Goal: Obtain resource: Download file/media

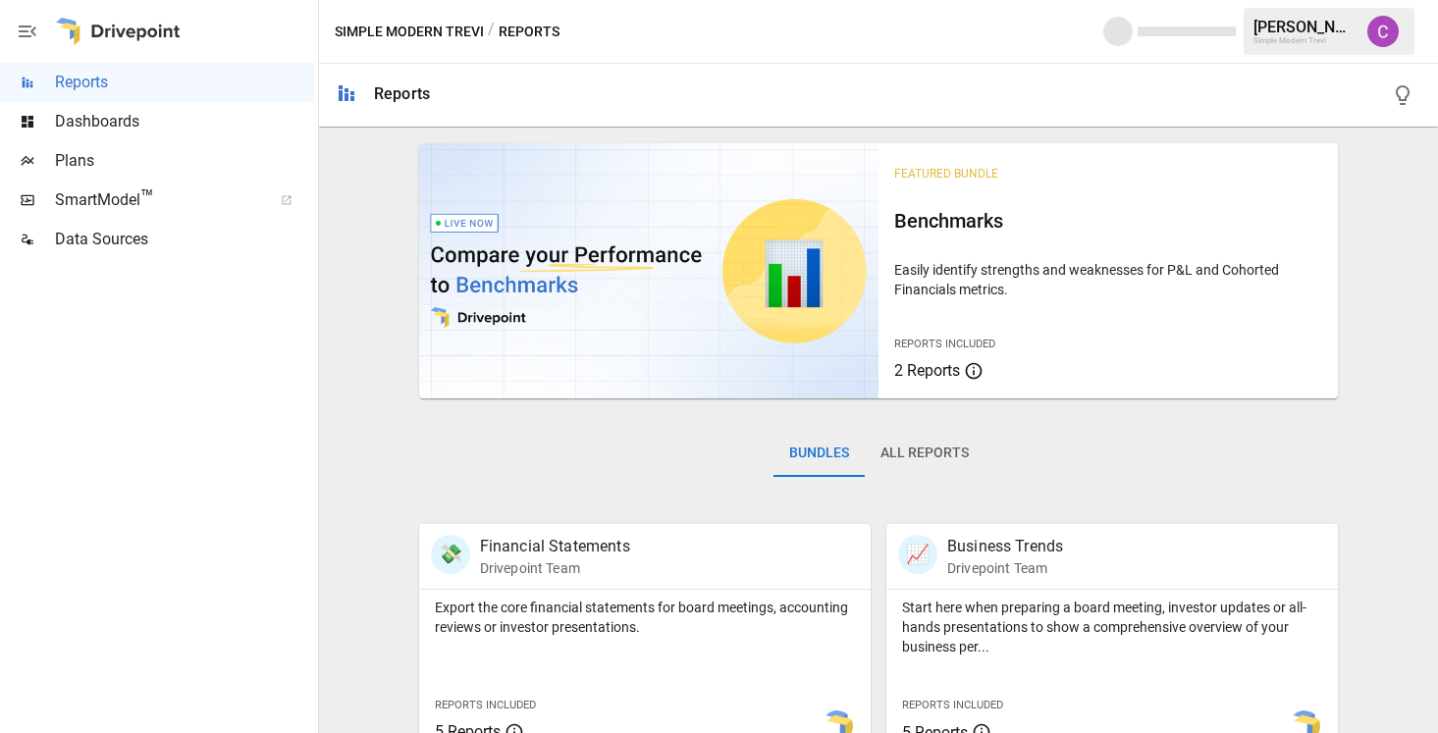
click at [200, 134] on div "Dashboards" at bounding box center [157, 121] width 314 height 39
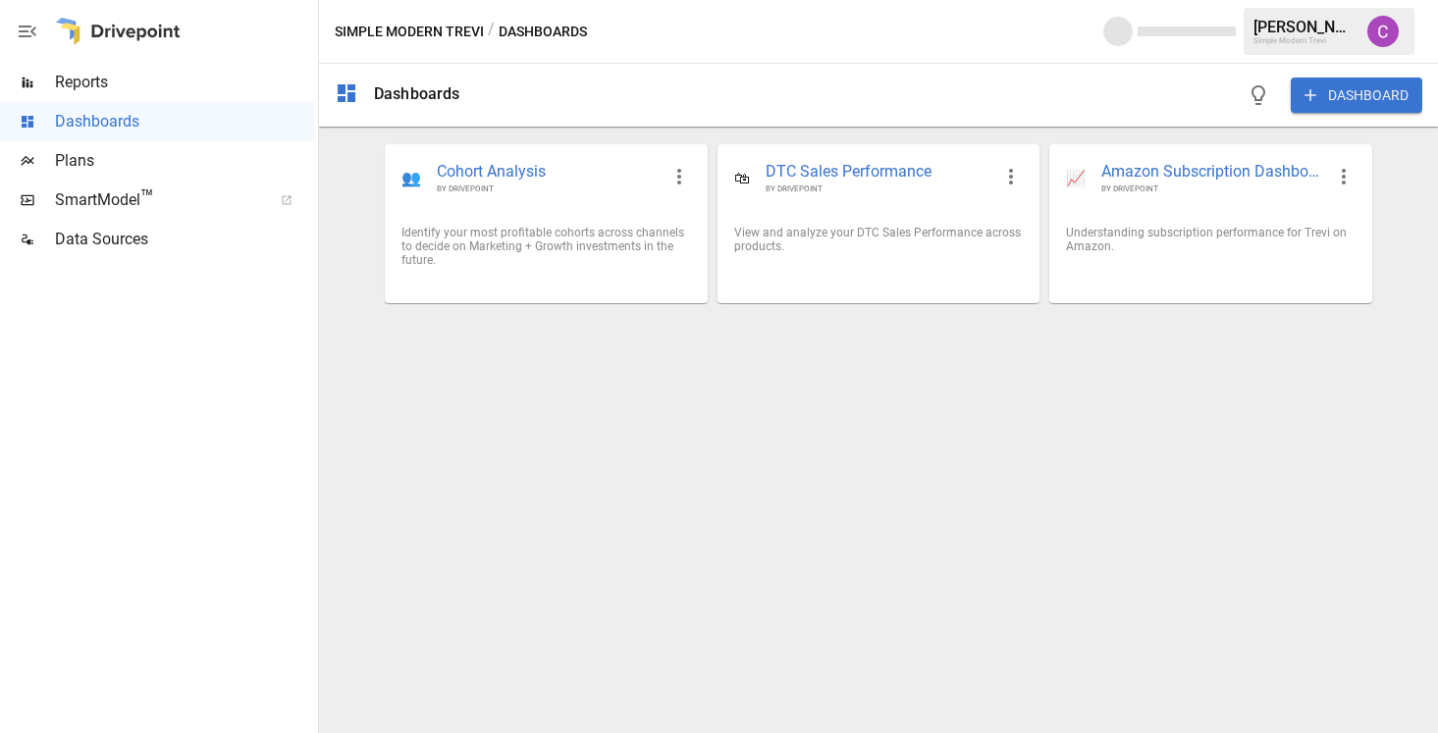
click at [226, 93] on span "Reports" at bounding box center [184, 83] width 259 height 24
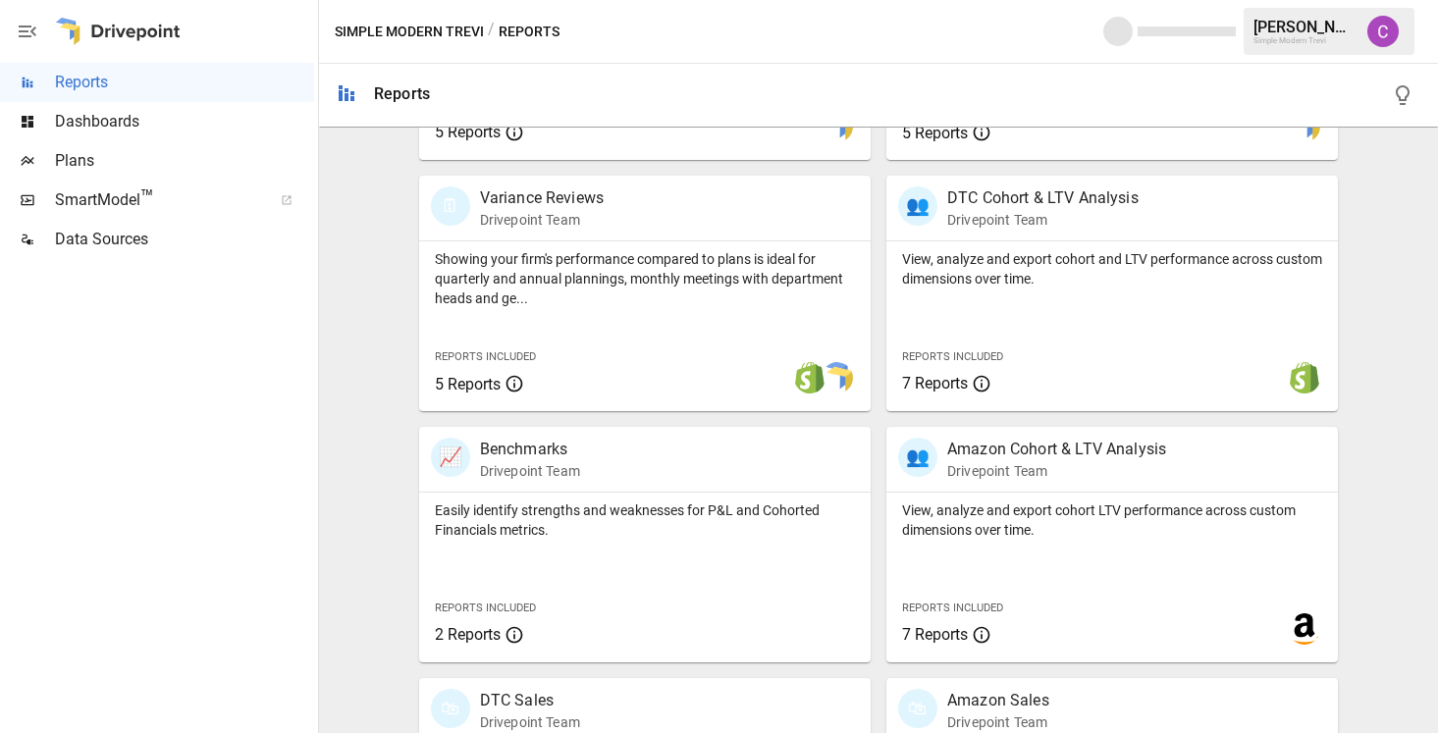
scroll to position [788, 0]
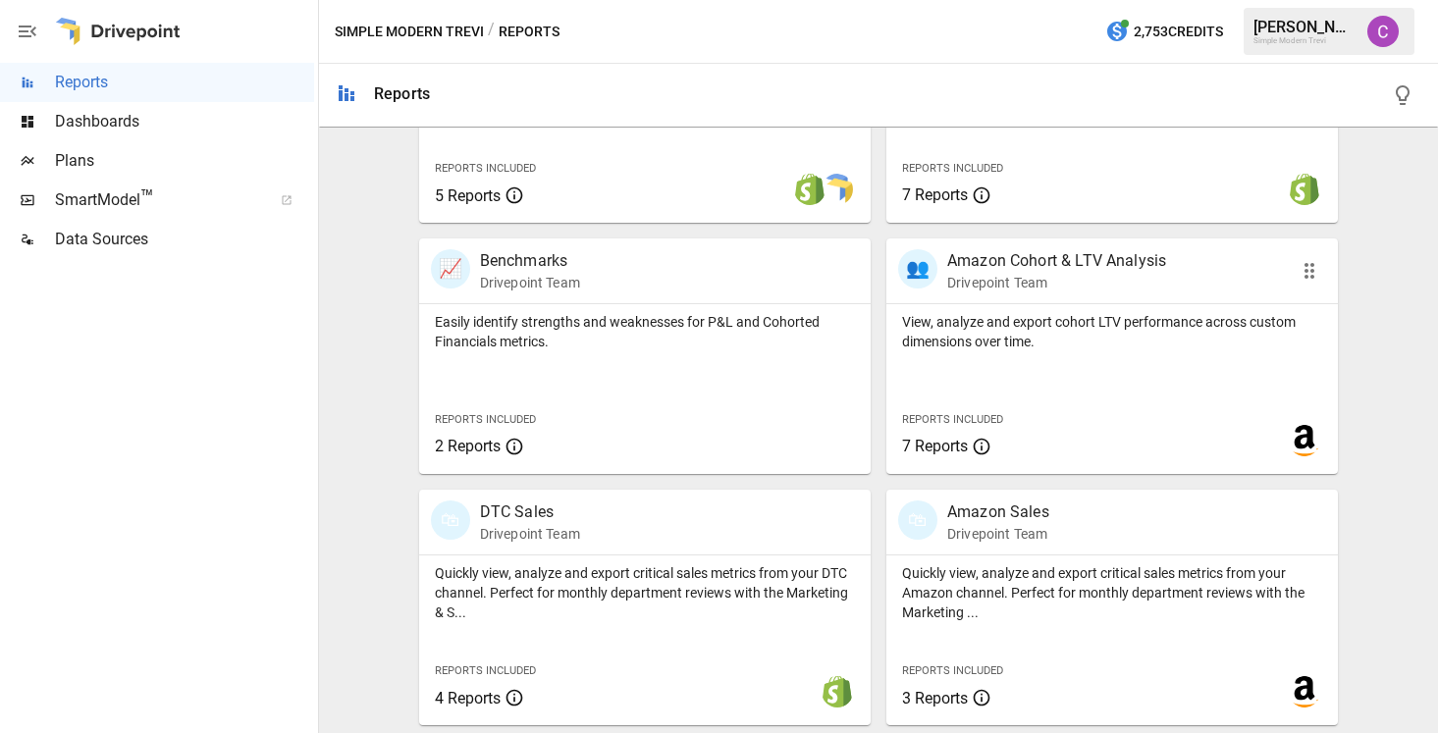
click at [1016, 343] on p "View, analyze and export cohort LTV performance across custom dimensions over t…" at bounding box center [1112, 331] width 420 height 39
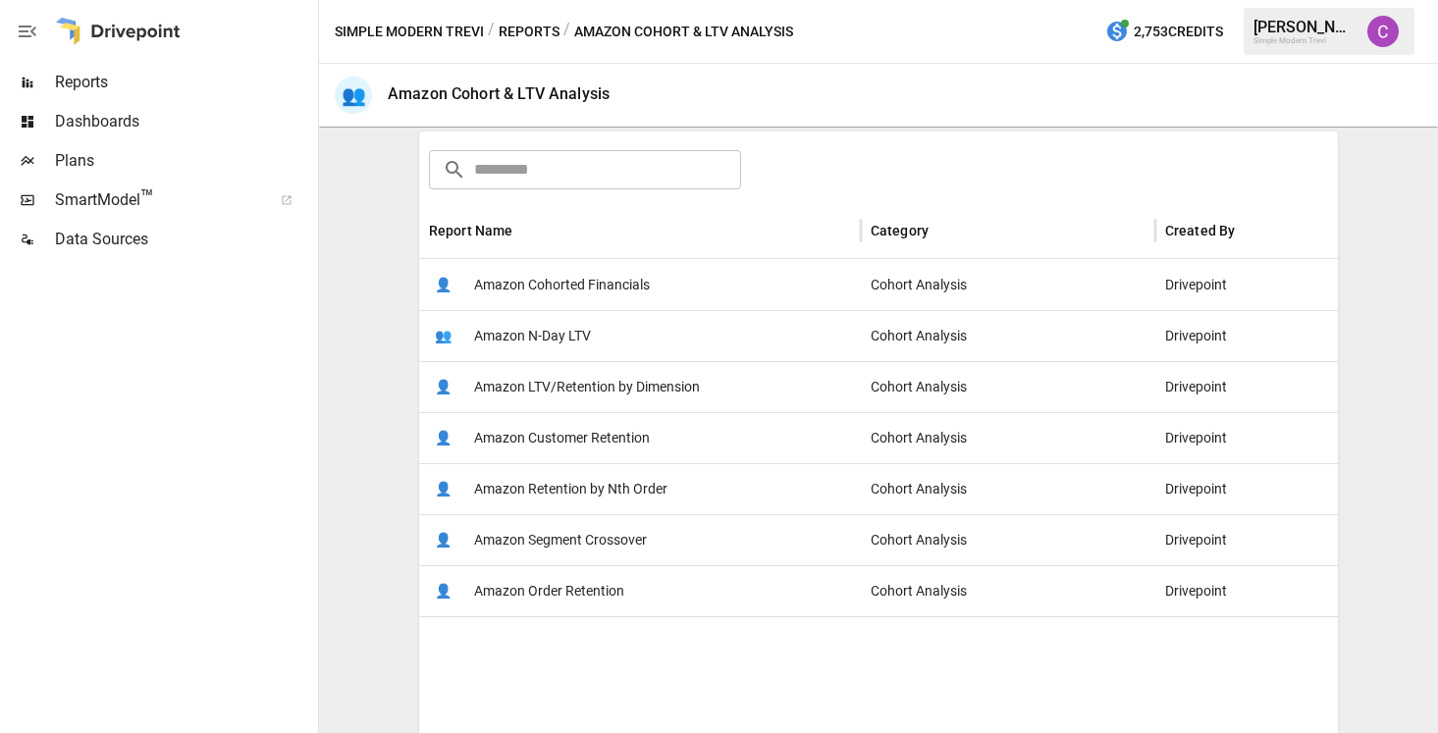
scroll to position [321, 0]
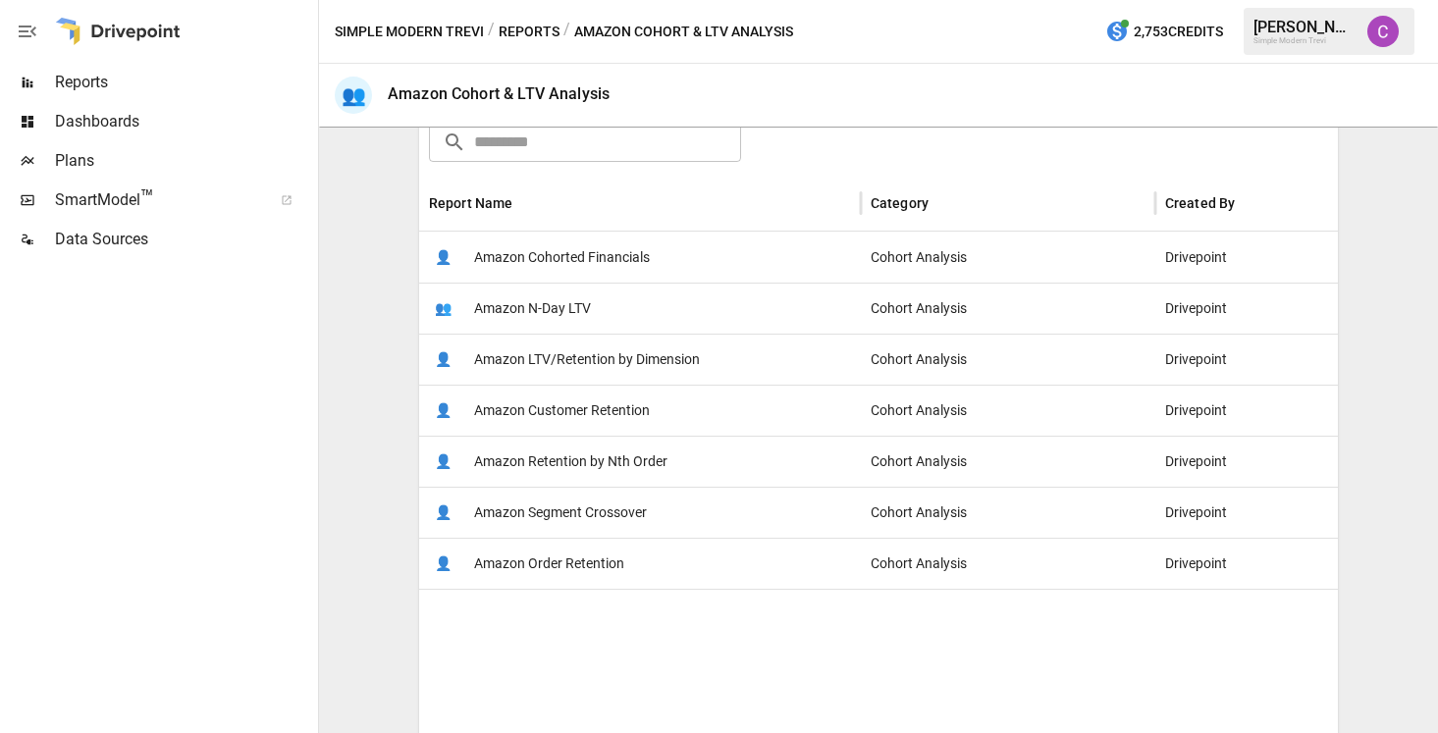
click at [631, 375] on span "Amazon LTV/Retention by Dimension" at bounding box center [587, 360] width 226 height 50
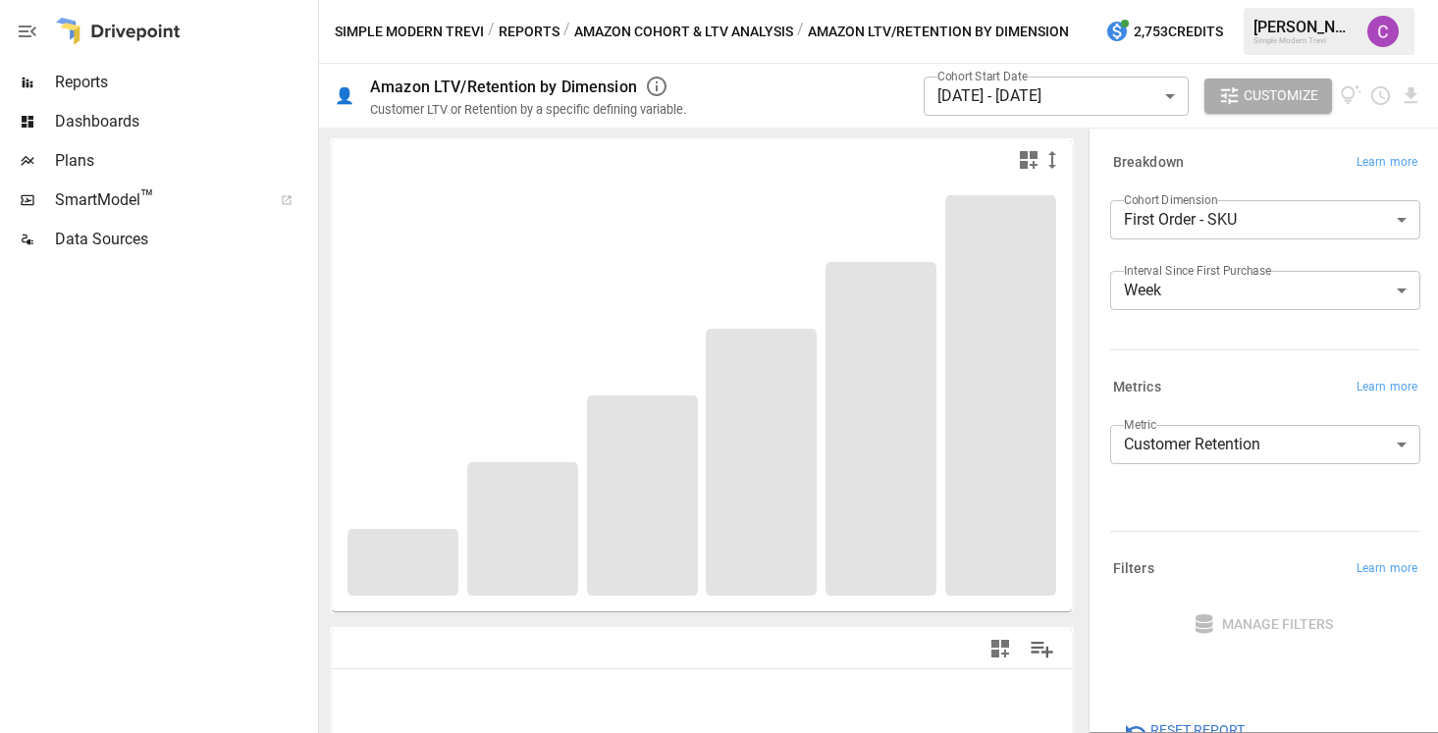
click at [1090, 0] on body "**********" at bounding box center [719, 0] width 1438 height 0
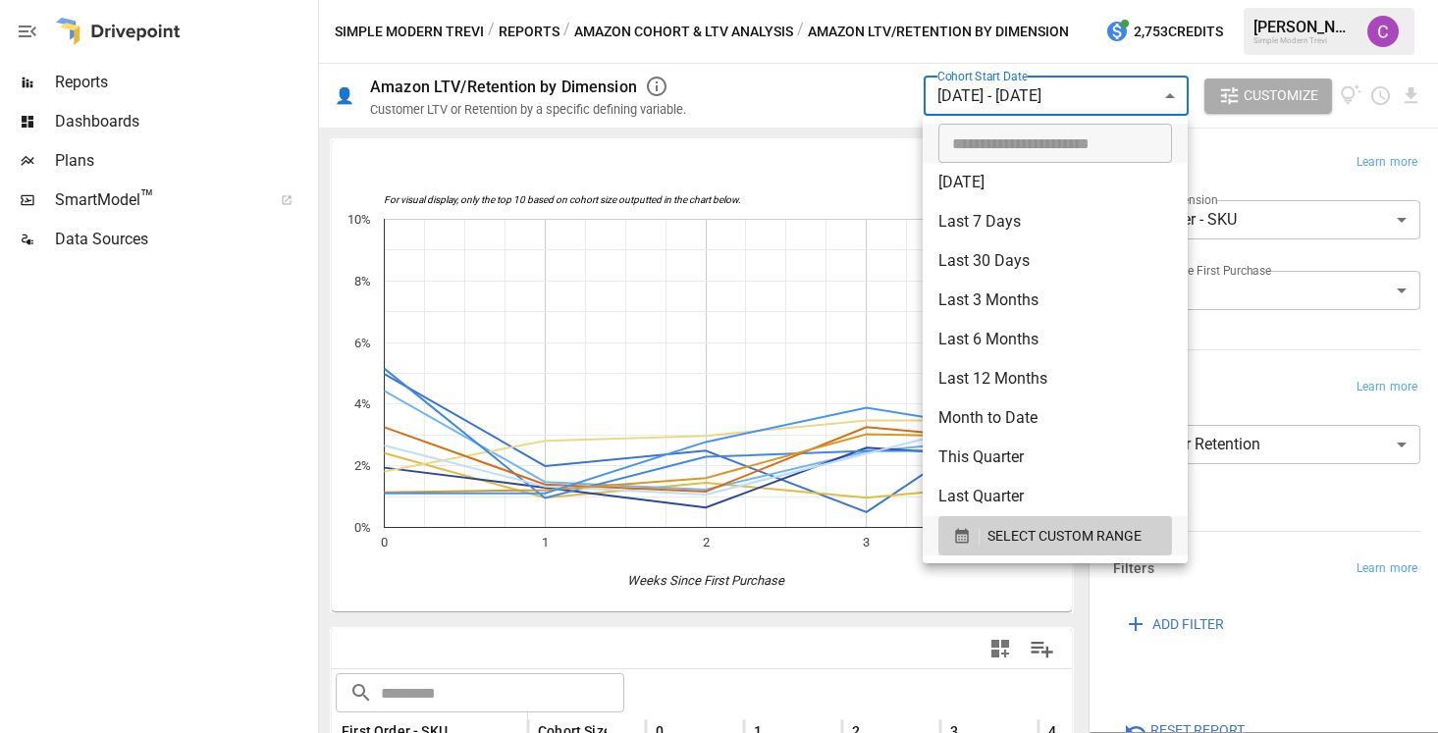
type input "**********"
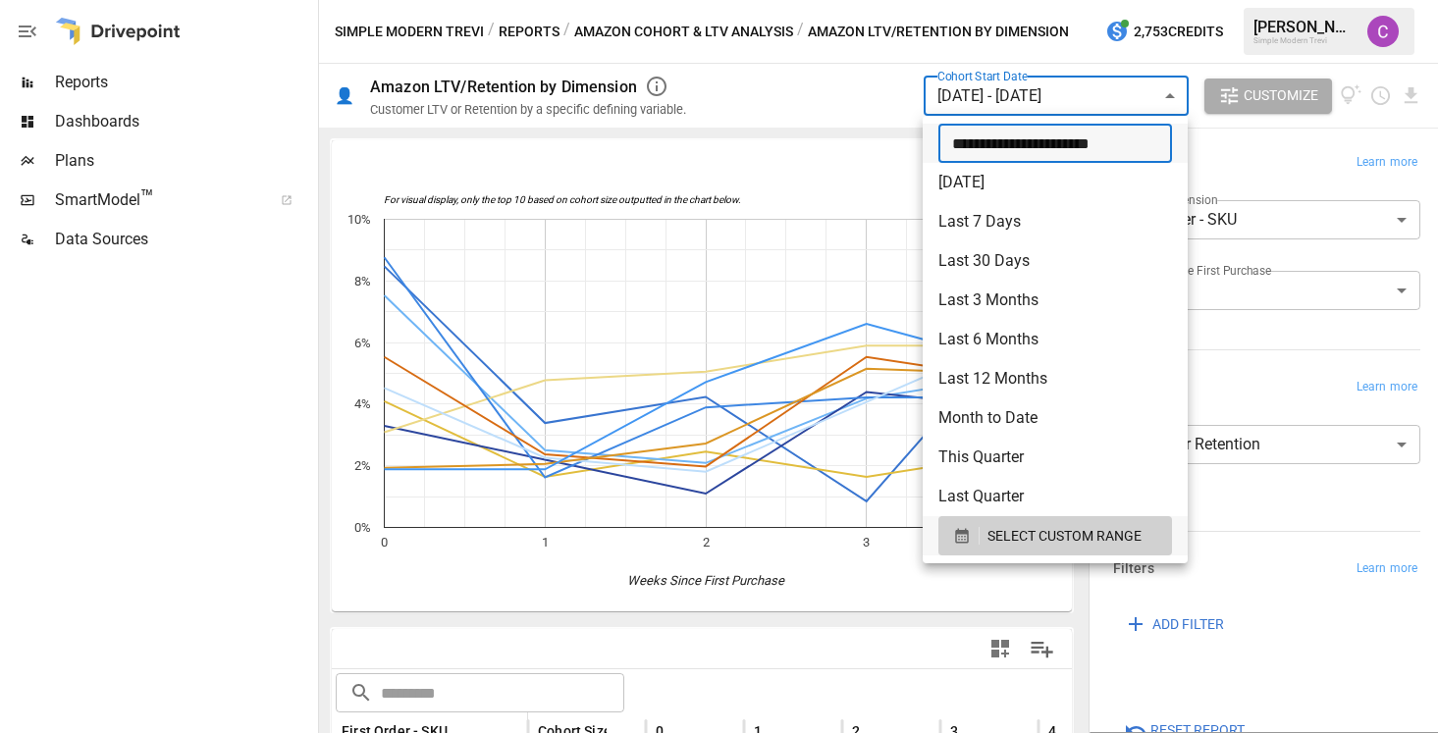
click at [1017, 143] on input "**********" at bounding box center [1048, 143] width 220 height 39
click at [1021, 150] on input "**********" at bounding box center [1048, 143] width 220 height 39
click at [993, 544] on span "SELECT CUSTOM RANGE" at bounding box center [1064, 536] width 154 height 25
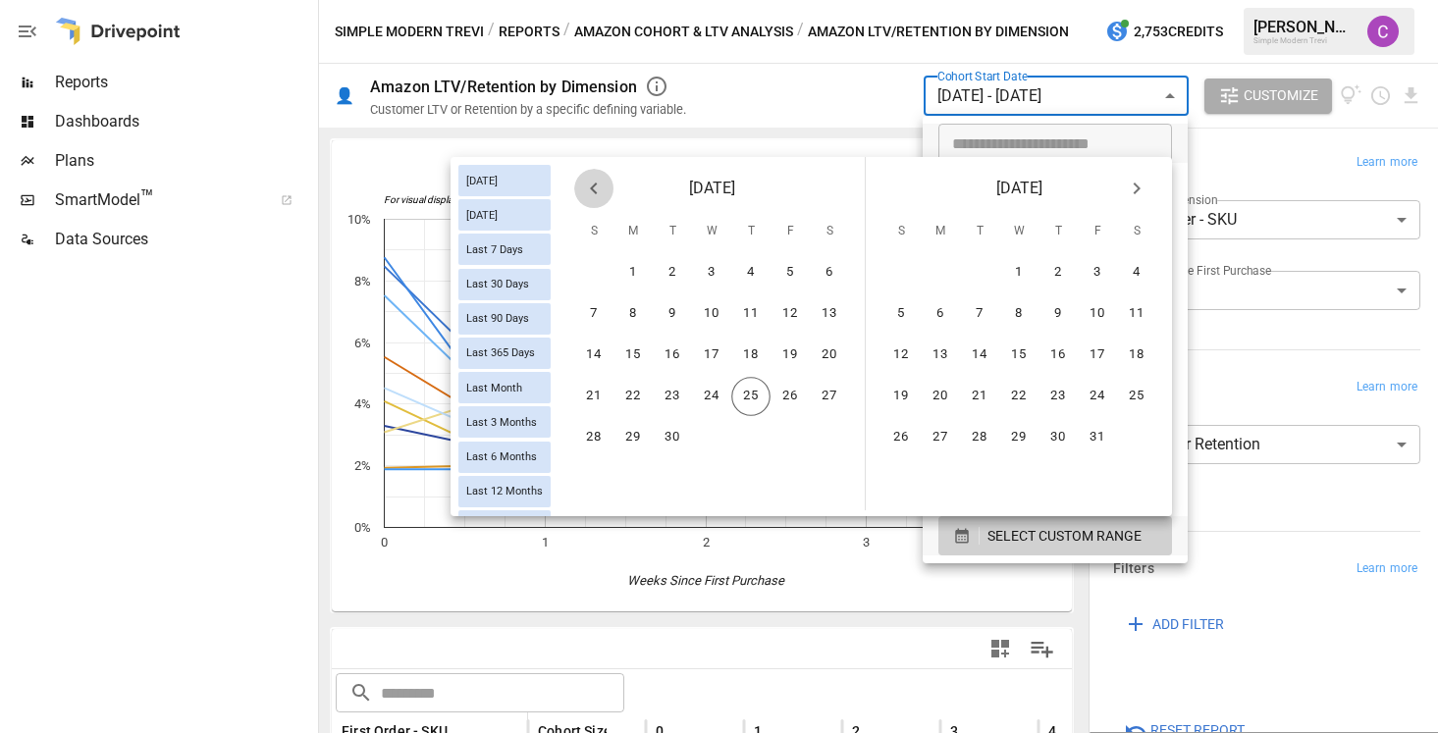
click at [603, 197] on icon "Previous month" at bounding box center [594, 189] width 24 height 24
click at [947, 364] on button "11" at bounding box center [939, 355] width 39 height 39
click at [1129, 358] on button "16" at bounding box center [1136, 355] width 39 height 39
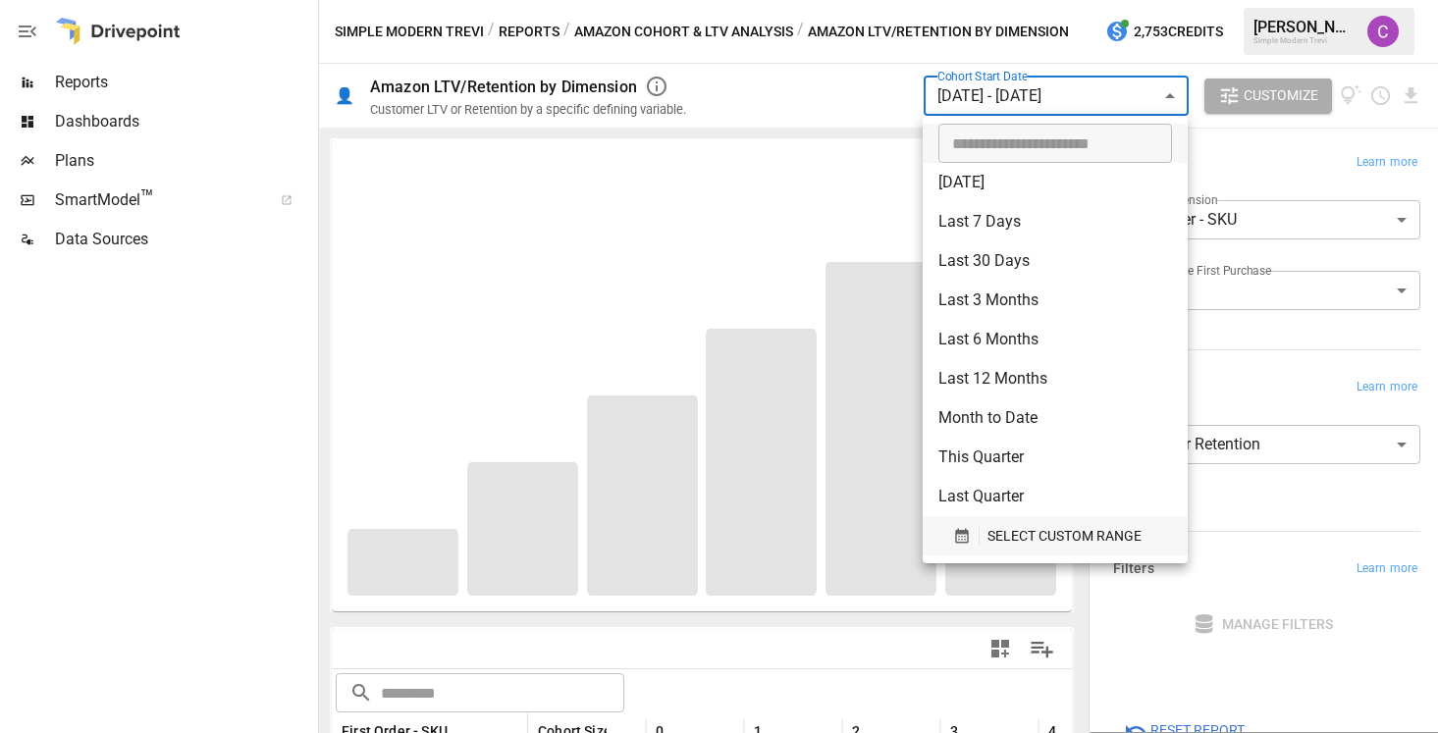
click at [998, 544] on span "SELECT CUSTOM RANGE" at bounding box center [1064, 536] width 154 height 25
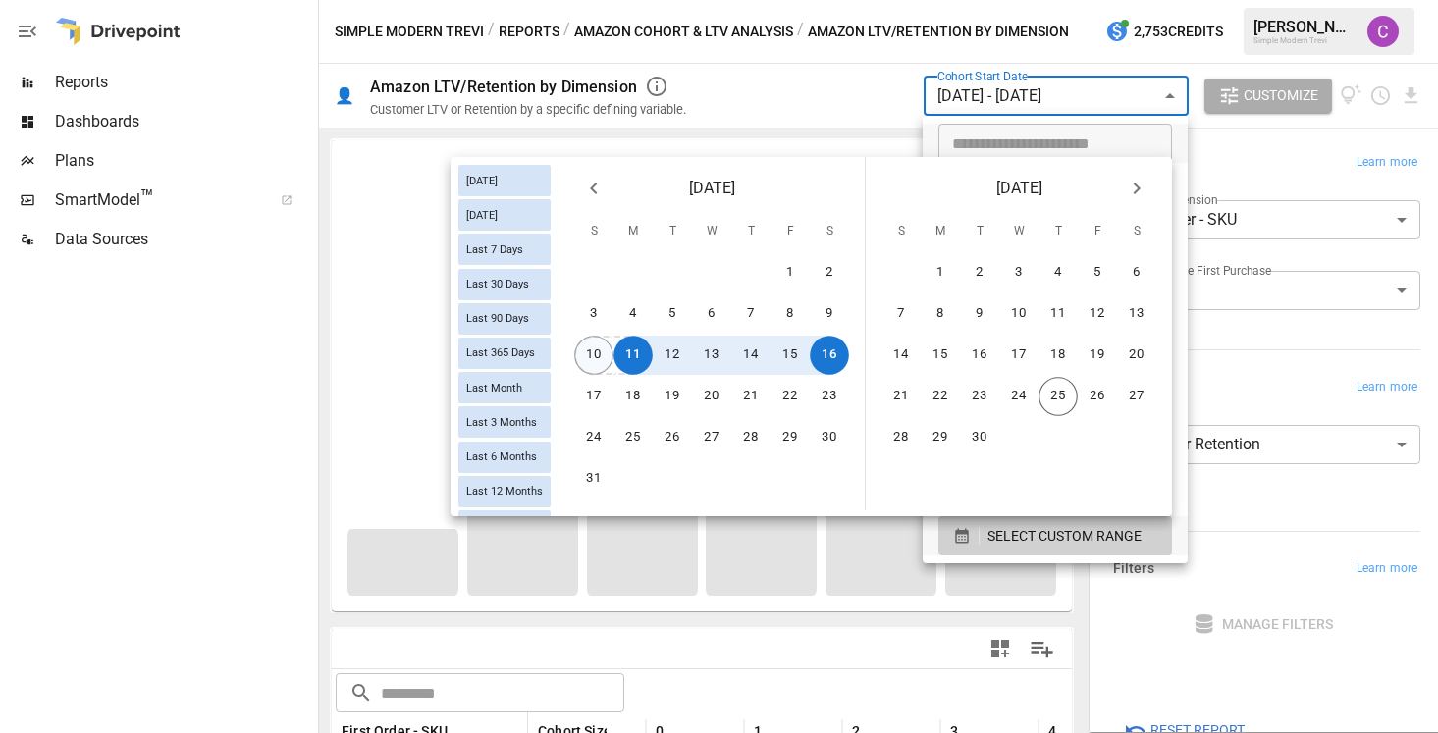
click at [600, 356] on button "10" at bounding box center [593, 355] width 39 height 39
click at [829, 360] on button "16" at bounding box center [829, 355] width 39 height 39
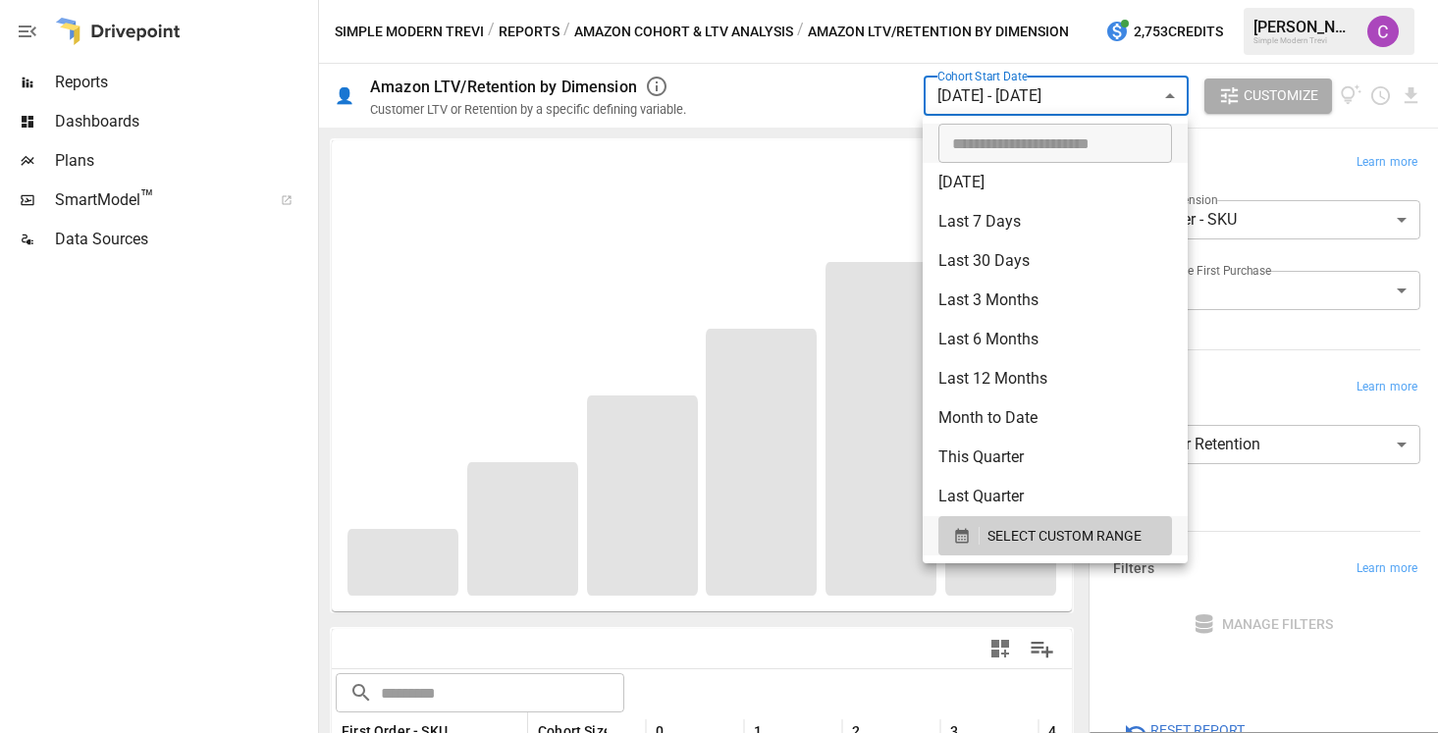
click at [1157, 100] on div at bounding box center [719, 366] width 1438 height 733
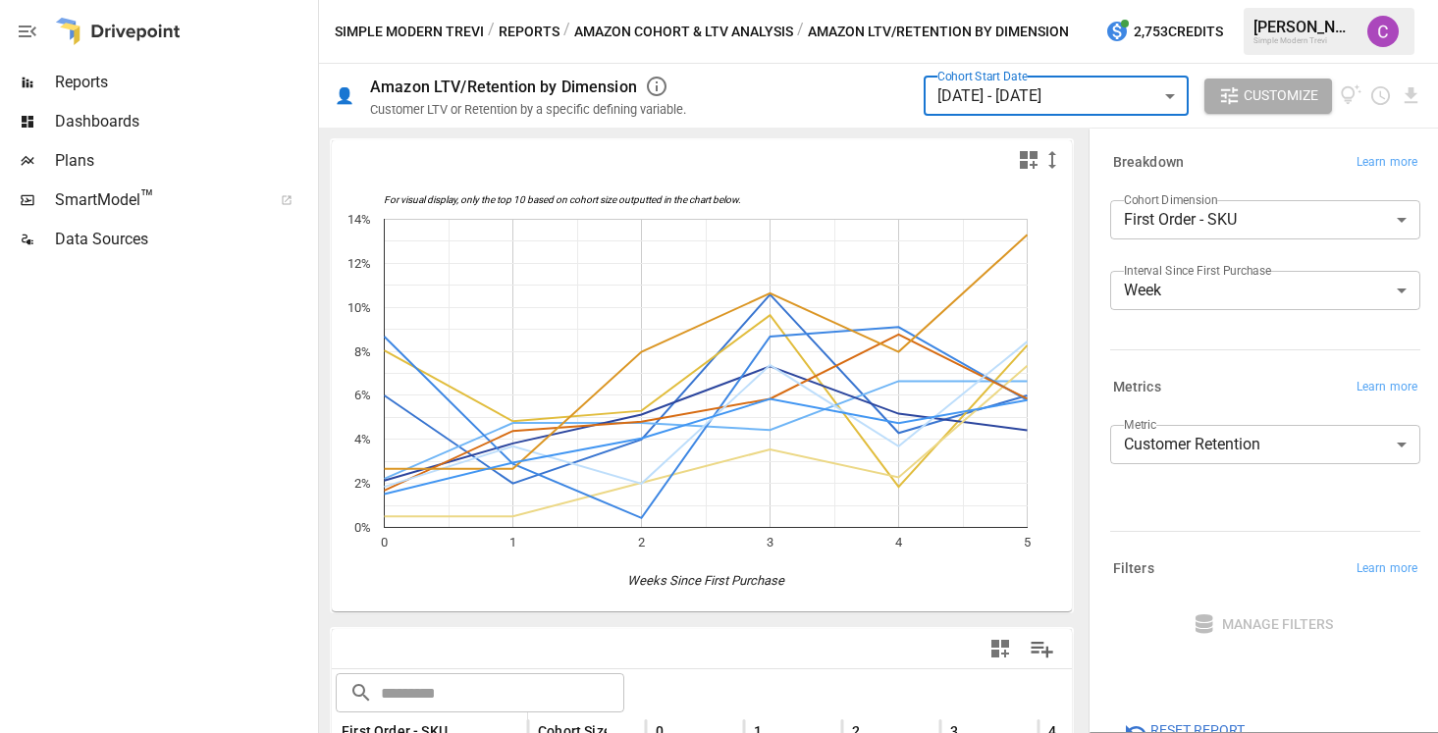
click at [1058, 0] on body "Reports Dashboards Plans SmartModel ™ Data Sources Simple Modern Trevi / Report…" at bounding box center [719, 0] width 1438 height 0
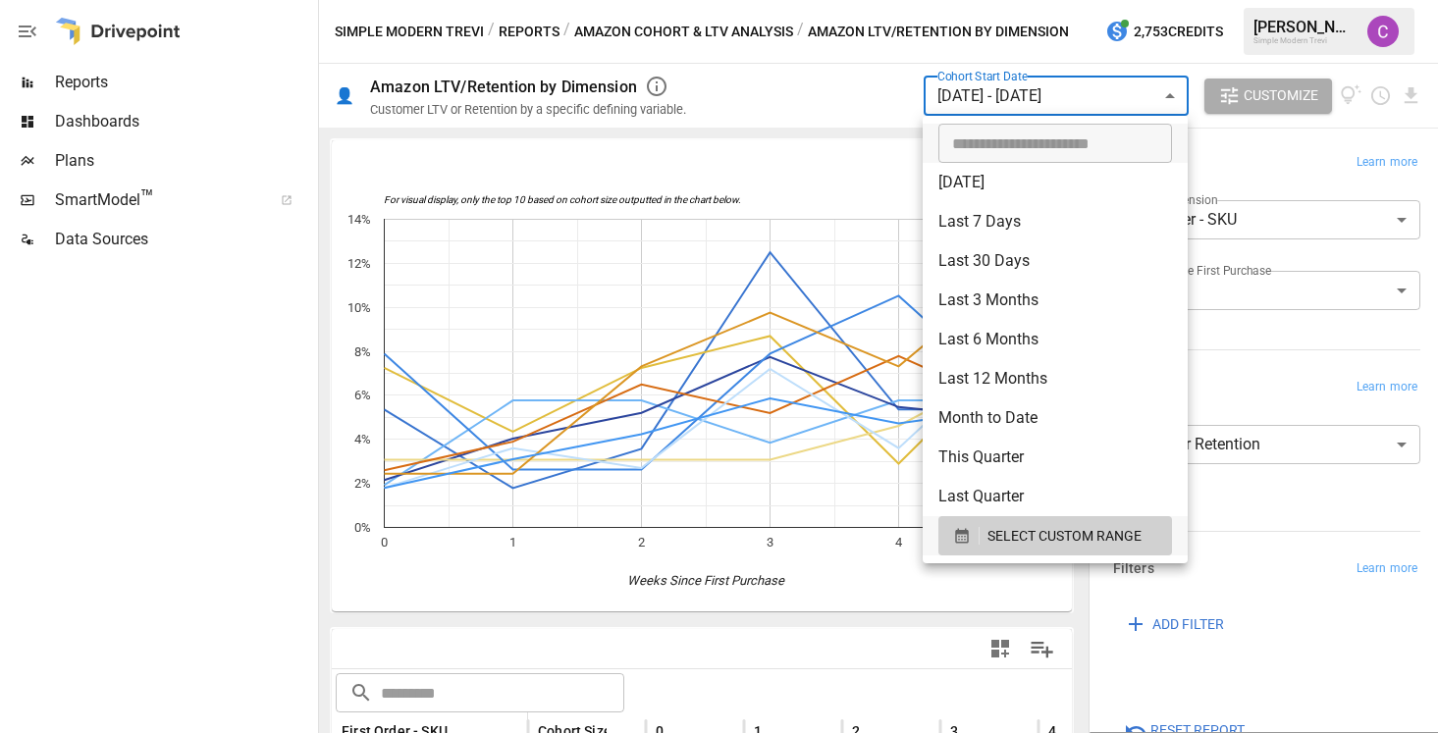
click at [1058, 102] on div at bounding box center [719, 366] width 1438 height 733
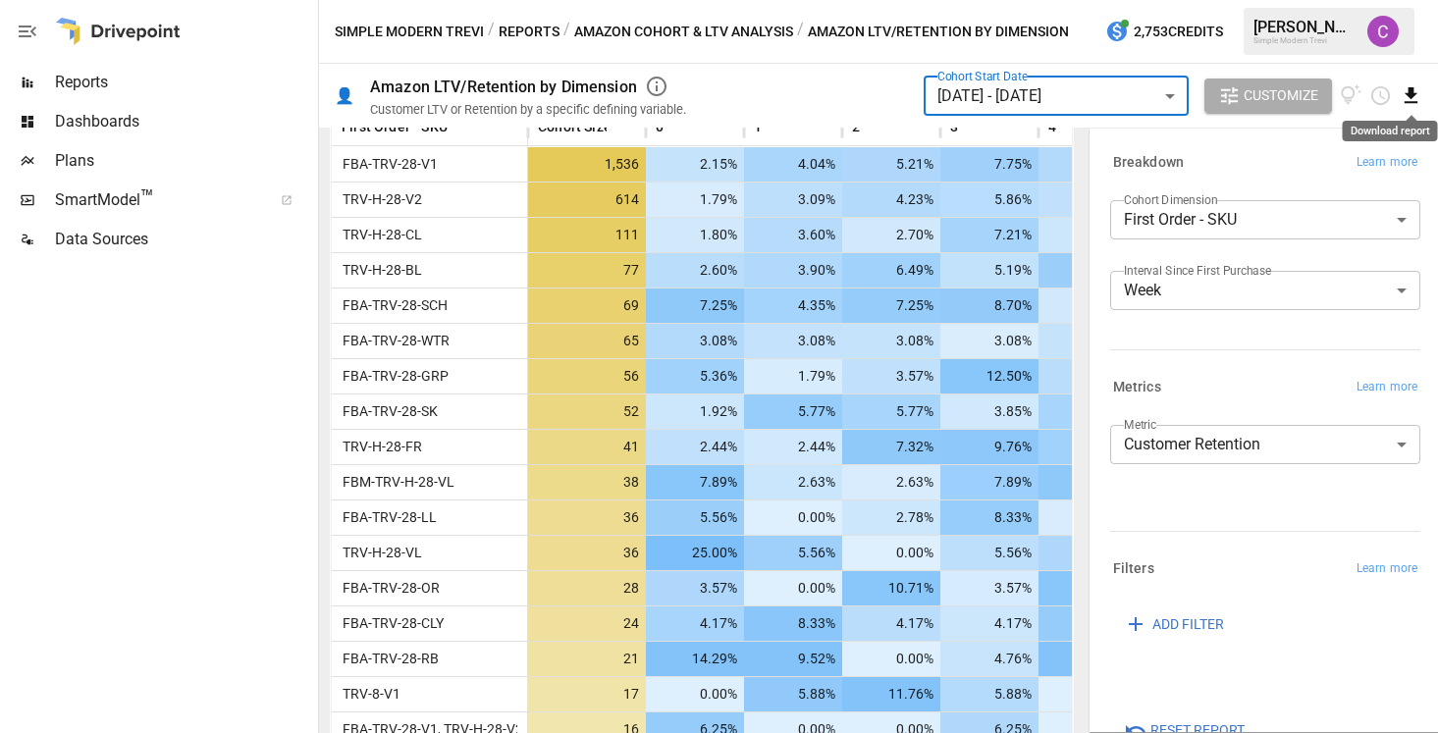
click at [1418, 98] on icon "Download report" at bounding box center [1410, 95] width 23 height 23
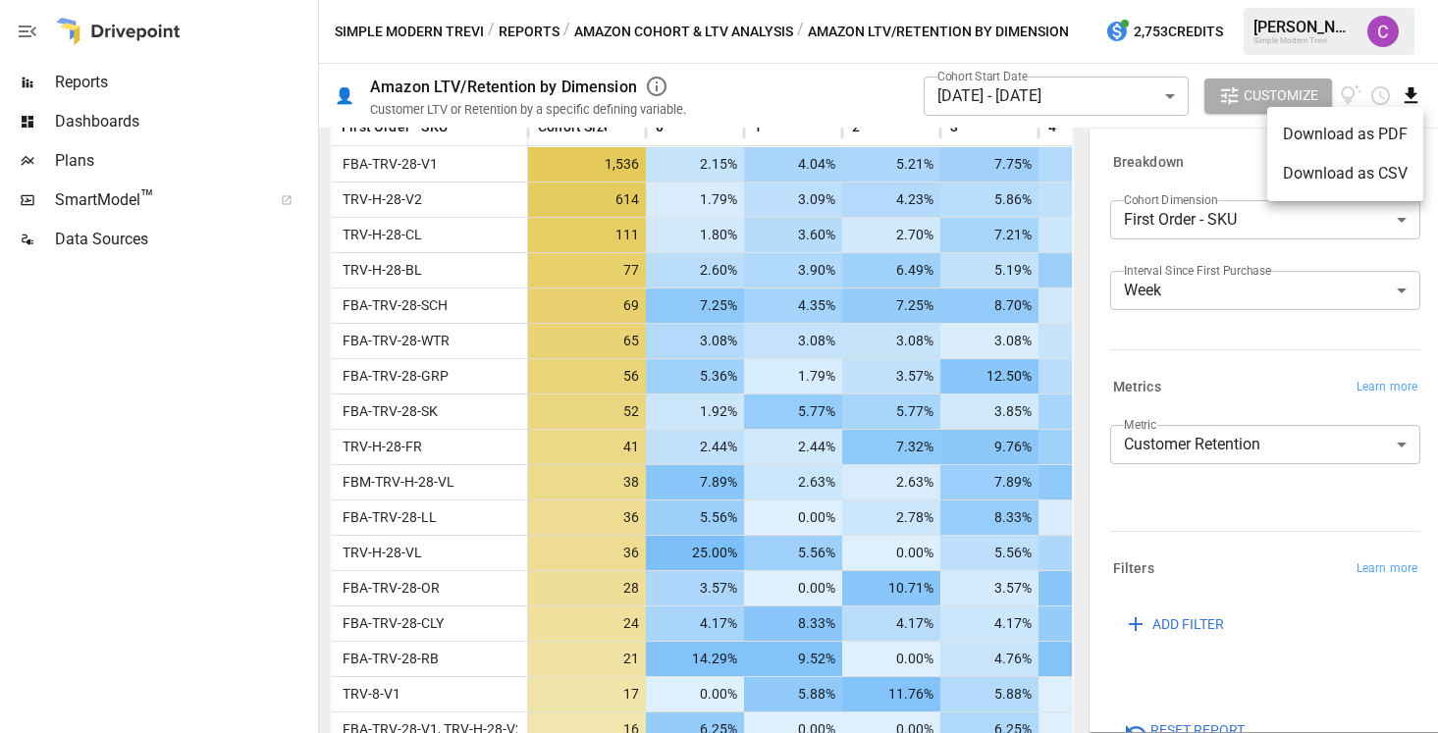
click at [1334, 174] on li "Download as CSV" at bounding box center [1345, 173] width 156 height 39
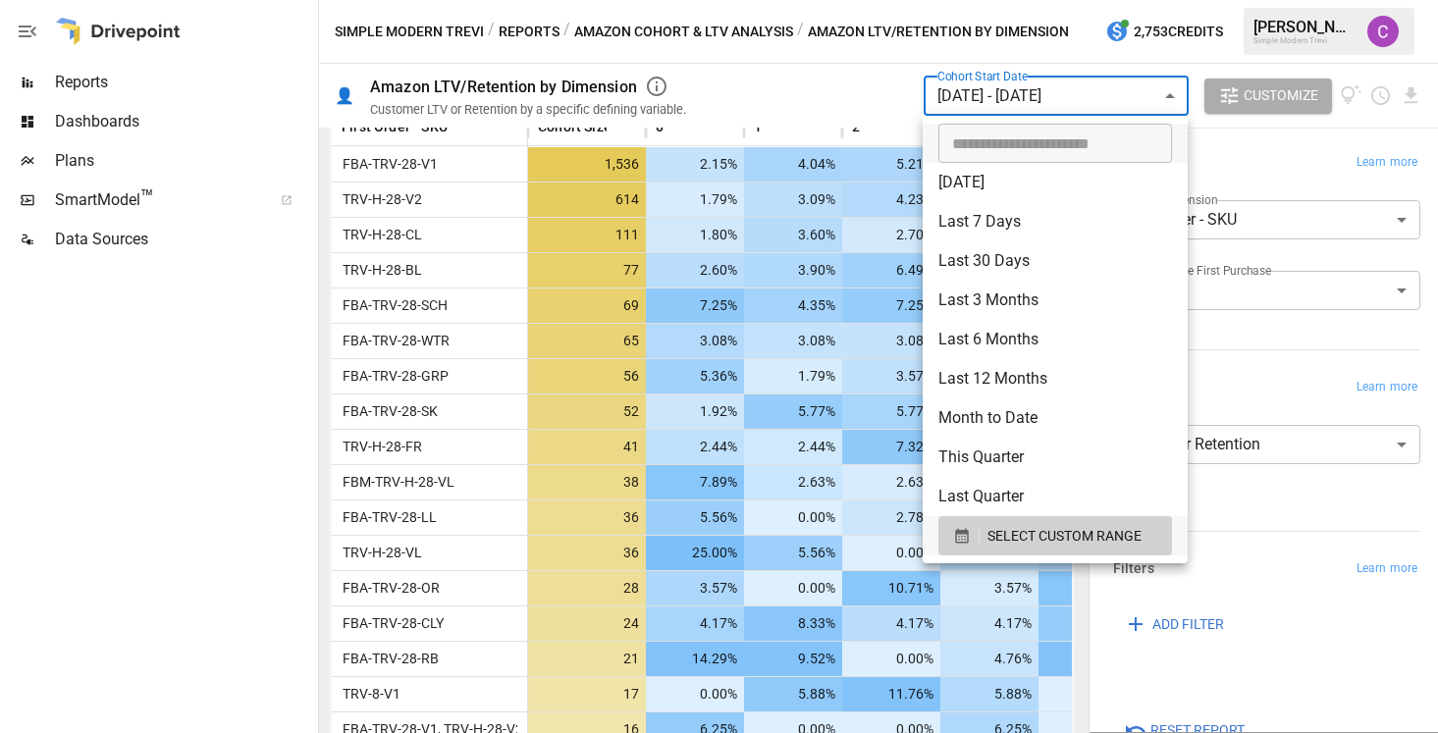
click at [1011, 0] on body "Reports Dashboards Plans SmartModel ™ Data Sources Simple Modern Trevi / Report…" at bounding box center [719, 0] width 1438 height 0
click at [1000, 541] on span "SELECT CUSTOM RANGE" at bounding box center [1064, 536] width 154 height 25
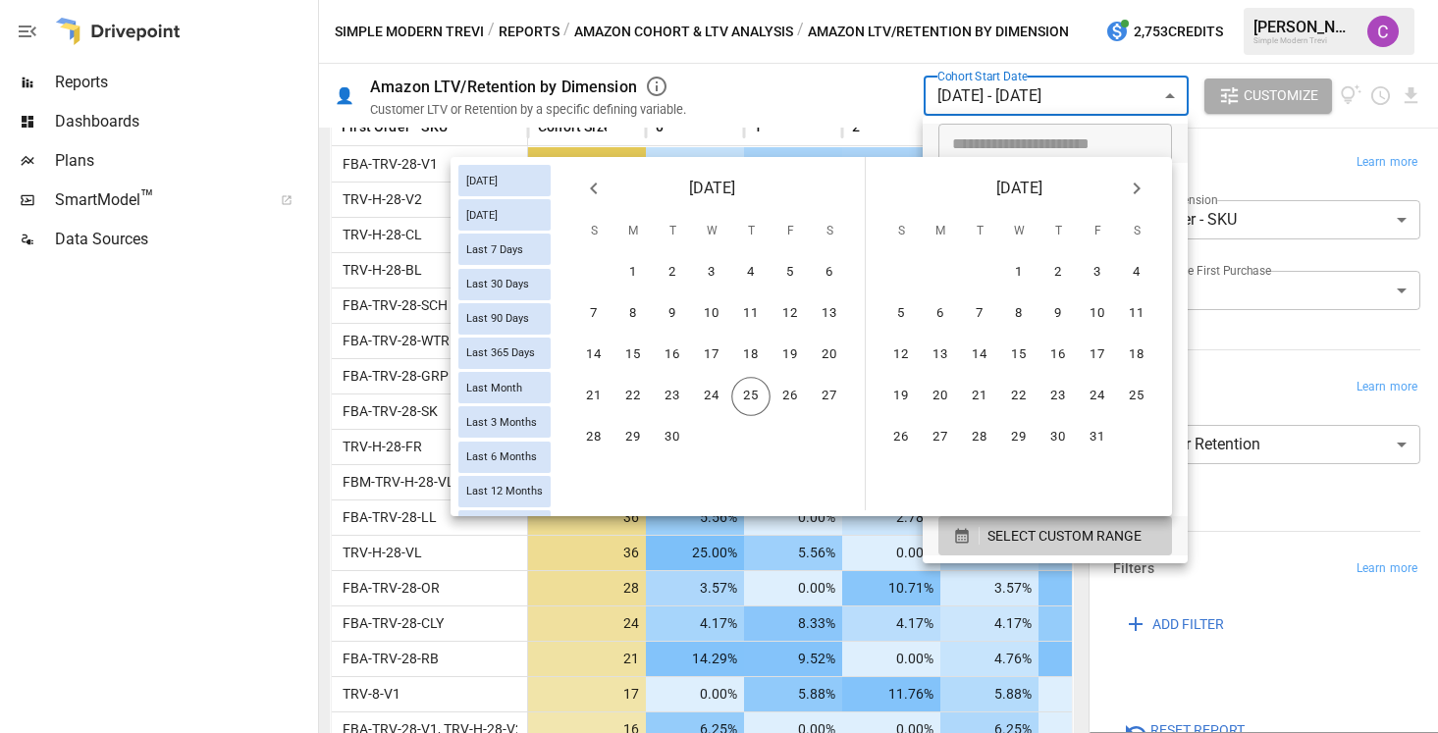
click at [581, 193] on button "Previous month" at bounding box center [593, 188] width 39 height 39
click at [599, 378] on button "20" at bounding box center [593, 396] width 39 height 39
click at [810, 394] on button "26" at bounding box center [829, 396] width 39 height 39
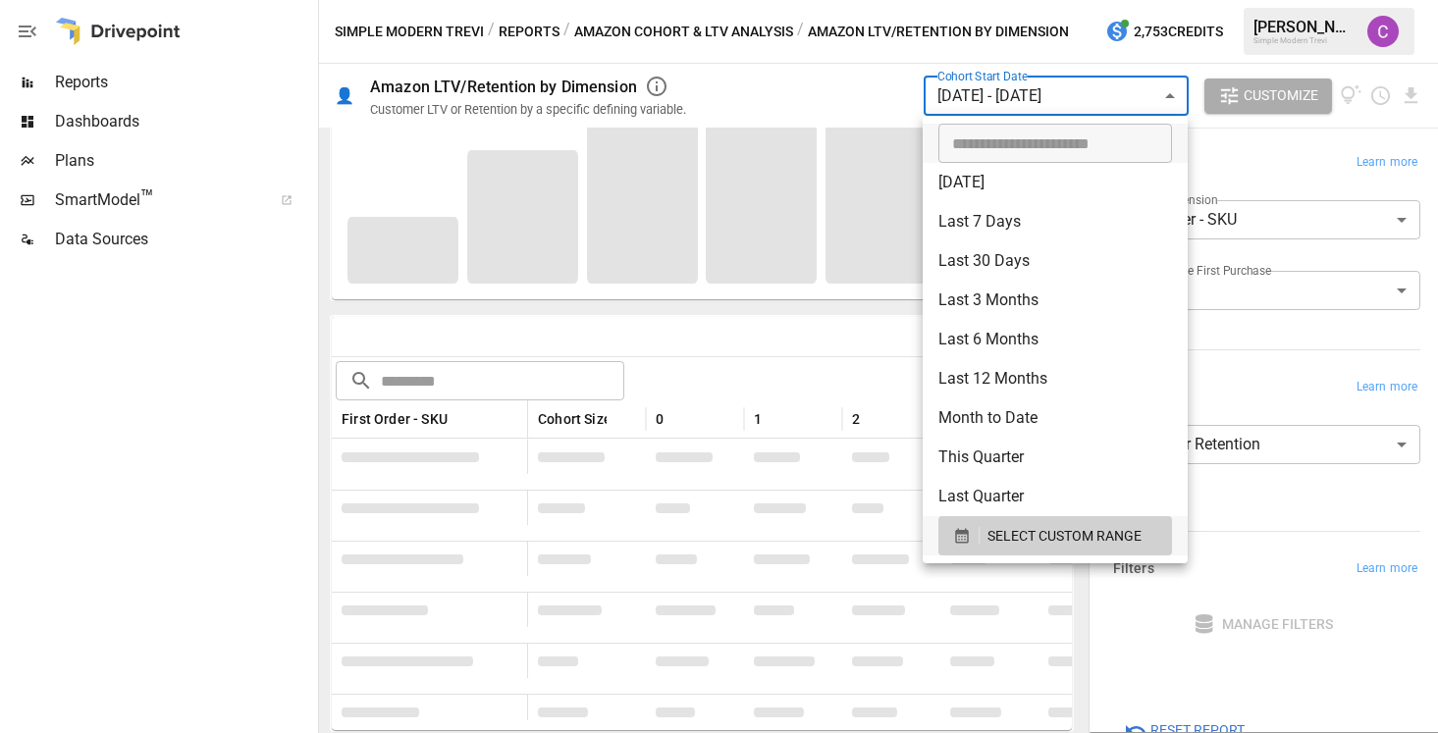
scroll to position [312, 0]
click at [1146, 92] on div at bounding box center [719, 366] width 1438 height 733
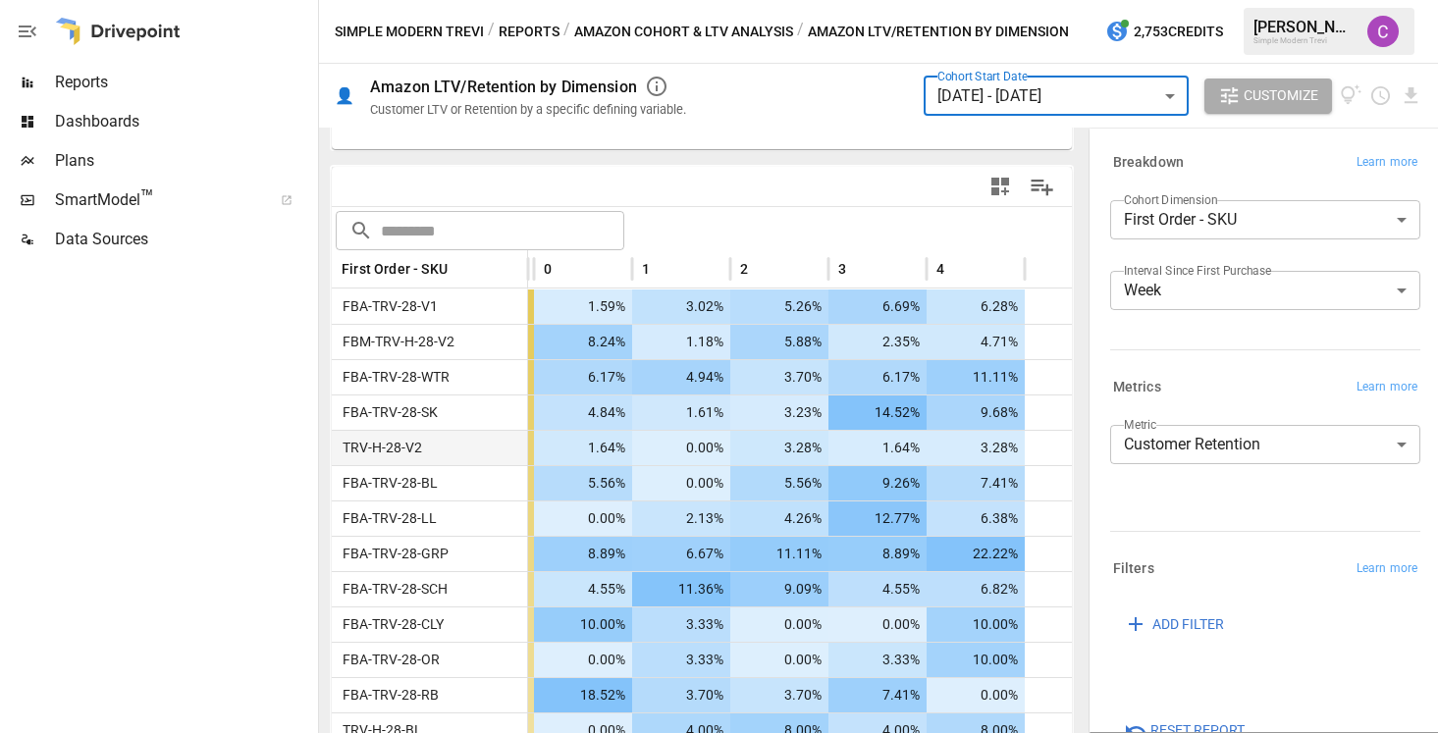
scroll to position [0, 0]
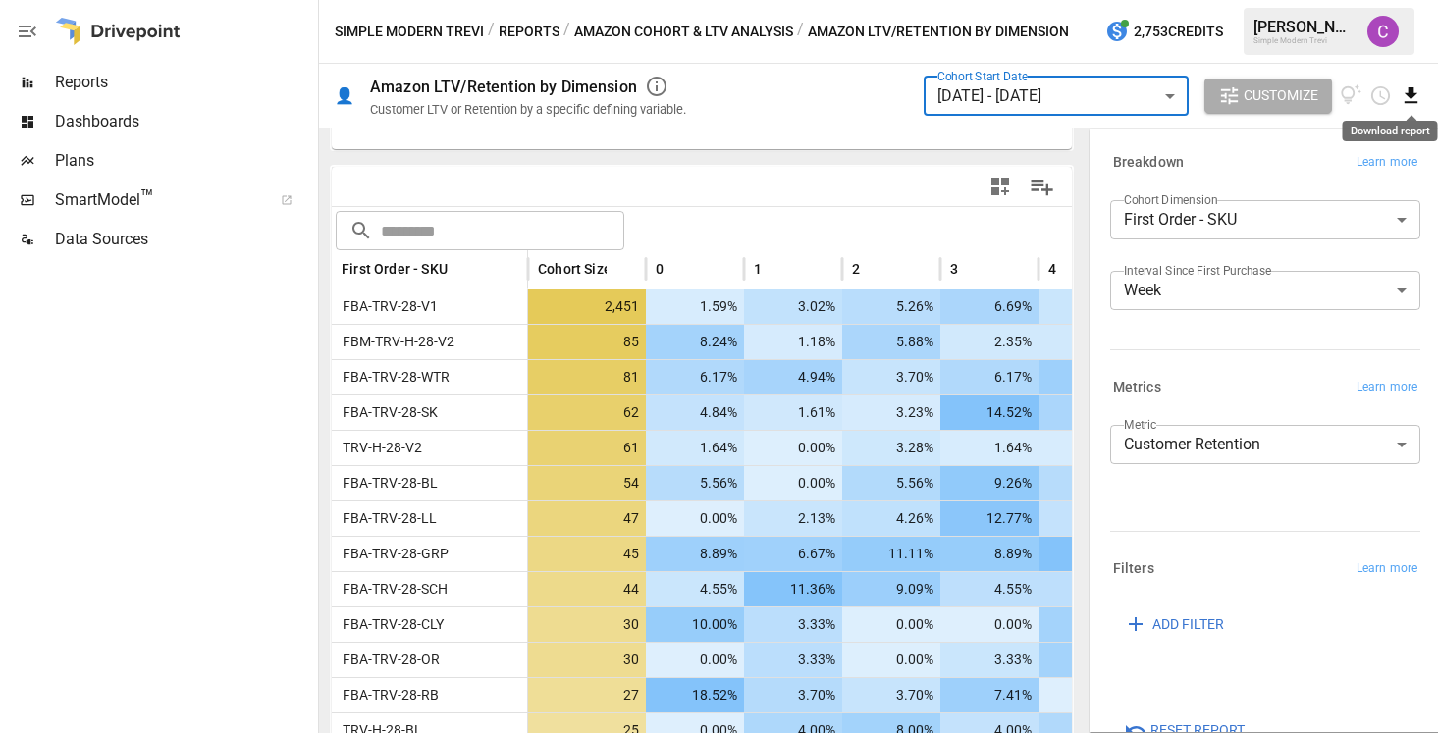
click at [1410, 98] on icon "Download report" at bounding box center [1410, 95] width 13 height 16
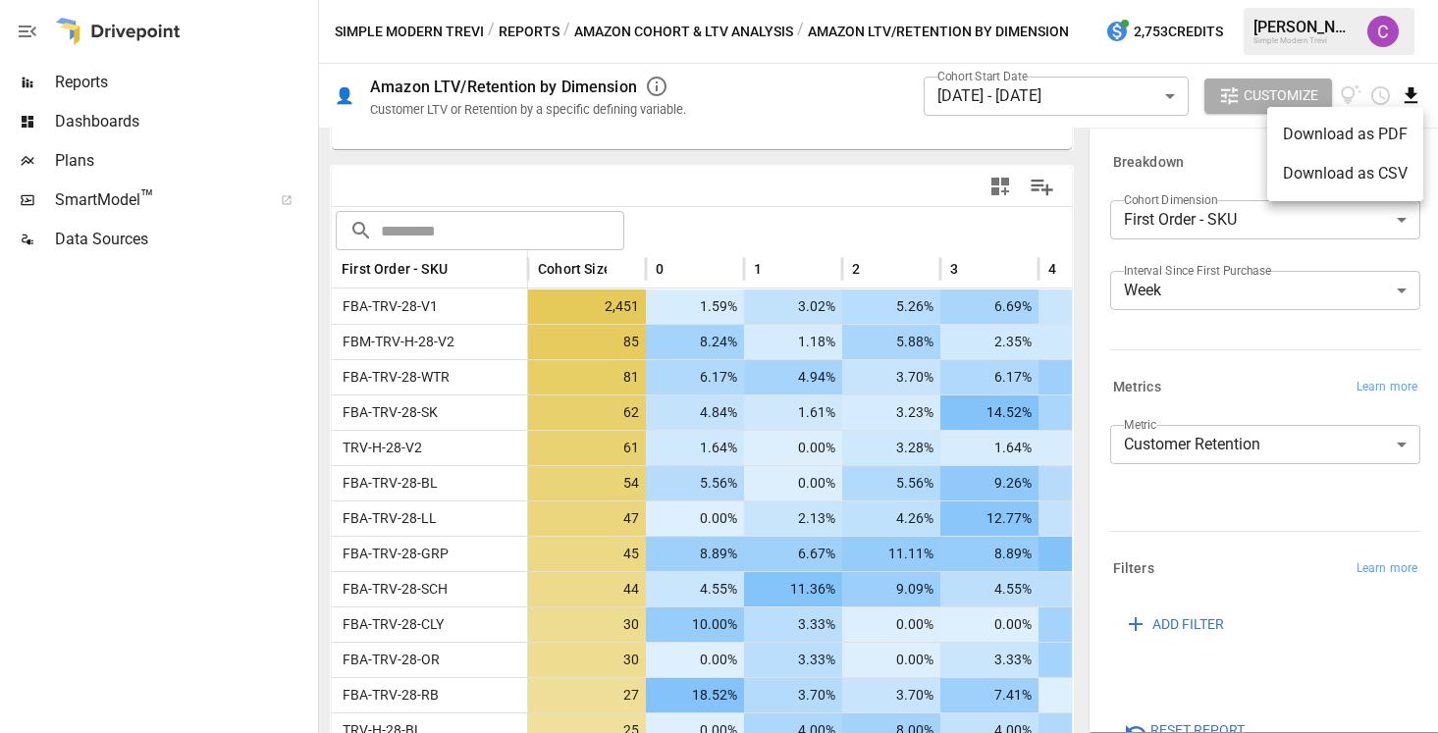
click at [1313, 174] on li "Download as CSV" at bounding box center [1345, 173] width 156 height 39
click at [993, 0] on body "Reports Dashboards Plans SmartModel ™ Data Sources Simple Modern Trevi / Report…" at bounding box center [719, 0] width 1438 height 0
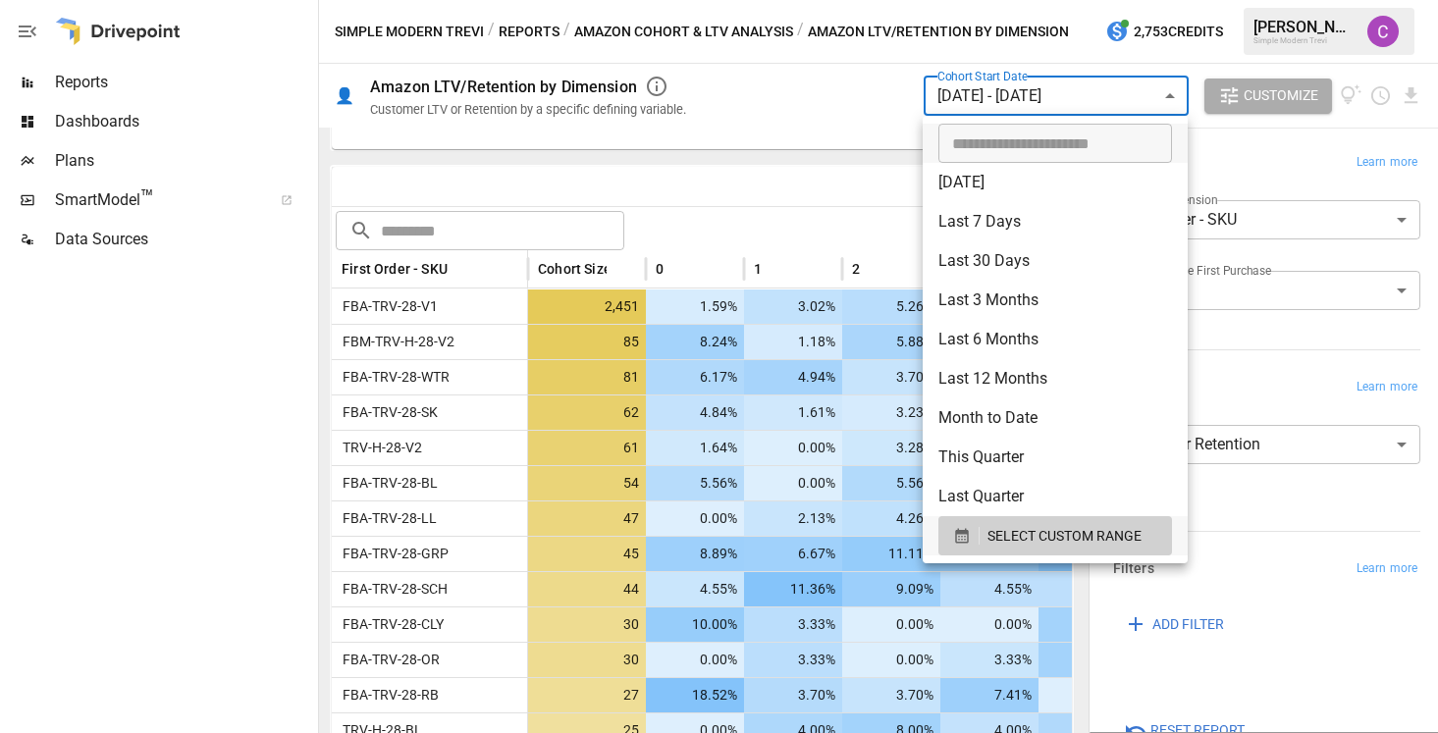
click at [995, 558] on ul "​ [DATE] [DATE] Last 7 Days Last 30 Days Last 90 Days Last 365 Days Last Month …" at bounding box center [1054, 339] width 265 height 447
click at [995, 551] on button "SELECT CUSTOM RANGE" at bounding box center [1055, 535] width 234 height 39
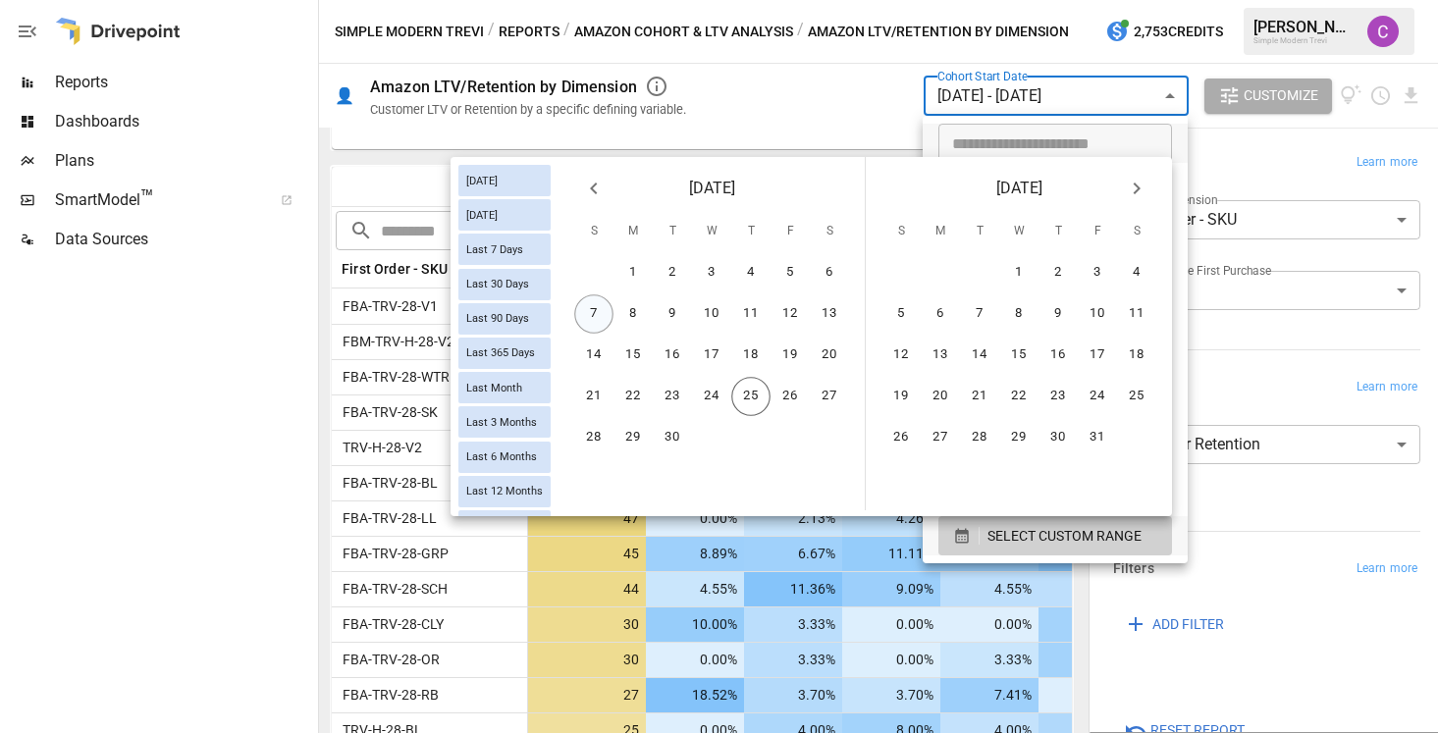
click at [601, 303] on button "7" at bounding box center [593, 313] width 39 height 39
click at [819, 308] on button "13" at bounding box center [829, 313] width 39 height 39
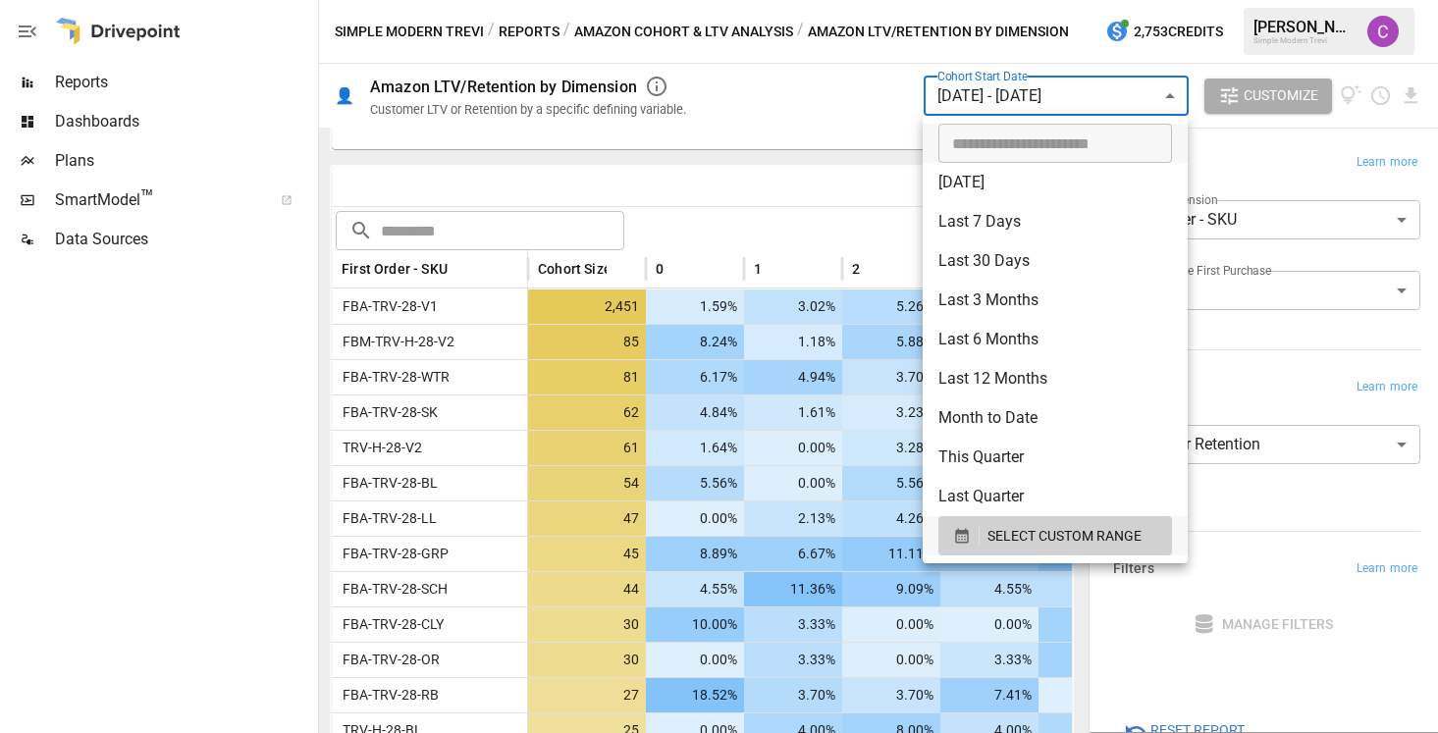
scroll to position [312, 0]
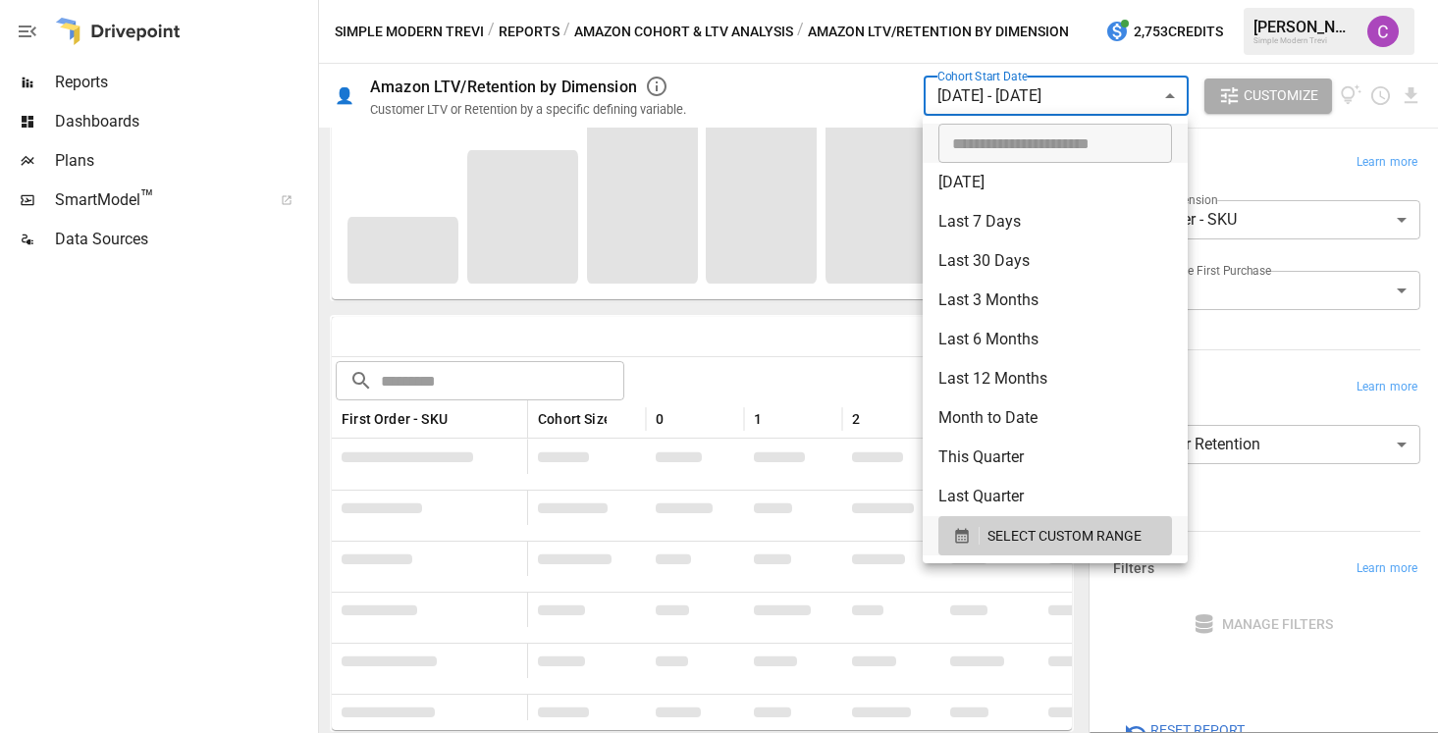
click at [317, 433] on div at bounding box center [719, 366] width 1438 height 733
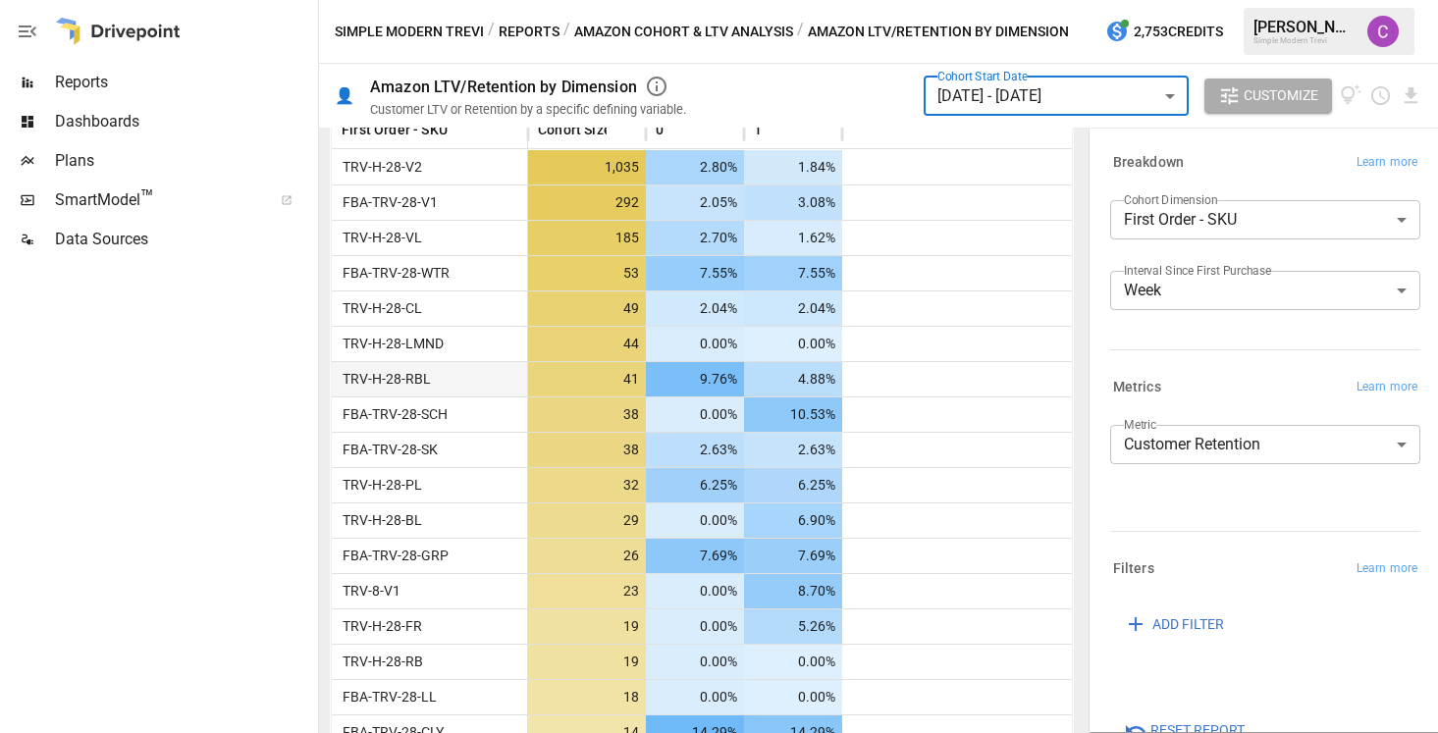
scroll to position [588, 0]
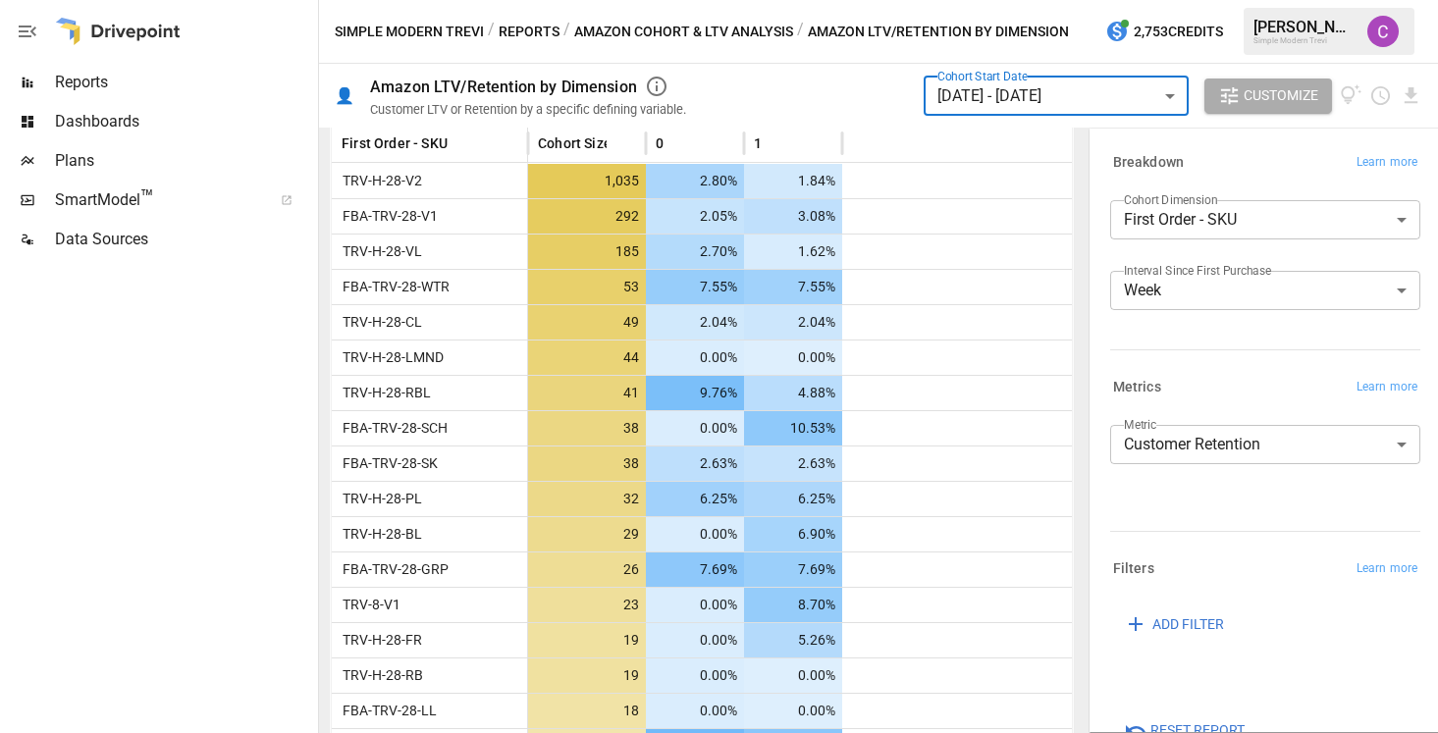
click at [1000, 0] on body "Reports Dashboards Plans SmartModel ™ Data Sources Simple Modern Trevi / Report…" at bounding box center [719, 0] width 1438 height 0
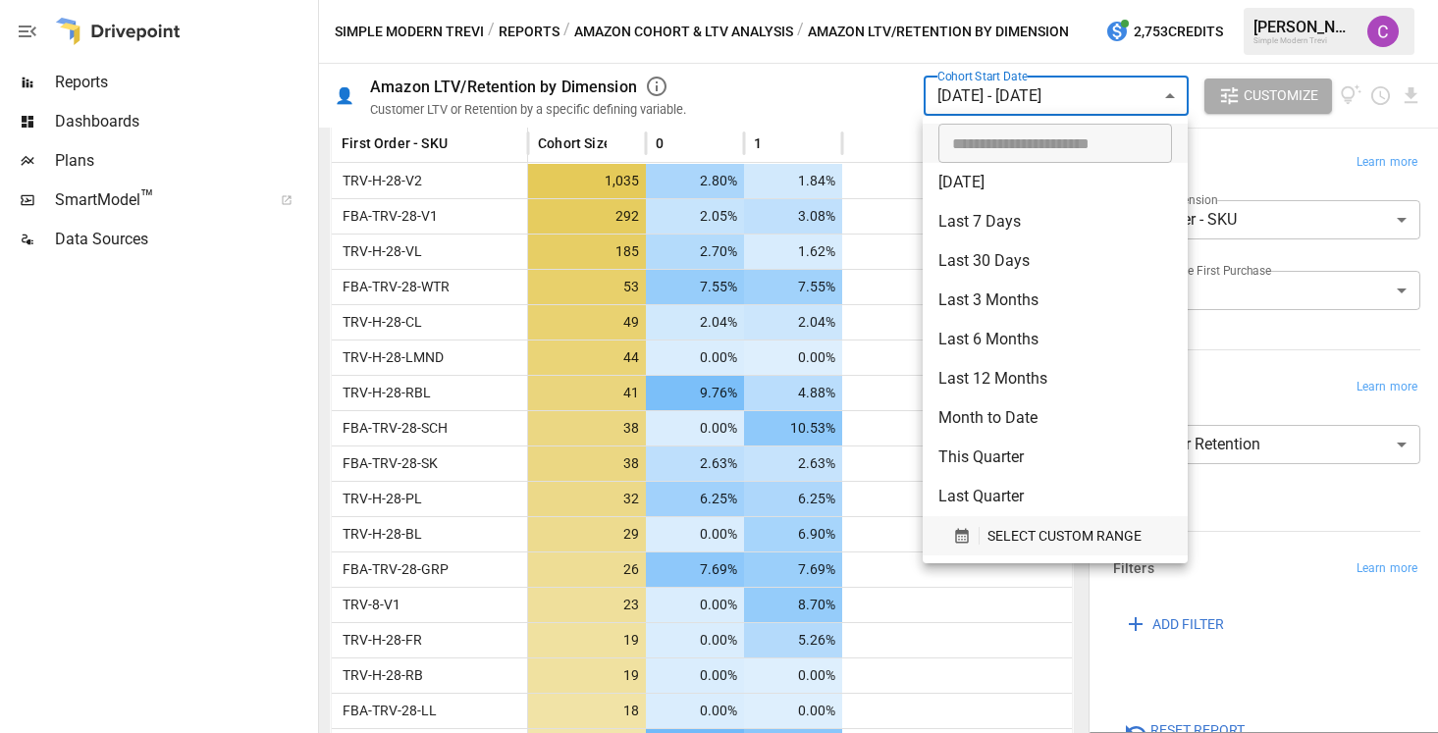
click at [997, 522] on button "SELECT CUSTOM RANGE" at bounding box center [1055, 535] width 234 height 39
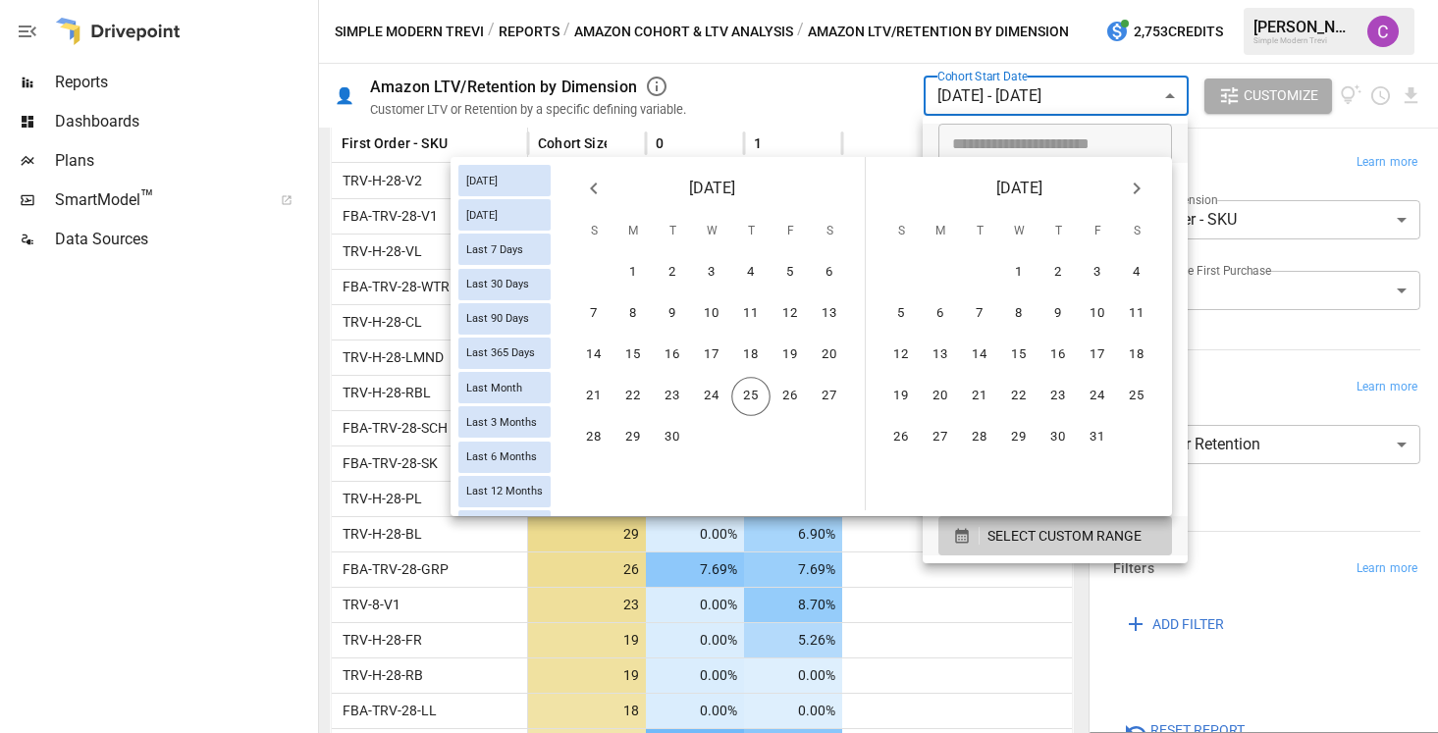
click at [597, 194] on icon "Previous month" at bounding box center [594, 189] width 24 height 24
click at [598, 429] on button "24" at bounding box center [593, 437] width 39 height 39
click at [822, 429] on button "30" at bounding box center [829, 437] width 39 height 39
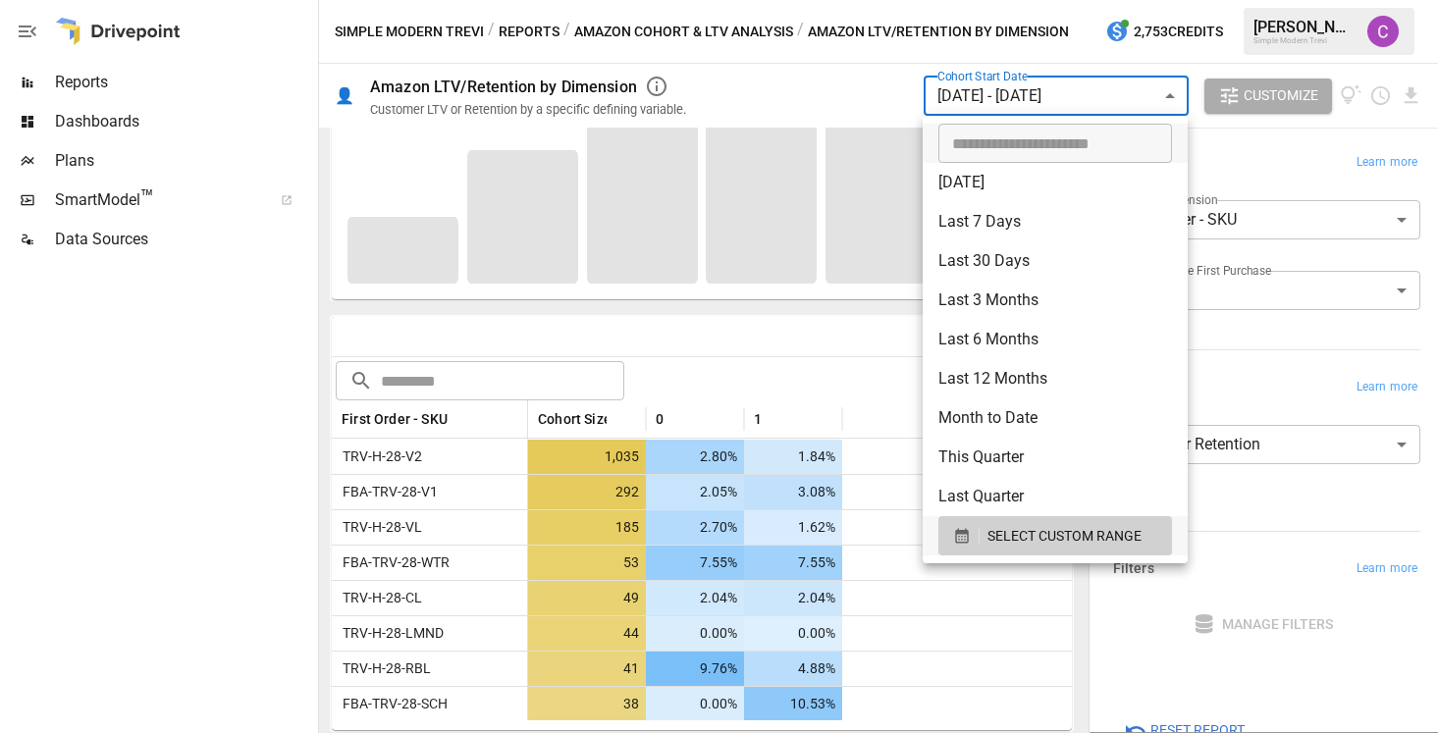
scroll to position [312, 0]
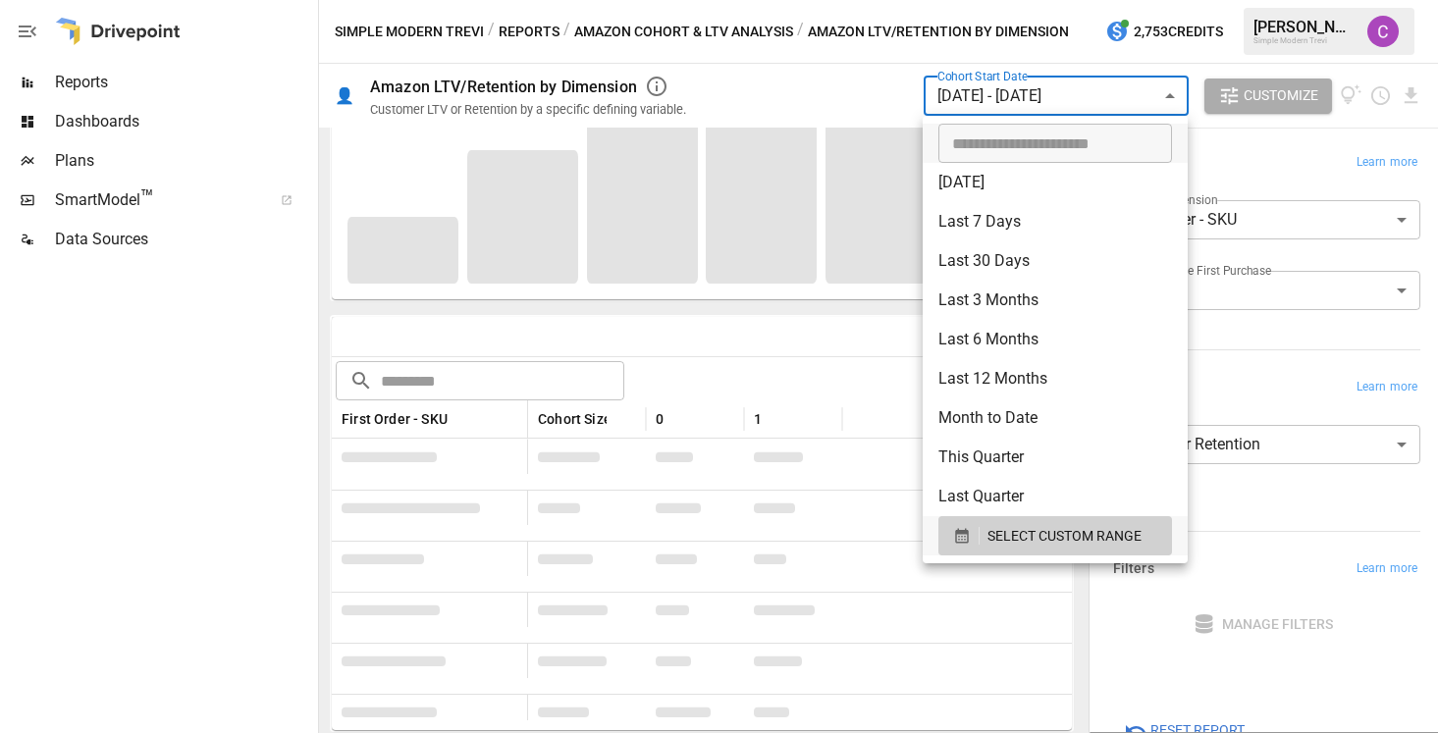
click at [886, 90] on div at bounding box center [719, 366] width 1438 height 733
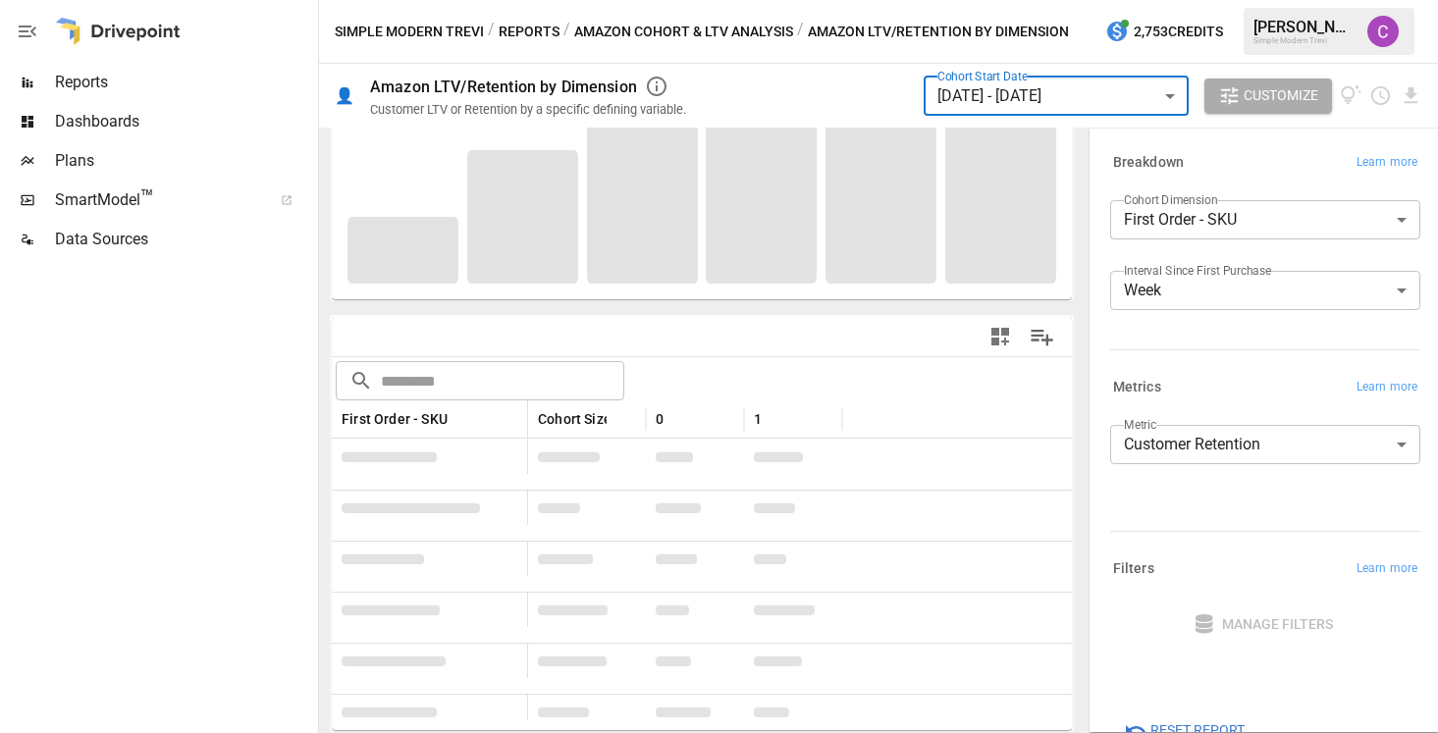
click at [886, 90] on div "Cohort Start Date [DATE] - [DATE] ****** ​ Customize" at bounding box center [1065, 96] width 712 height 64
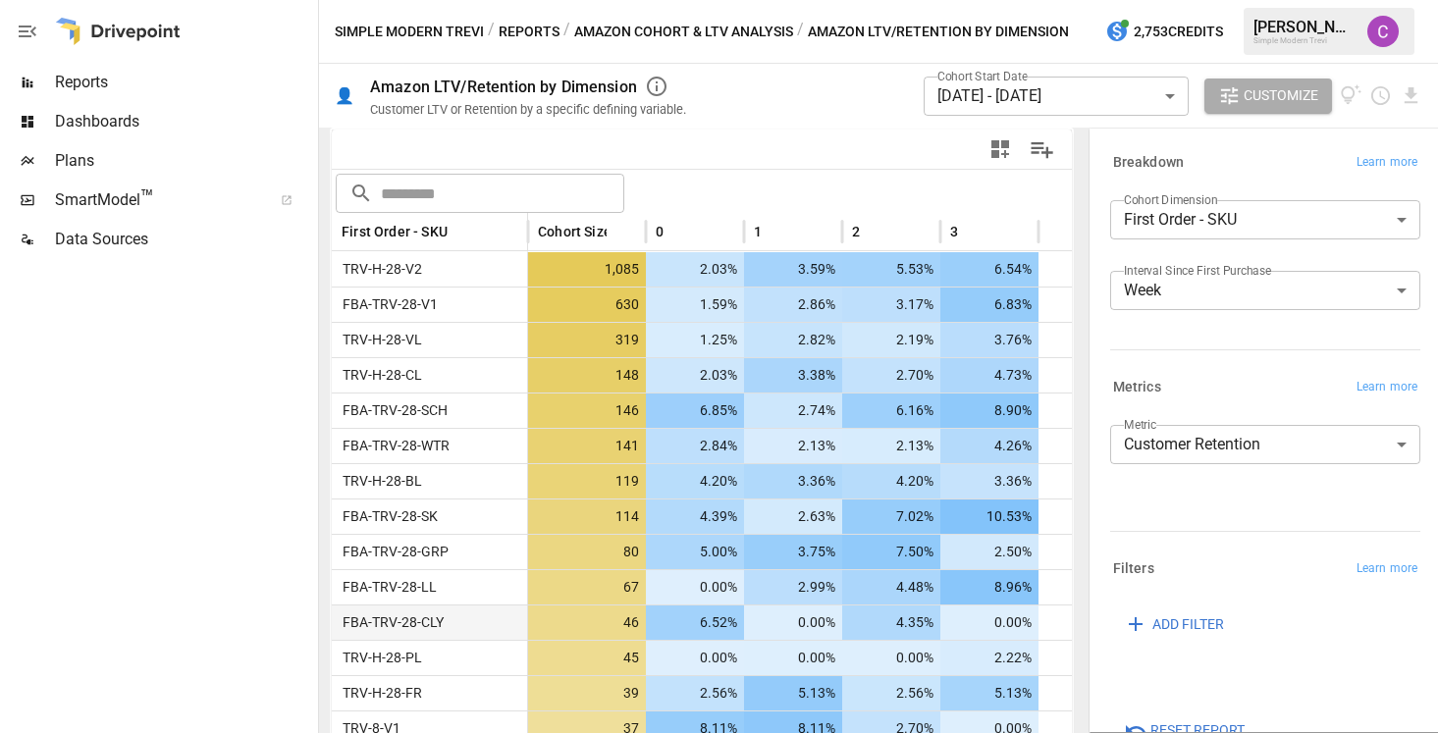
scroll to position [489, 0]
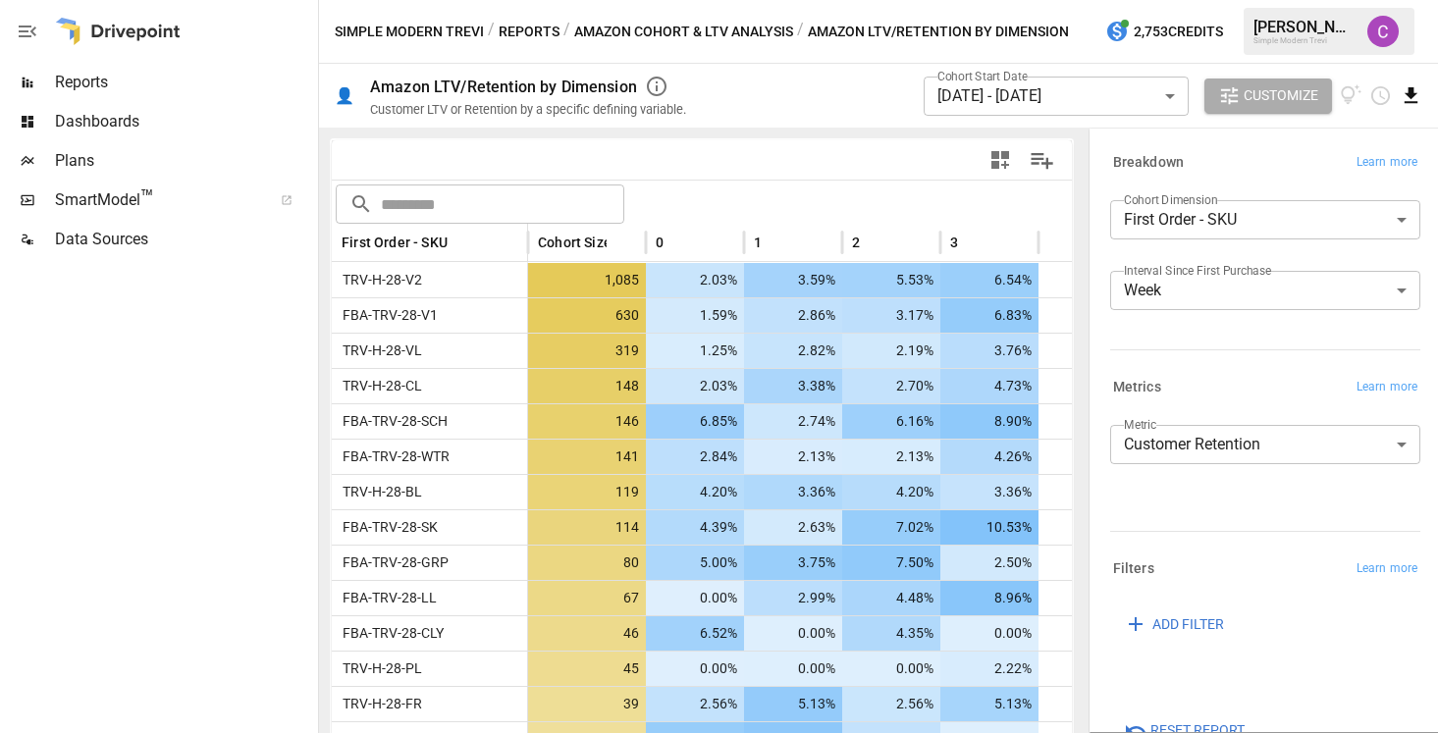
click at [1410, 106] on icon "Download report" at bounding box center [1410, 95] width 23 height 23
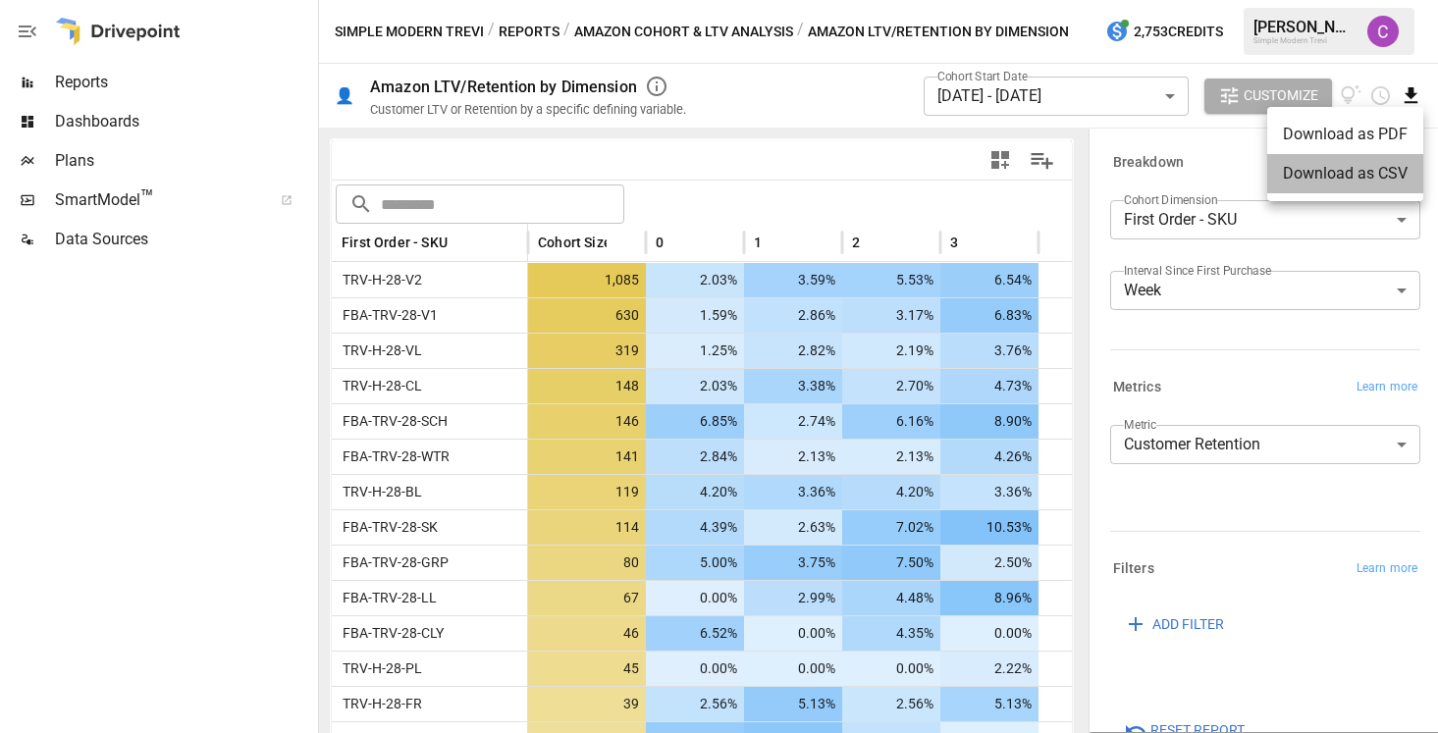
click at [1308, 174] on li "Download as CSV" at bounding box center [1345, 173] width 156 height 39
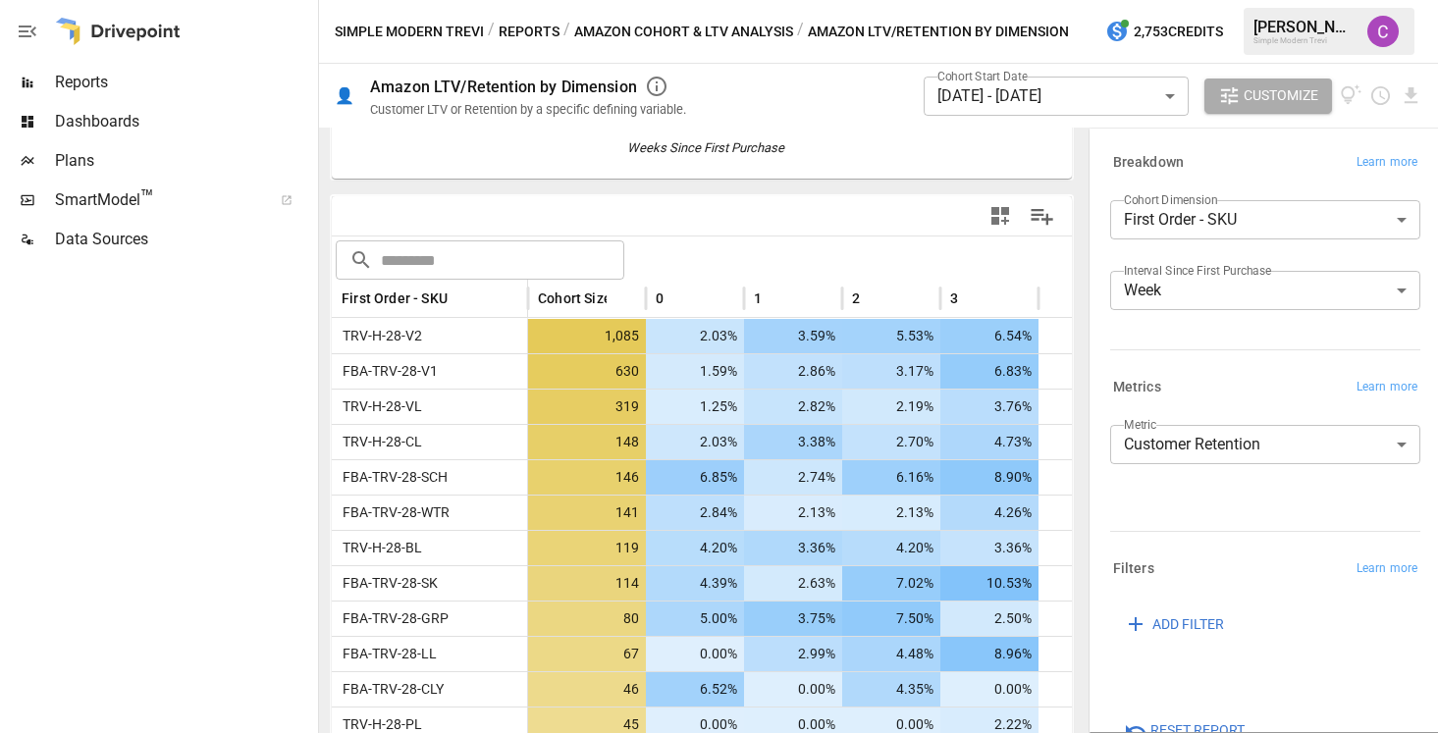
scroll to position [409, 0]
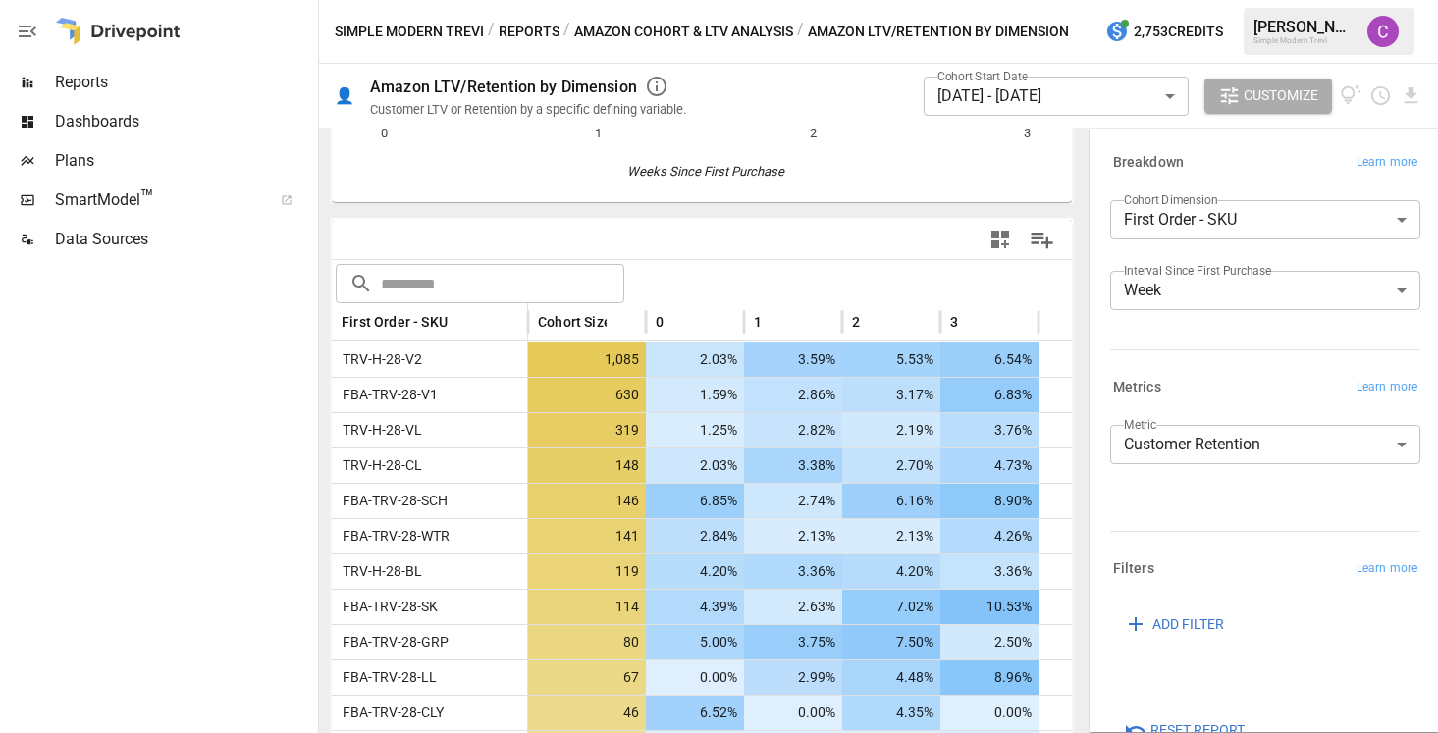
click at [1002, 0] on body "Reports Dashboards Plans SmartModel ™ Data Sources Simple Modern Trevi / Report…" at bounding box center [719, 0] width 1438 height 0
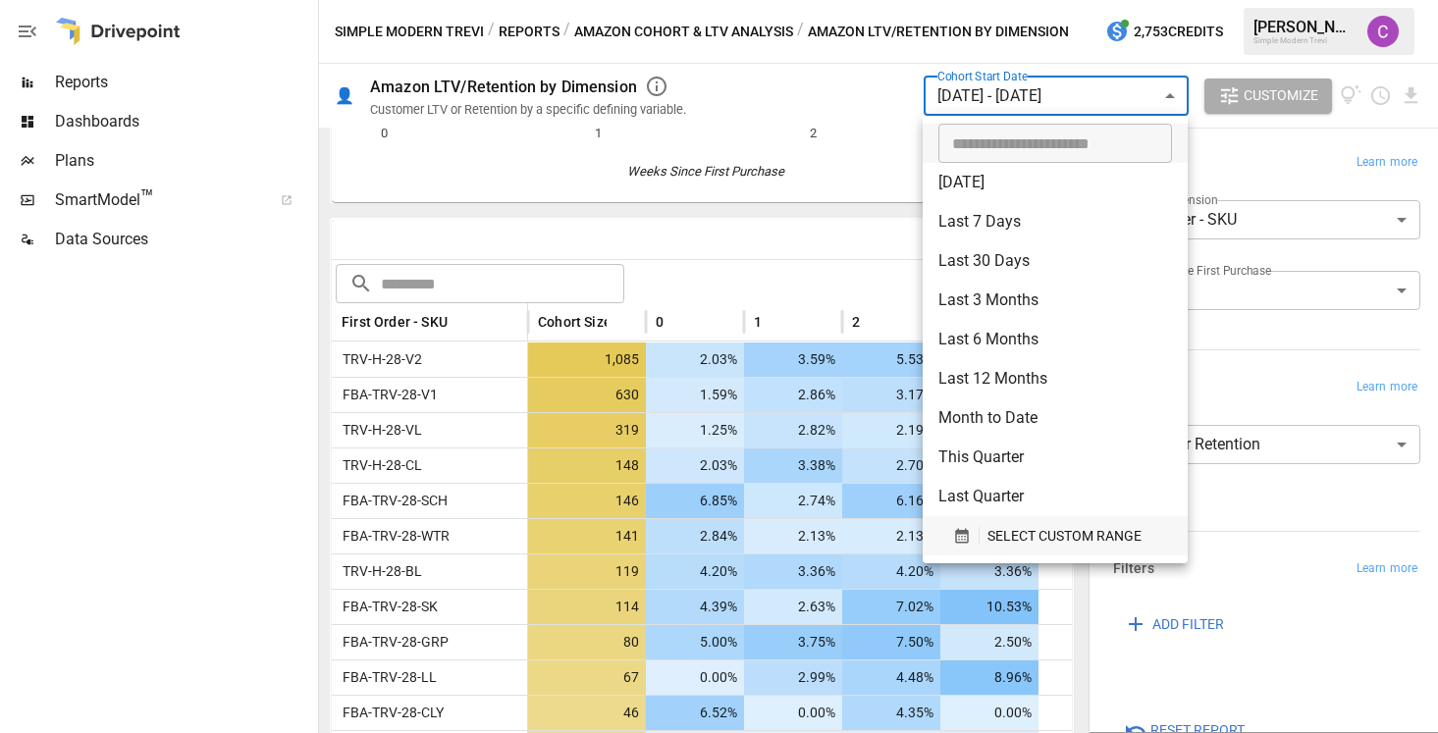
click at [1050, 529] on span "SELECT CUSTOM RANGE" at bounding box center [1064, 536] width 154 height 25
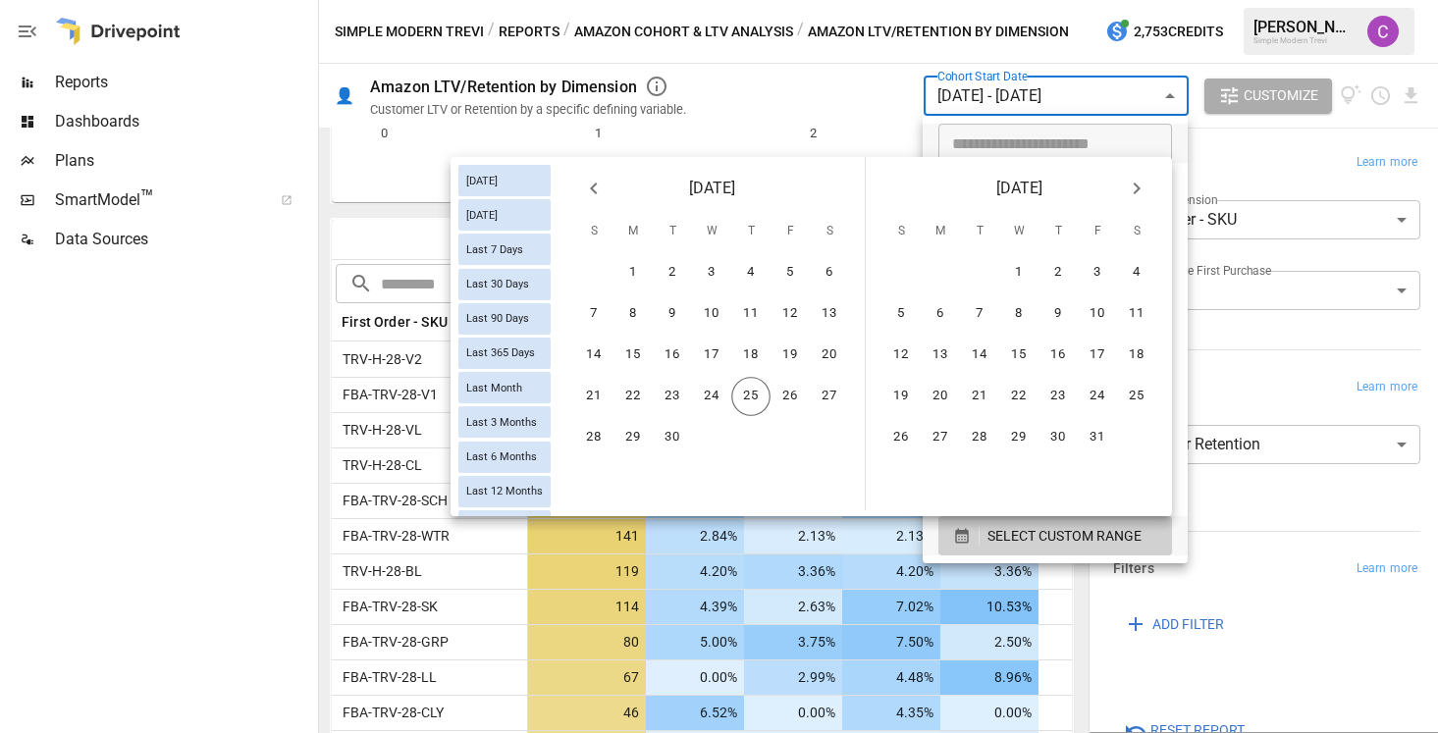
click at [595, 192] on icon "Previous month" at bounding box center [593, 189] width 7 height 12
click at [600, 193] on icon "Previous month" at bounding box center [594, 189] width 24 height 24
click at [594, 265] on button "1" at bounding box center [593, 272] width 39 height 39
click at [599, 280] on button "1" at bounding box center [593, 272] width 39 height 39
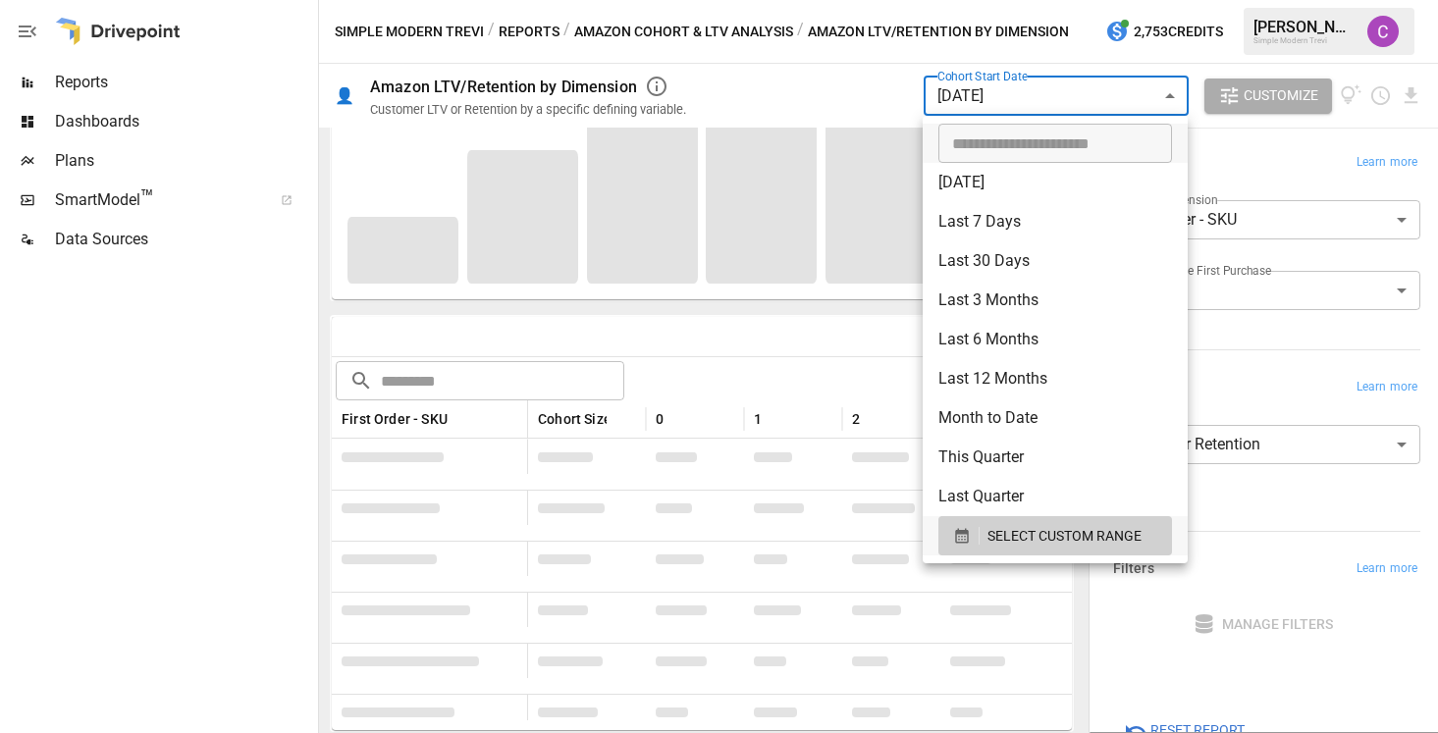
scroll to position [312, 0]
click at [974, 110] on div at bounding box center [719, 366] width 1438 height 733
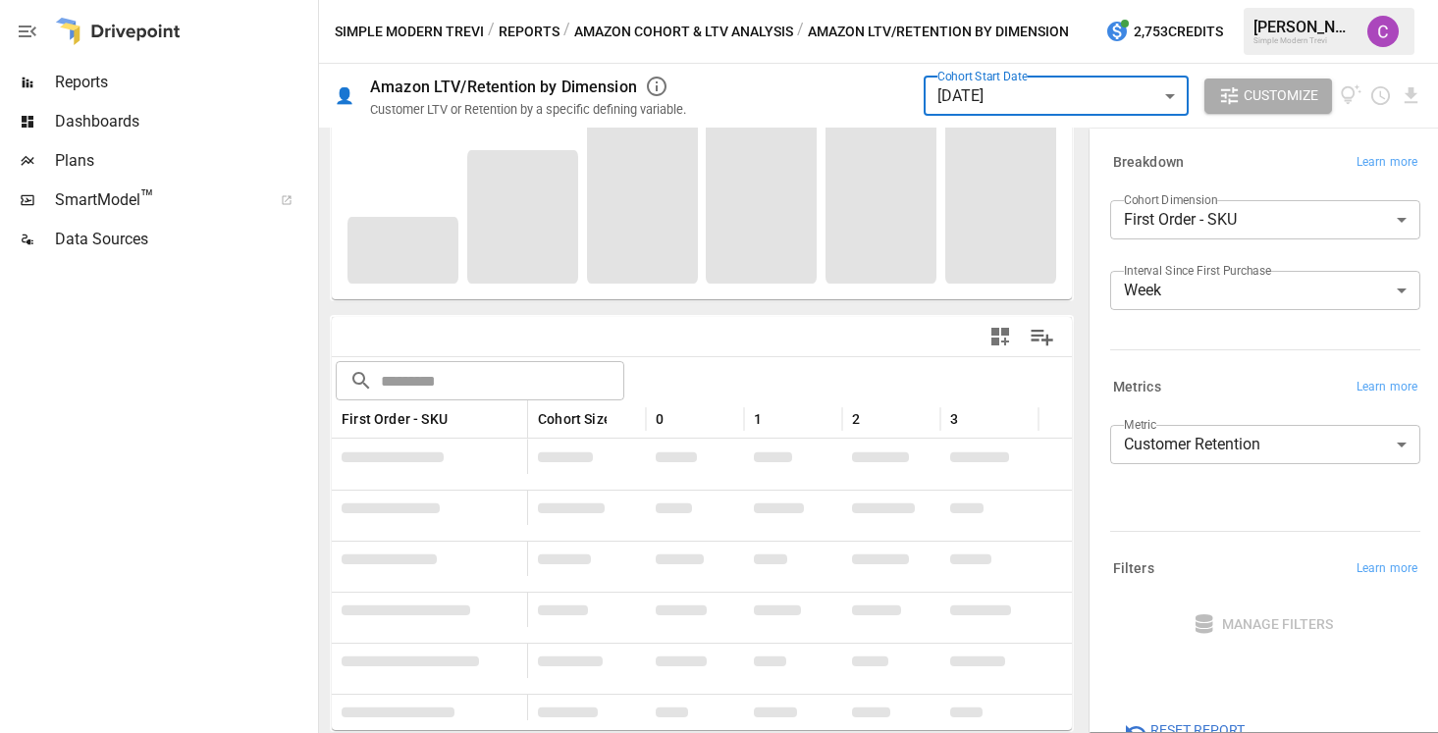
click at [964, 0] on body "Reports Dashboards Plans SmartModel ™ Data Sources Simple Modern Trevi / Report…" at bounding box center [719, 0] width 1438 height 0
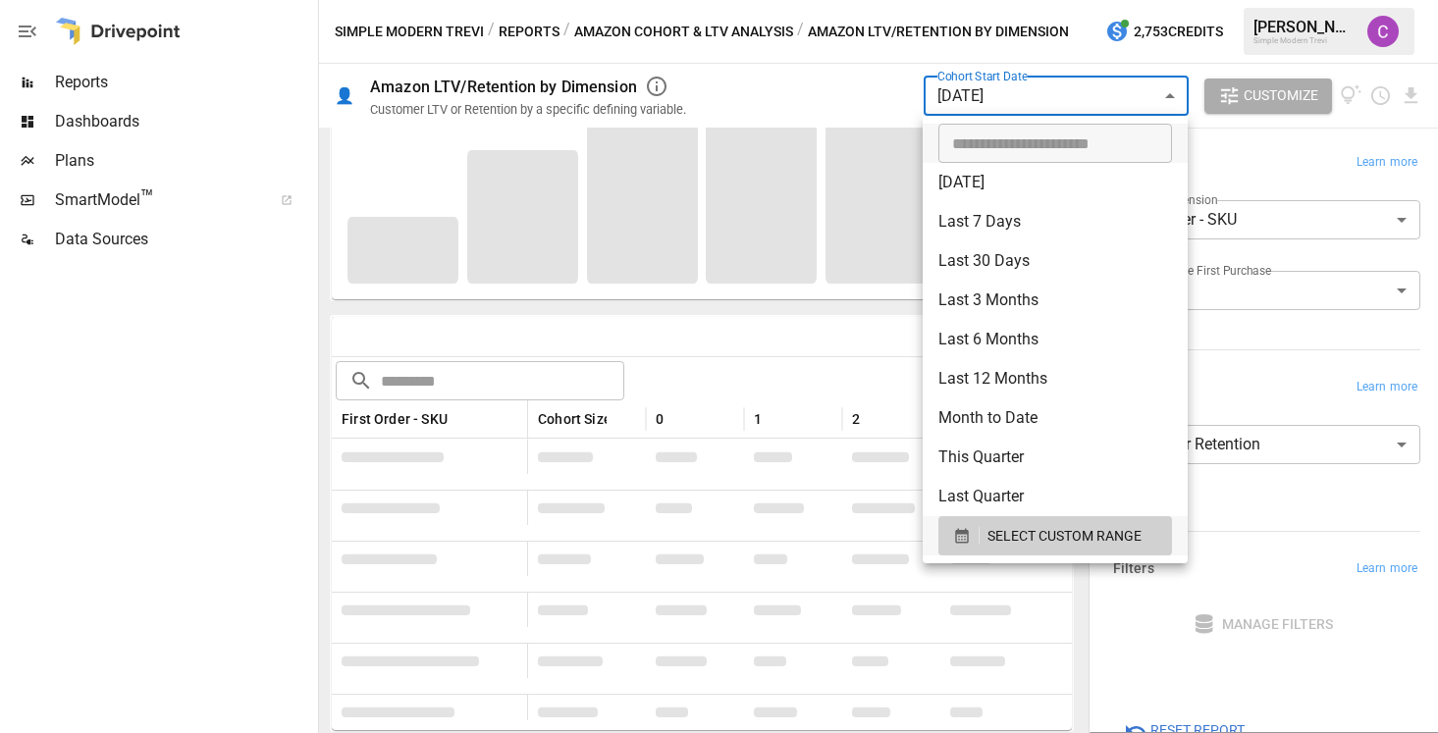
click at [979, 559] on ul "​ [DATE] [DATE] Last 7 Days Last 30 Days Last 90 Days Last 365 Days Last Month …" at bounding box center [1054, 339] width 265 height 447
click at [979, 547] on div "SELECT CUSTOM RANGE" at bounding box center [1055, 536] width 204 height 25
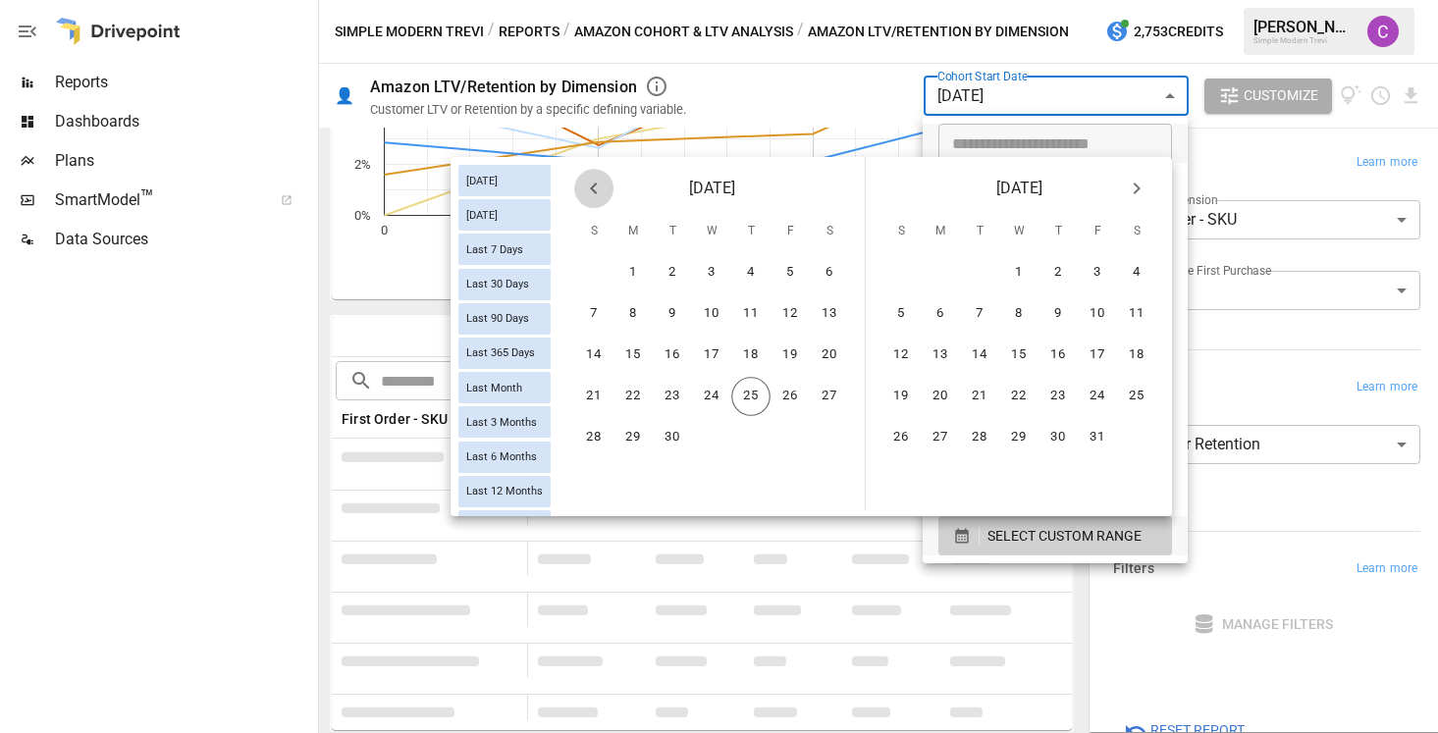
click at [604, 175] on button "Previous month" at bounding box center [593, 188] width 39 height 39
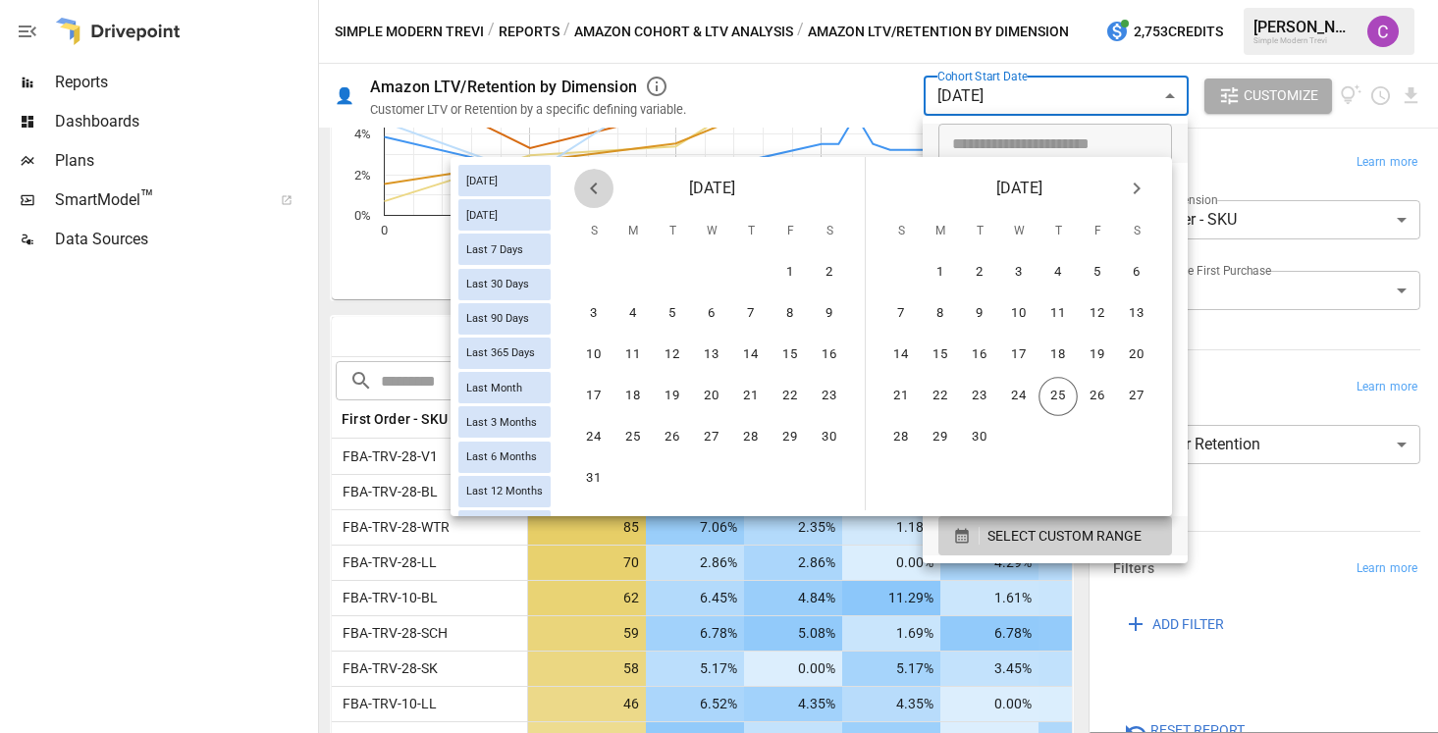
click at [604, 175] on button "Previous month" at bounding box center [593, 188] width 39 height 39
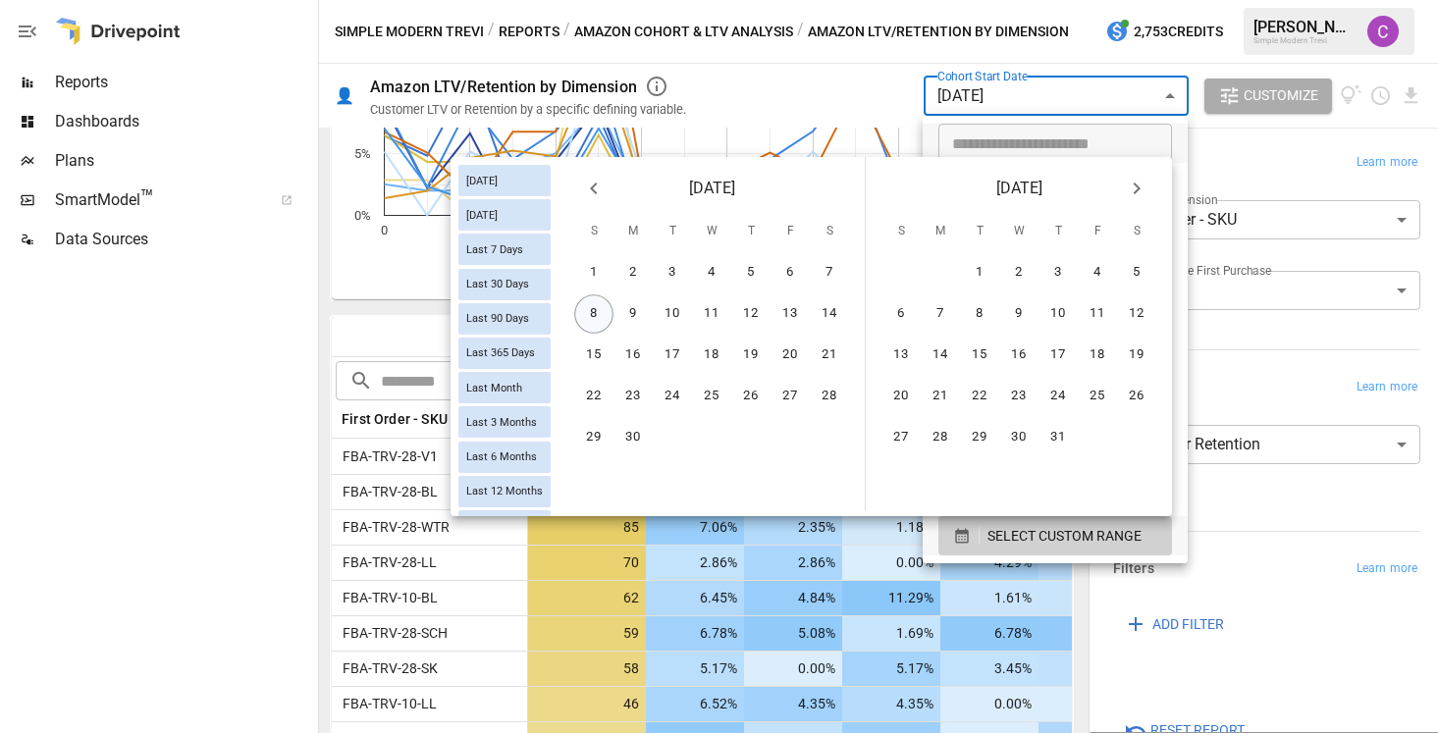
click at [594, 299] on button "8" at bounding box center [593, 313] width 39 height 39
click at [834, 305] on button "14" at bounding box center [829, 313] width 39 height 39
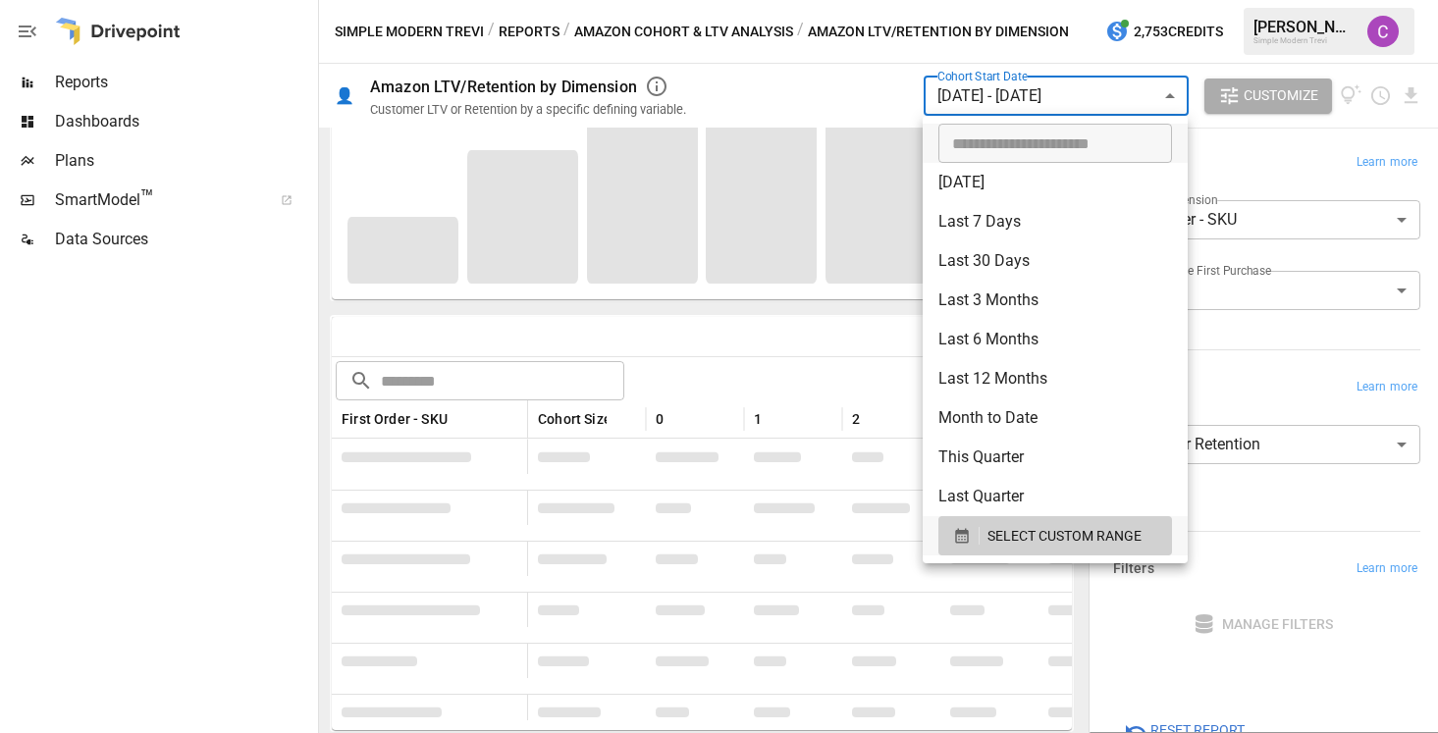
click at [444, 320] on div at bounding box center [719, 366] width 1438 height 733
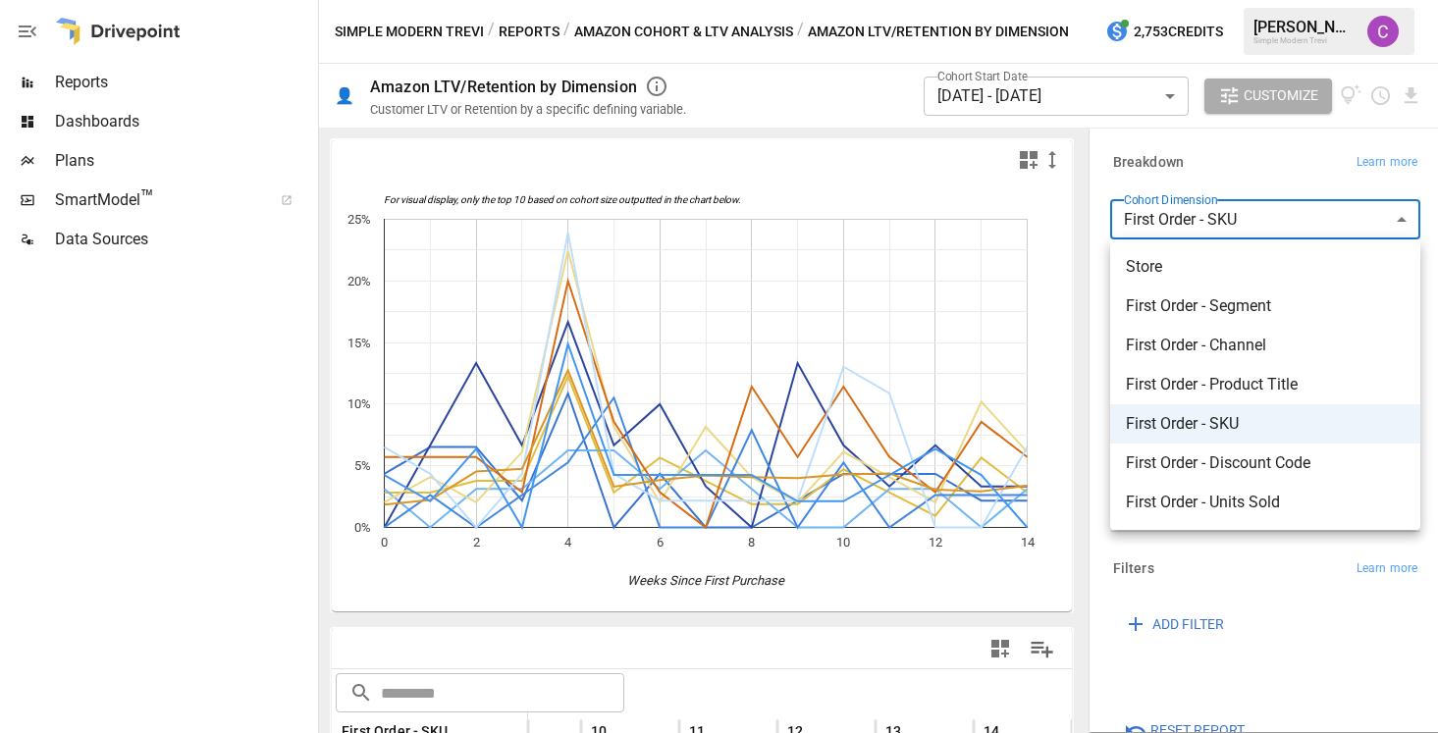
click at [1202, 0] on body "Reports Dashboards Plans SmartModel ™ Data Sources Simple Modern Trevi / Report…" at bounding box center [719, 0] width 1438 height 0
click at [1247, 322] on li "First Order - Segment" at bounding box center [1265, 306] width 310 height 39
type input "**********"
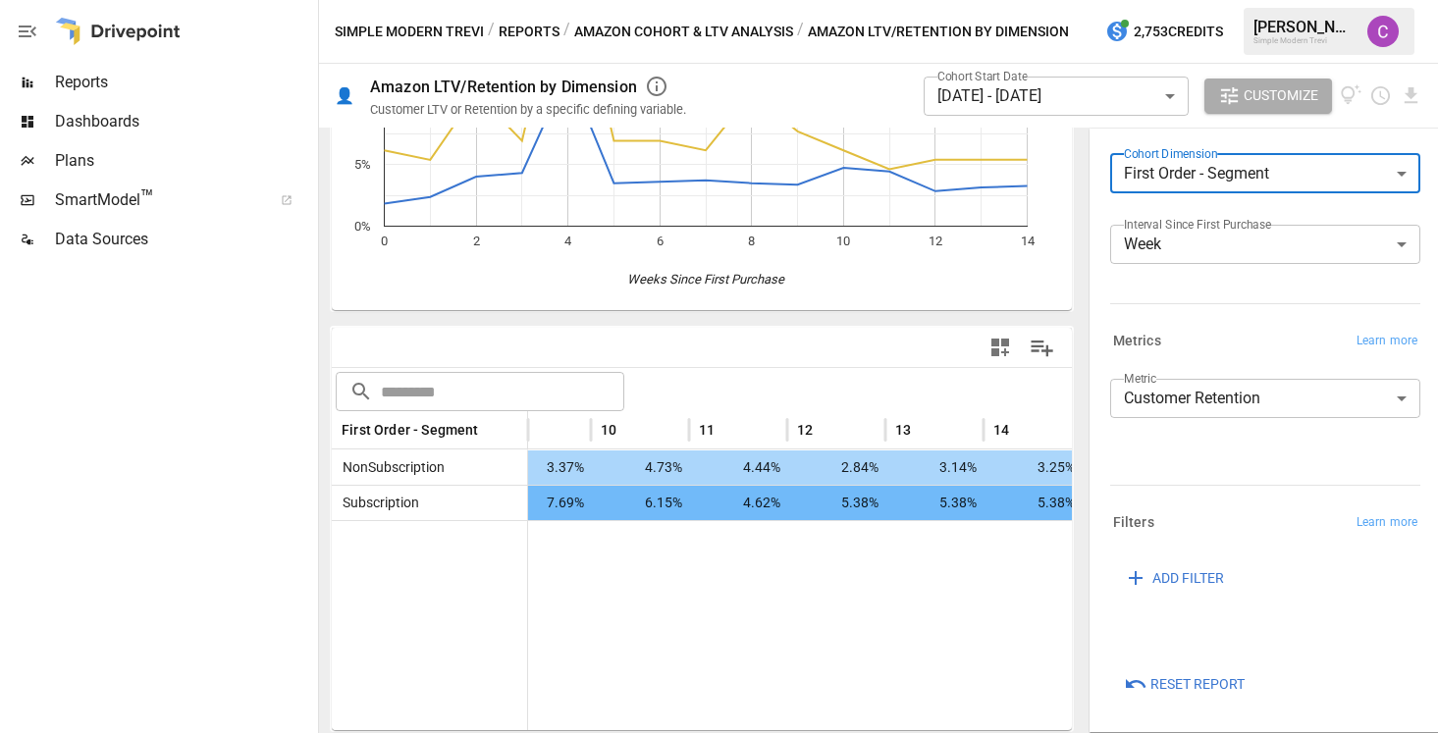
scroll to position [0, 1046]
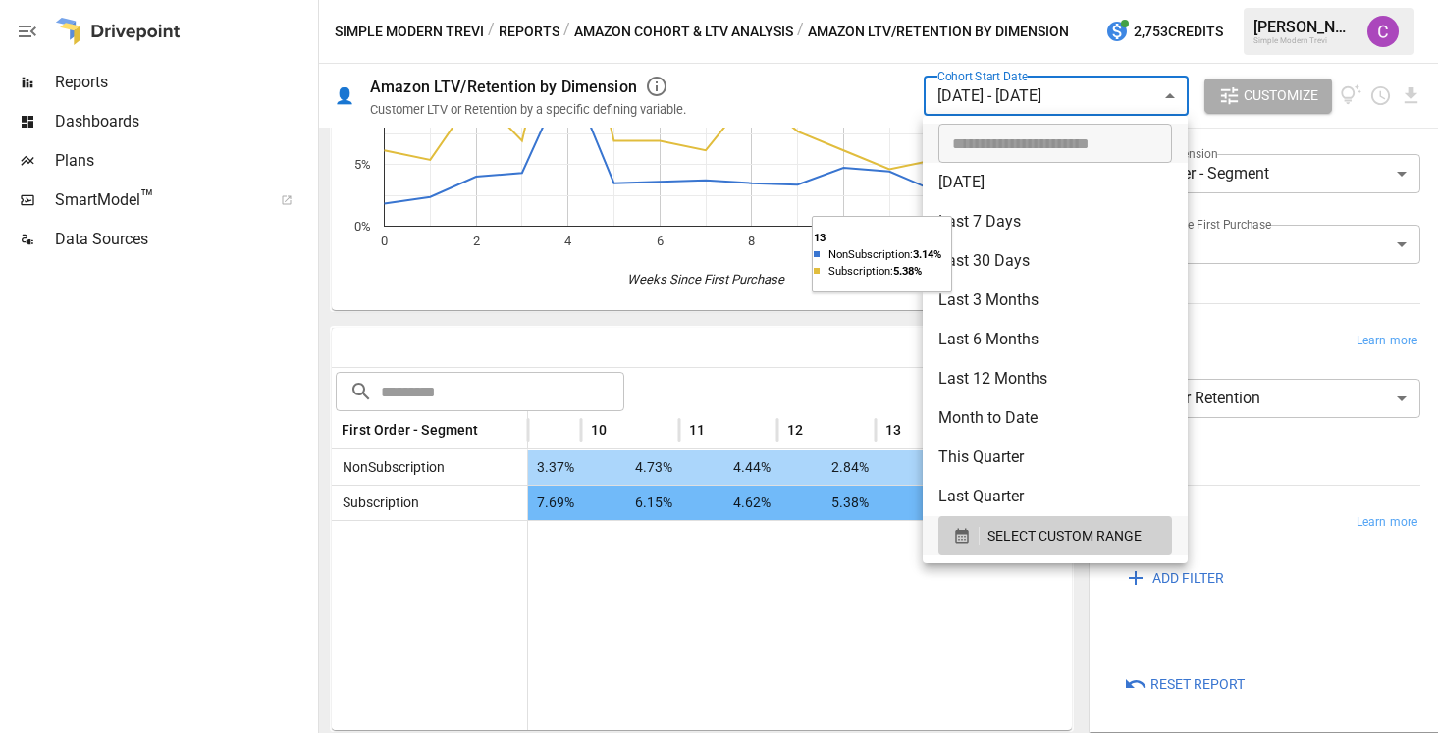
click at [989, 0] on body "**********" at bounding box center [719, 0] width 1438 height 0
click at [1055, 533] on span "SELECT CUSTOM RANGE" at bounding box center [1064, 536] width 154 height 25
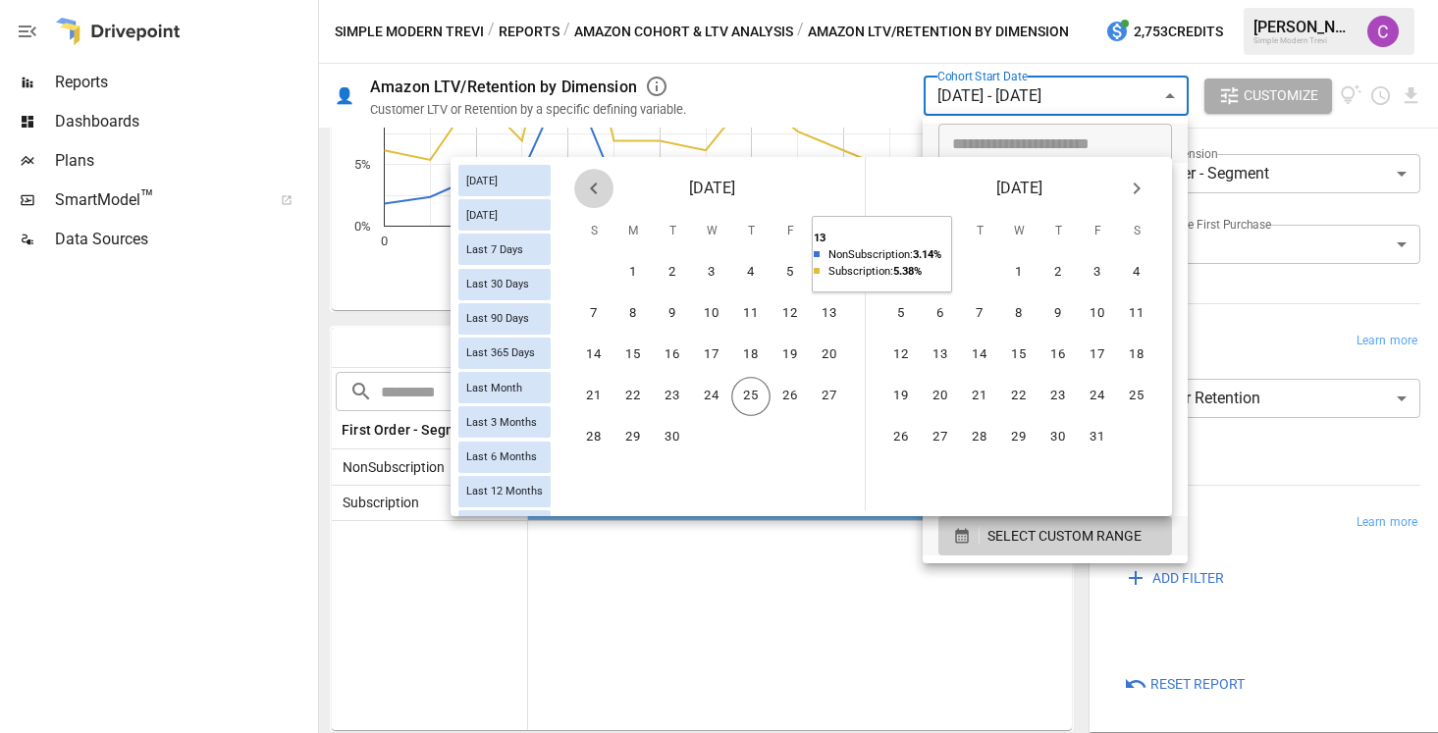
click at [584, 187] on icon "Previous month" at bounding box center [594, 189] width 24 height 24
click at [591, 196] on icon "Previous month" at bounding box center [594, 189] width 24 height 24
click at [600, 354] on button "15" at bounding box center [593, 355] width 39 height 39
click at [815, 345] on button "21" at bounding box center [829, 355] width 39 height 39
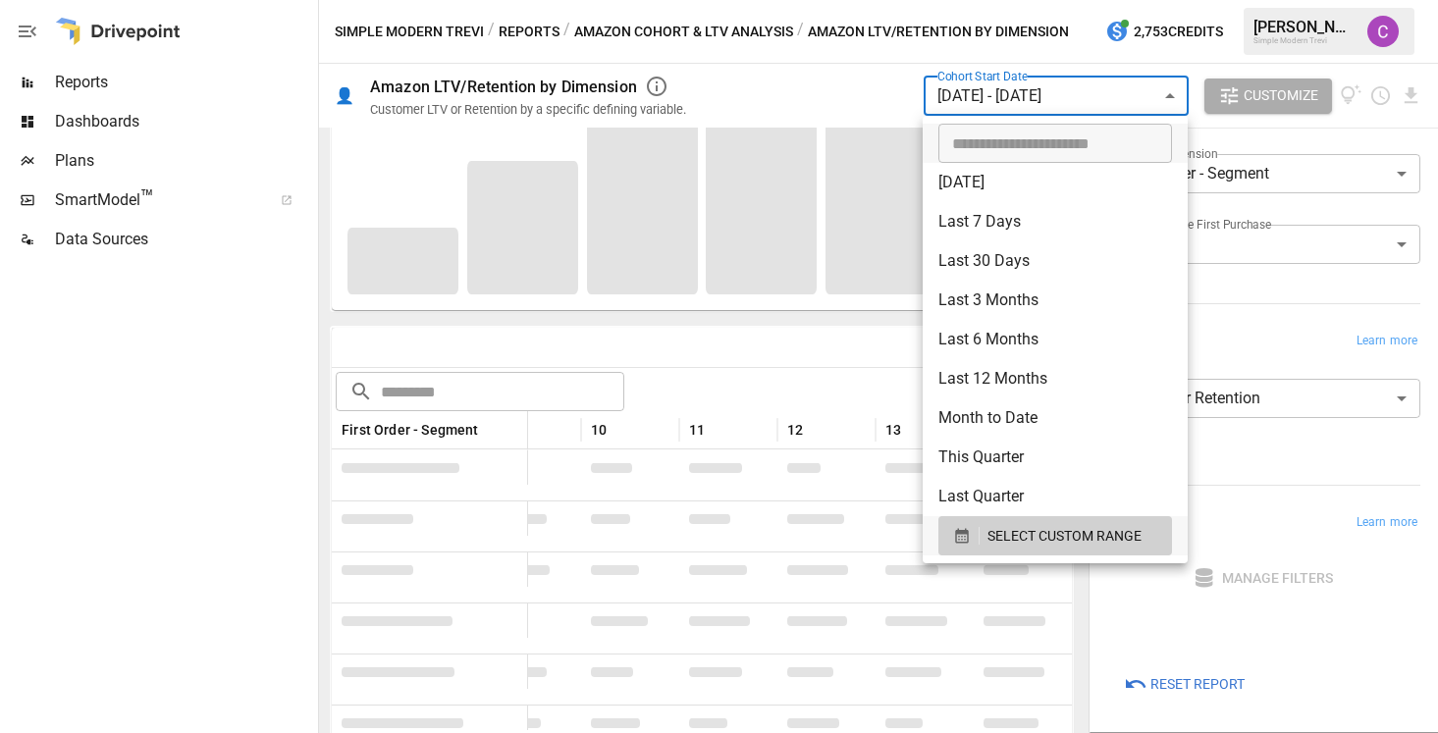
scroll to position [312, 0]
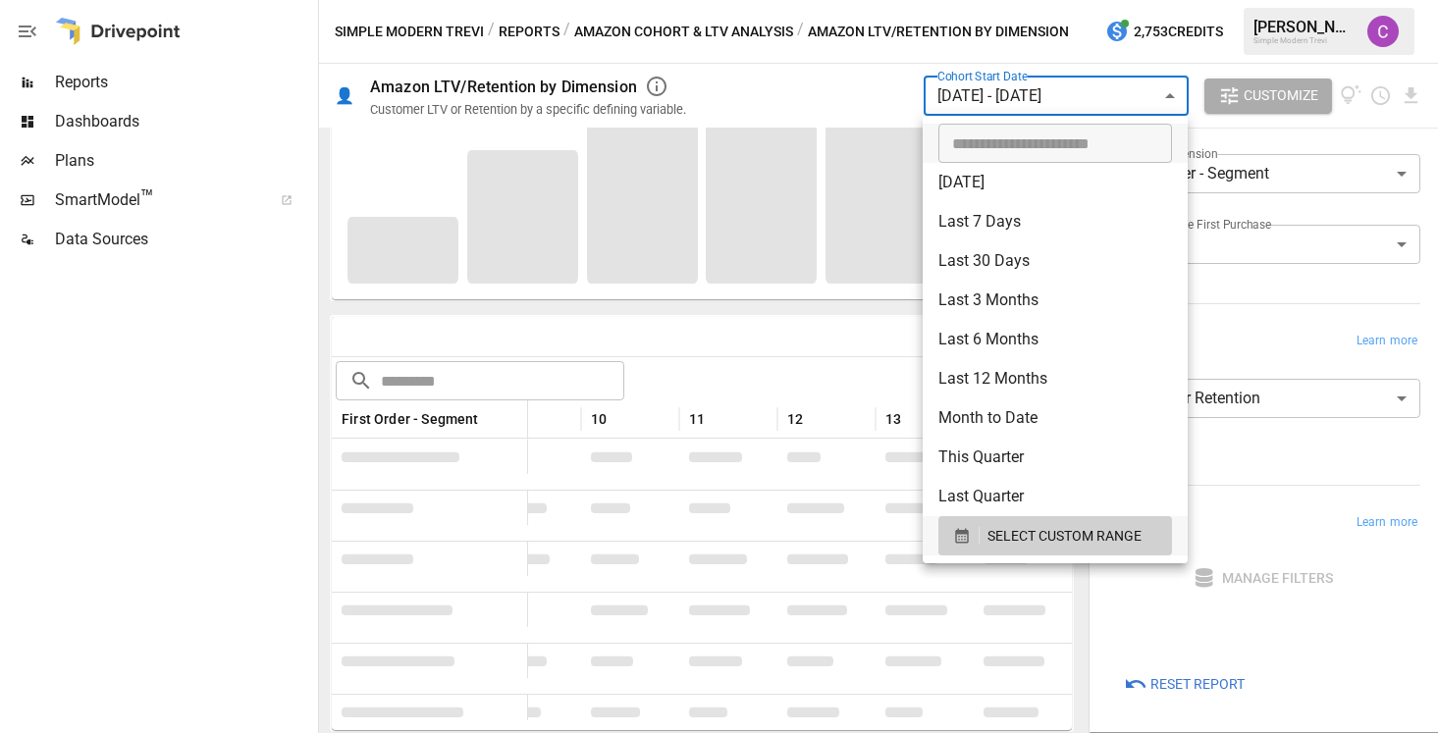
click at [981, 85] on div at bounding box center [719, 366] width 1438 height 733
click at [975, 0] on body "**********" at bounding box center [719, 0] width 1438 height 0
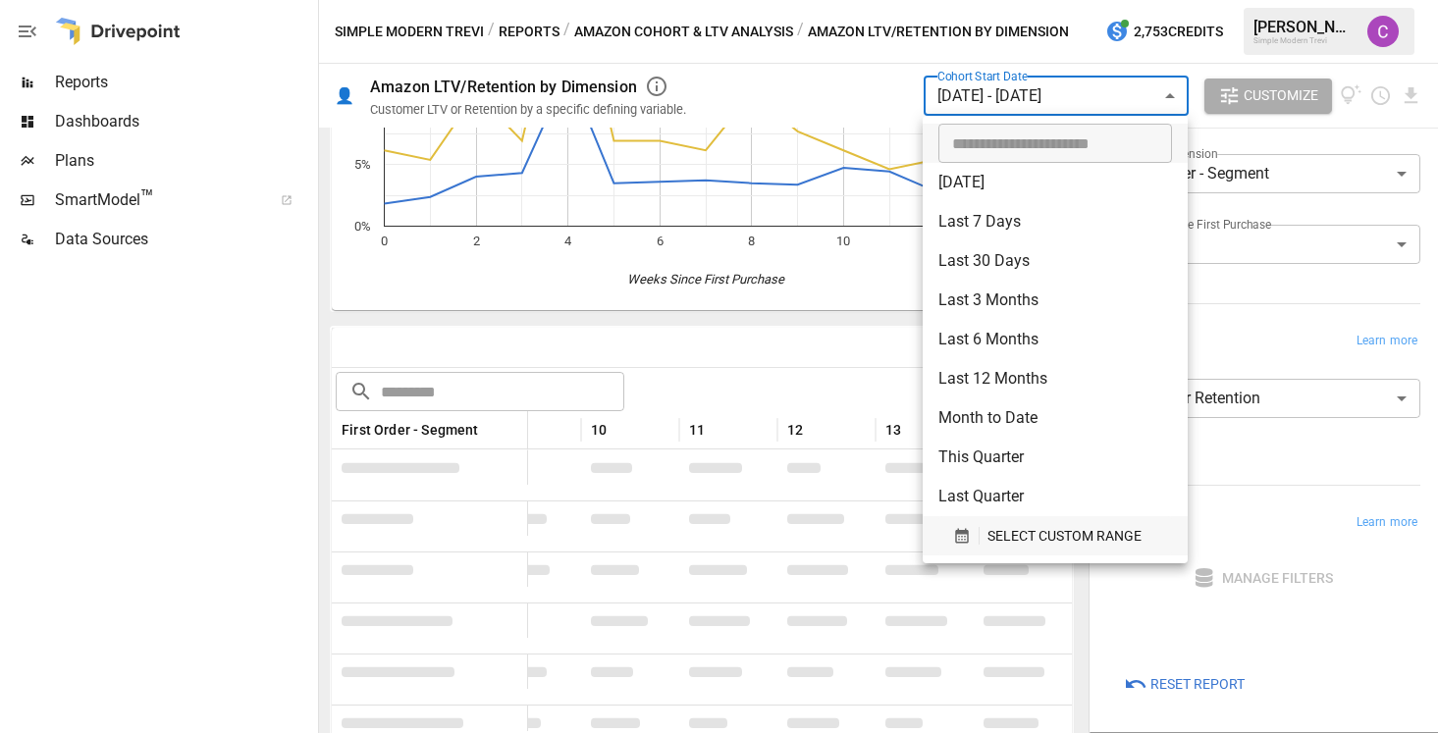
scroll to position [0, 948]
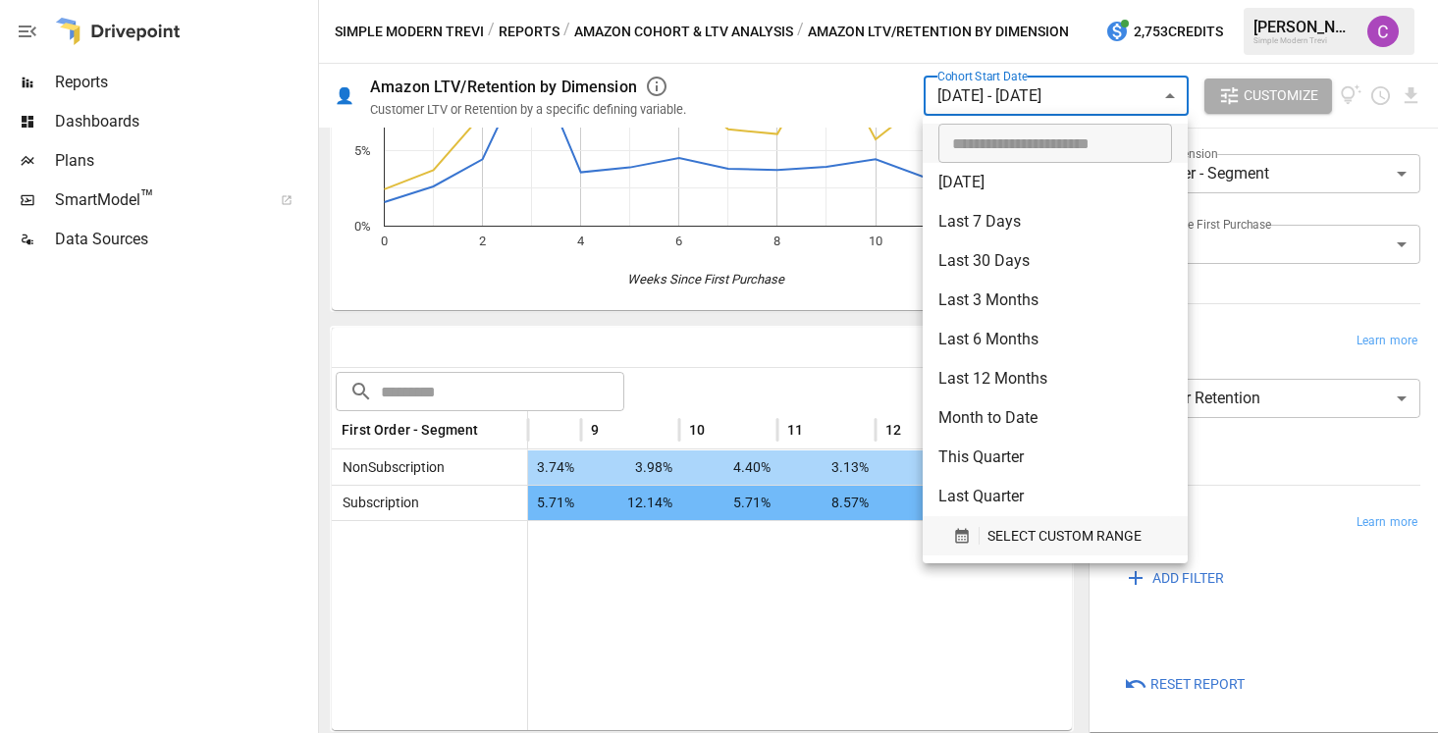
click at [983, 535] on div "SELECT CUSTOM RANGE" at bounding box center [1055, 536] width 204 height 25
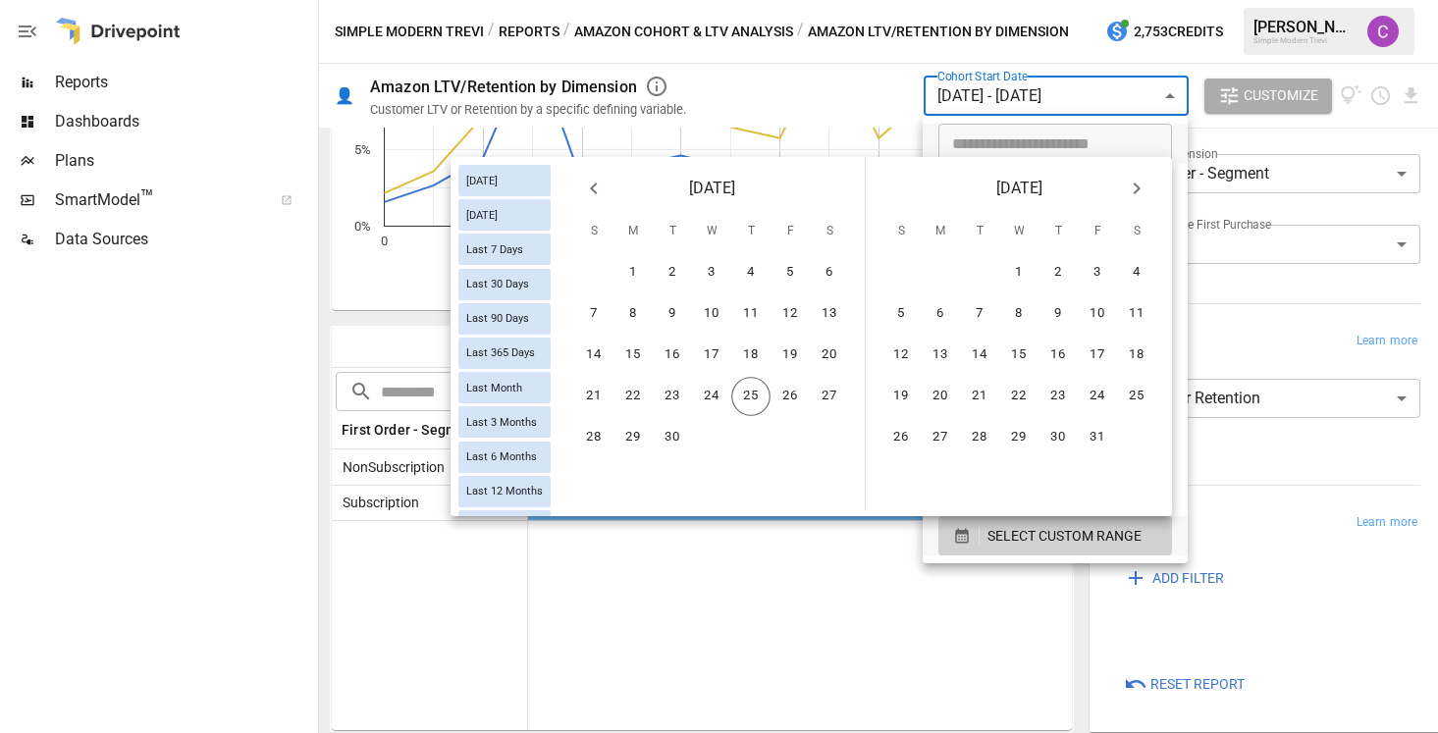
click at [603, 184] on icon "Previous month" at bounding box center [594, 189] width 24 height 24
click at [594, 354] on button "11" at bounding box center [593, 355] width 39 height 39
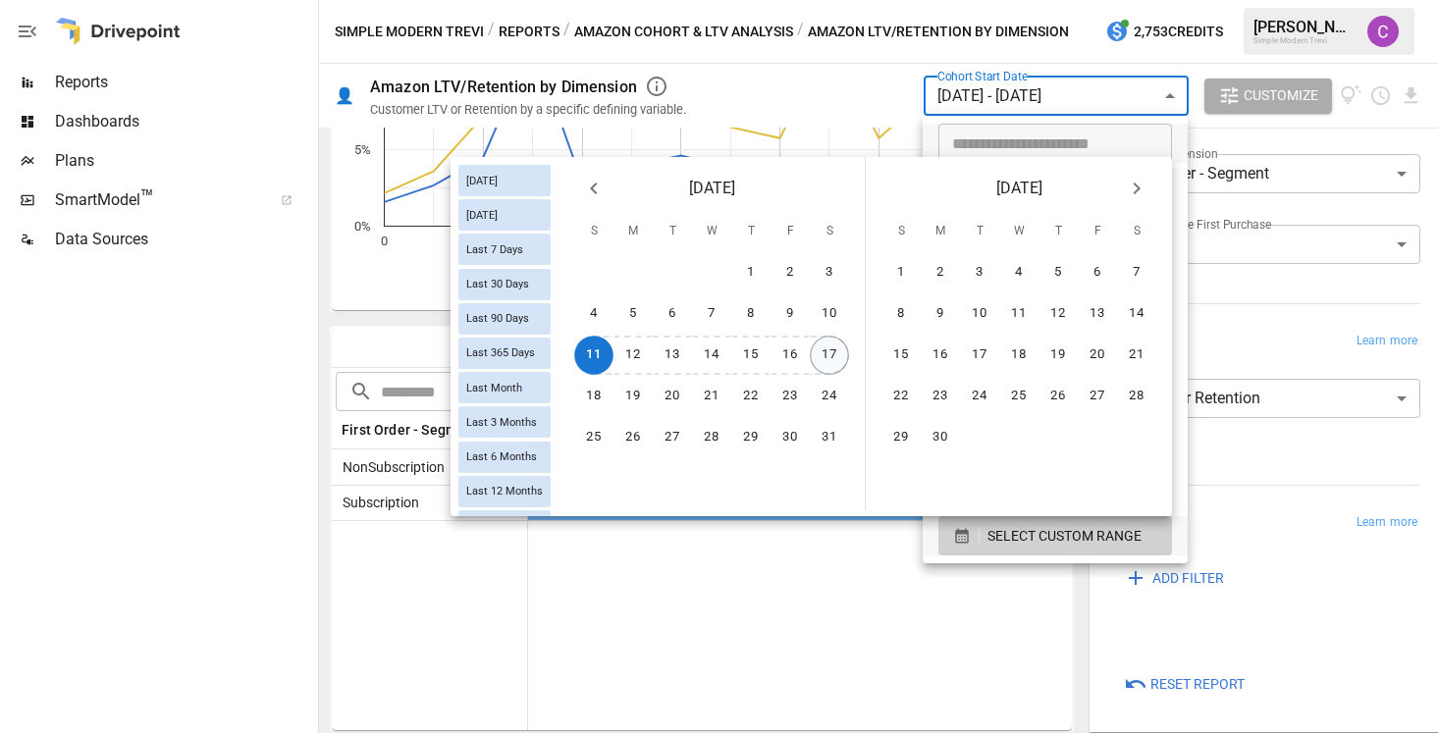
click at [820, 344] on button "17" at bounding box center [829, 355] width 39 height 39
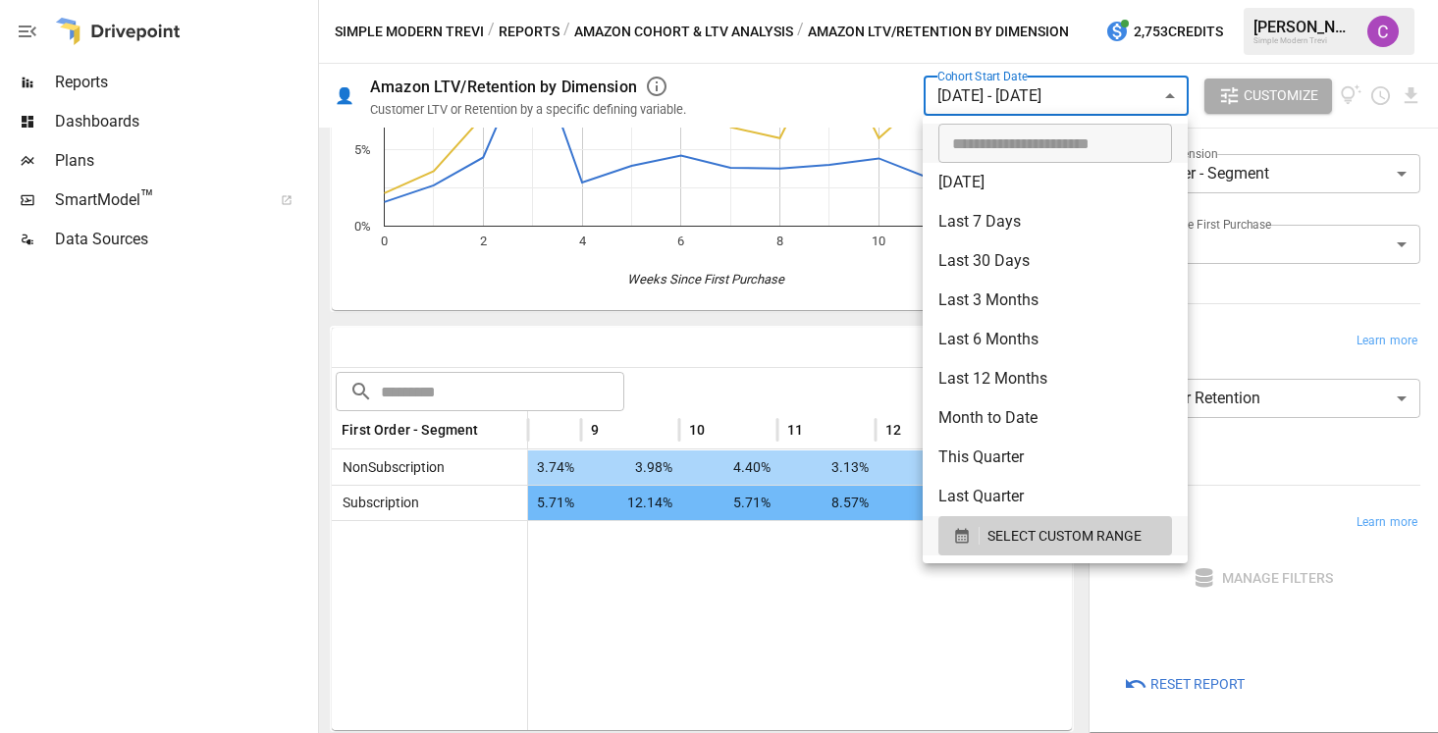
click at [744, 643] on div at bounding box center [719, 366] width 1438 height 733
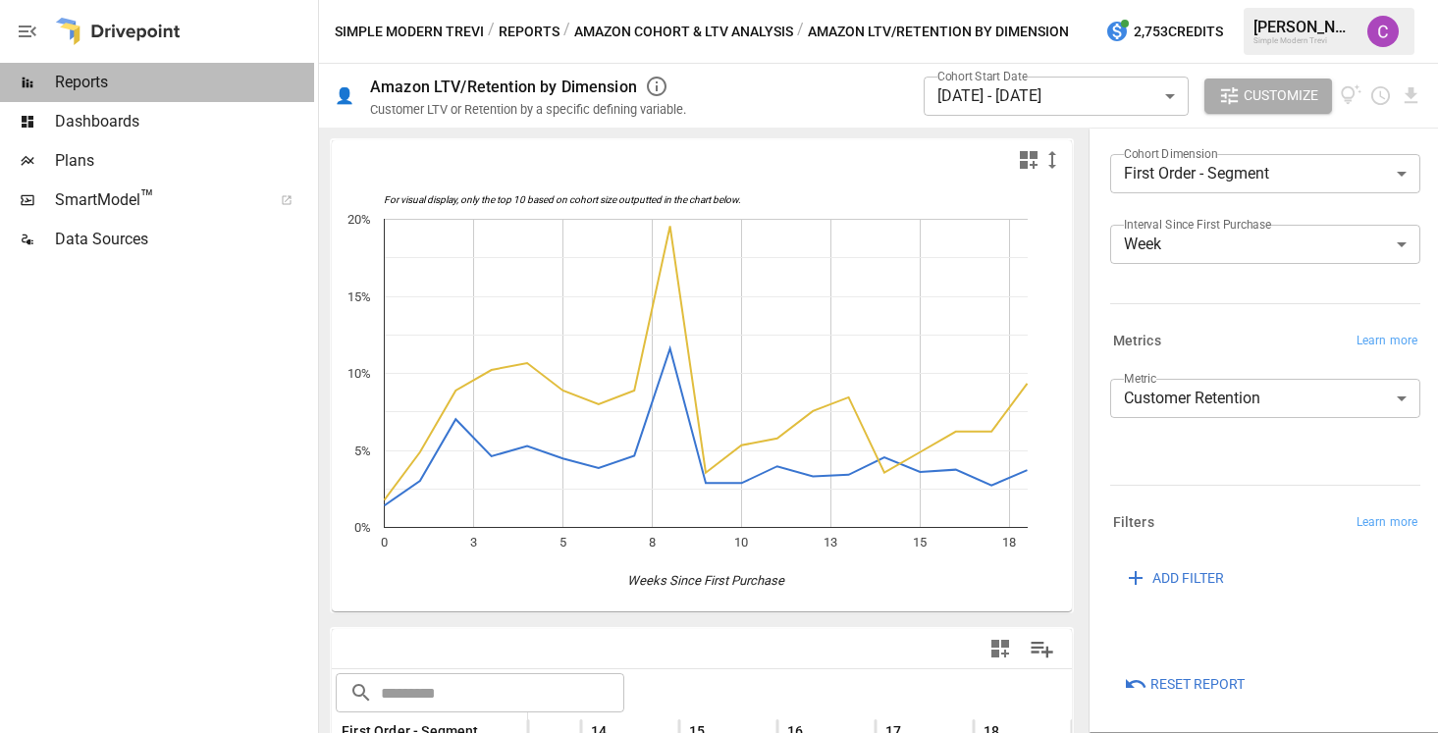
click at [158, 89] on span "Reports" at bounding box center [184, 83] width 259 height 24
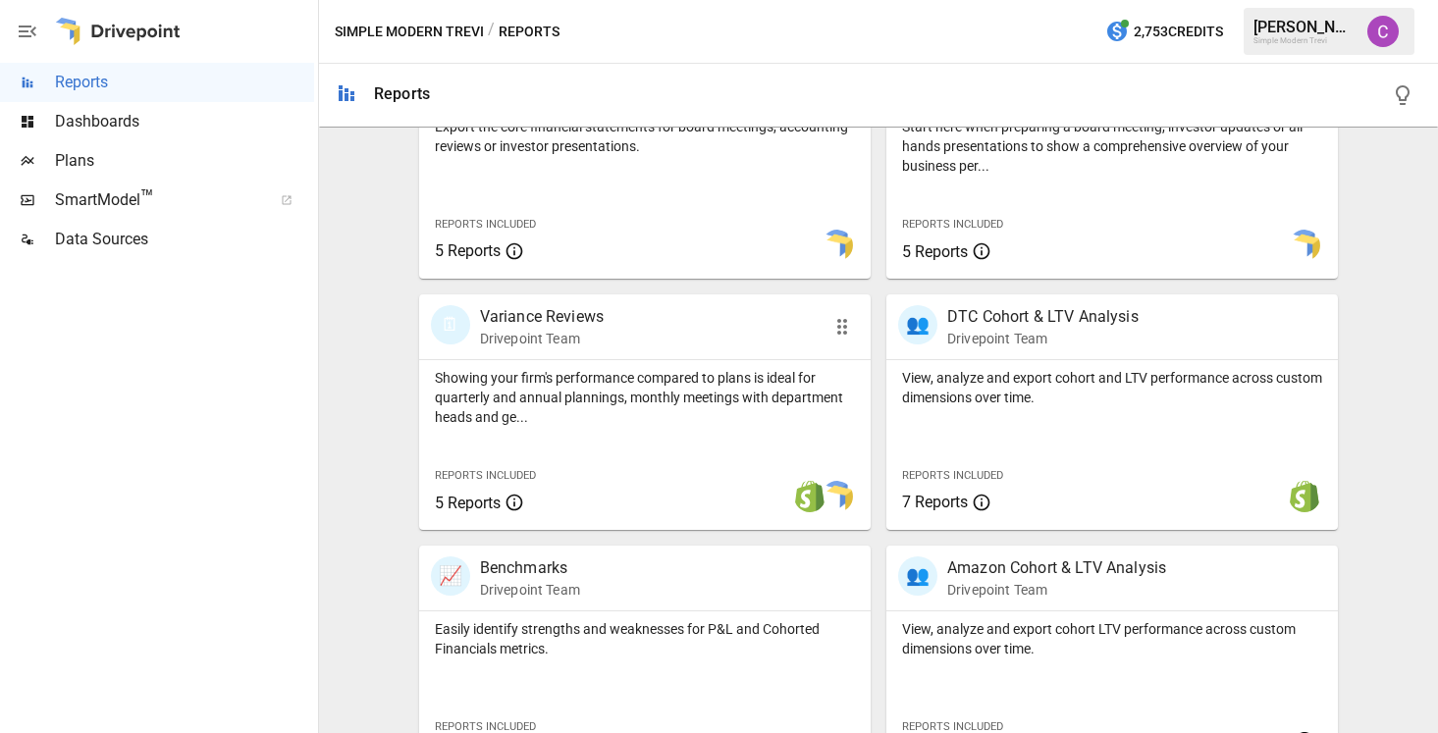
scroll to position [487, 0]
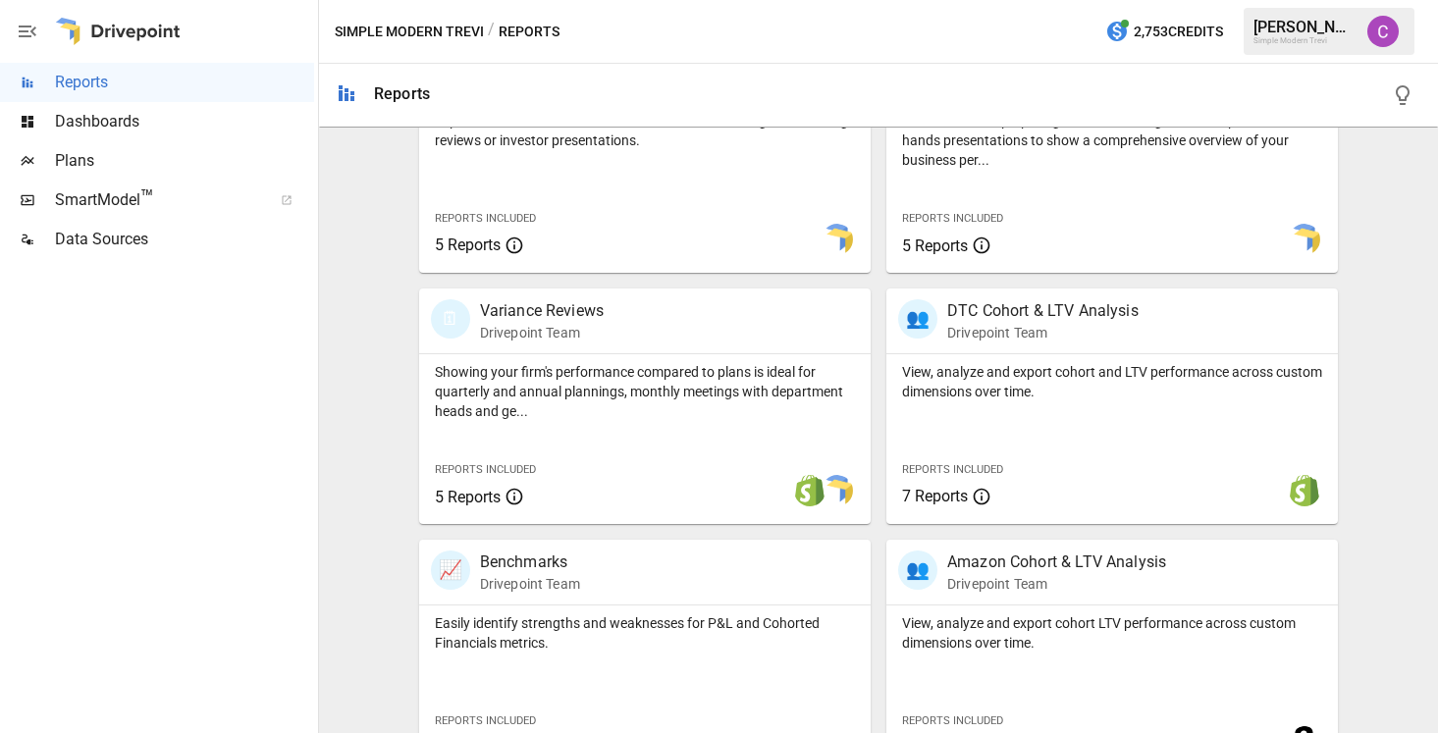
click at [1004, 533] on div "👥 Amazon Cohort & LTV Analysis Drivepoint Team View, analyze and export cohort …" at bounding box center [1103, 649] width 467 height 251
click at [1004, 548] on div "👥 Amazon Cohort & LTV Analysis Drivepoint Team" at bounding box center [1111, 572] width 451 height 65
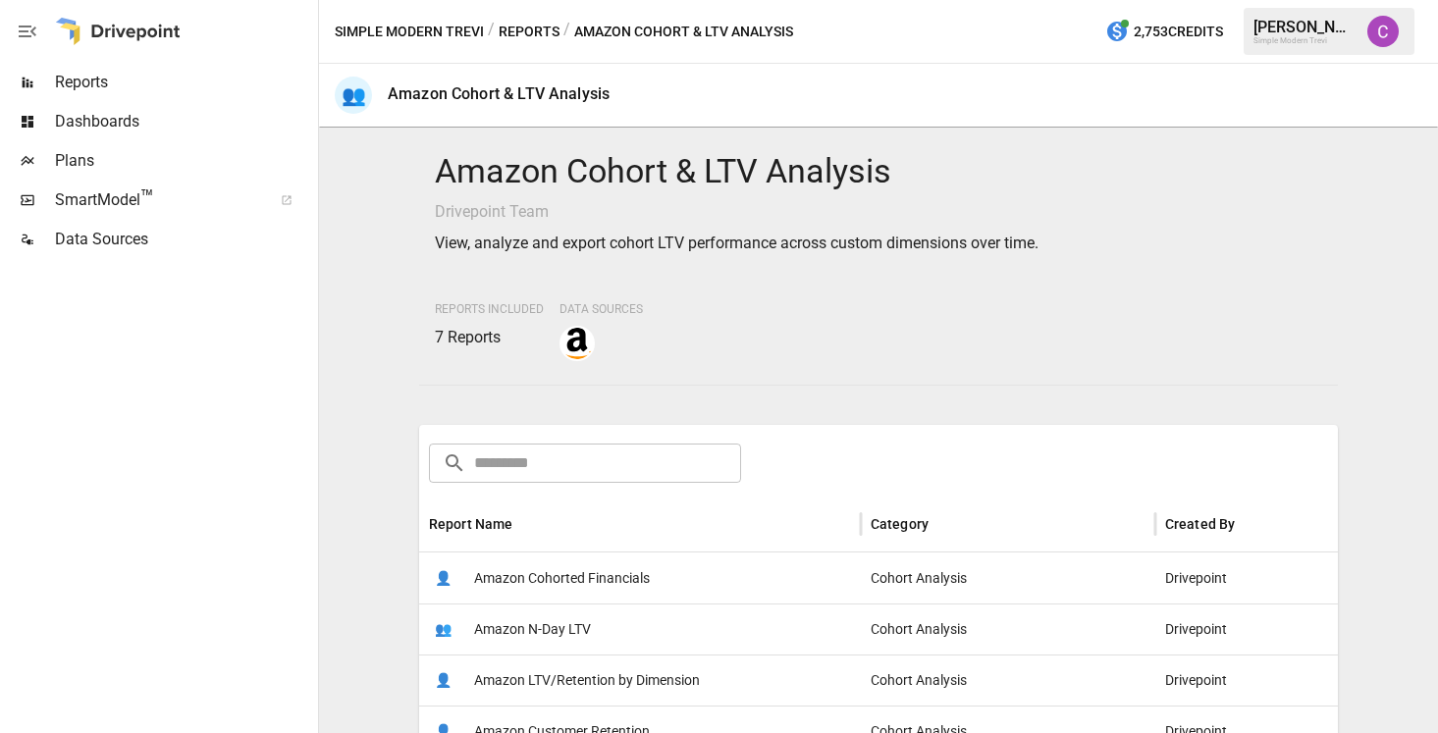
click at [534, 32] on button "Reports" at bounding box center [529, 32] width 61 height 25
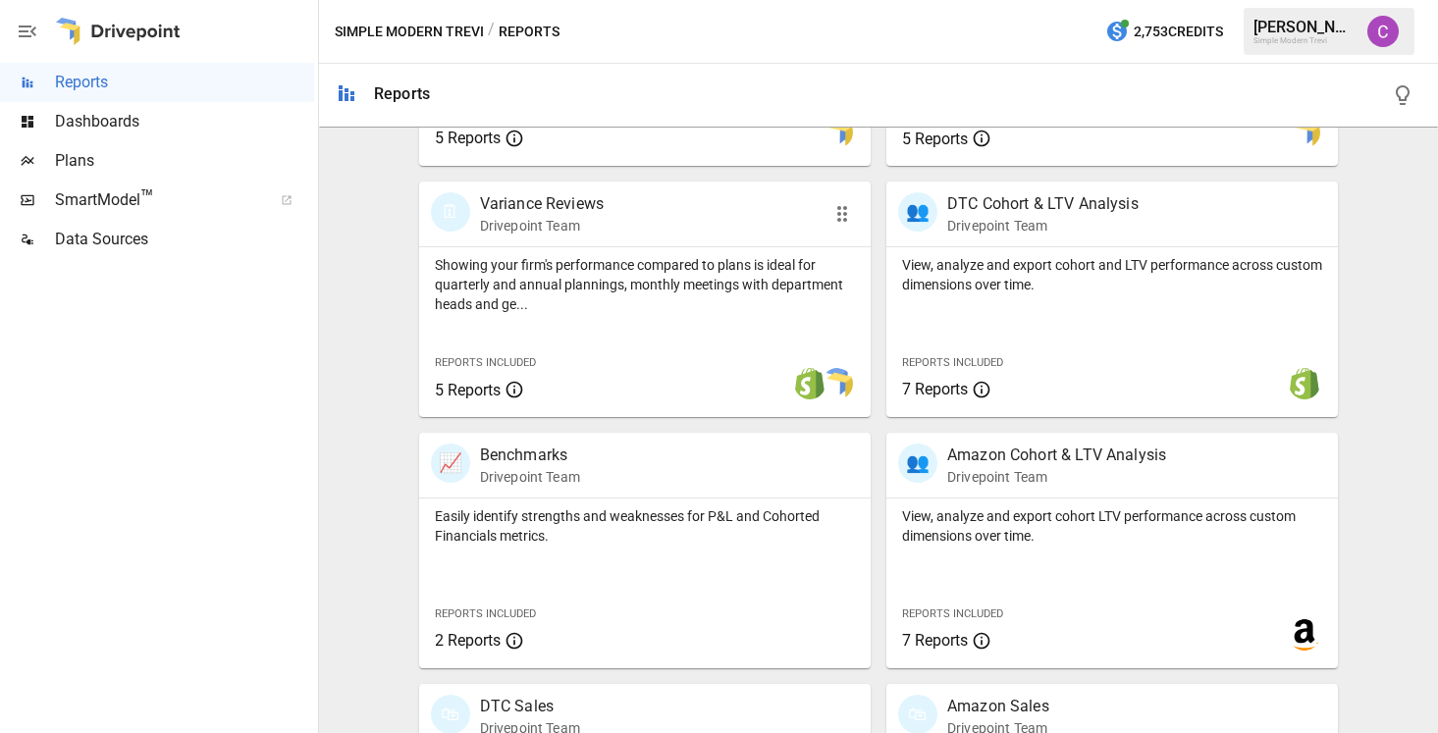
scroll to position [599, 0]
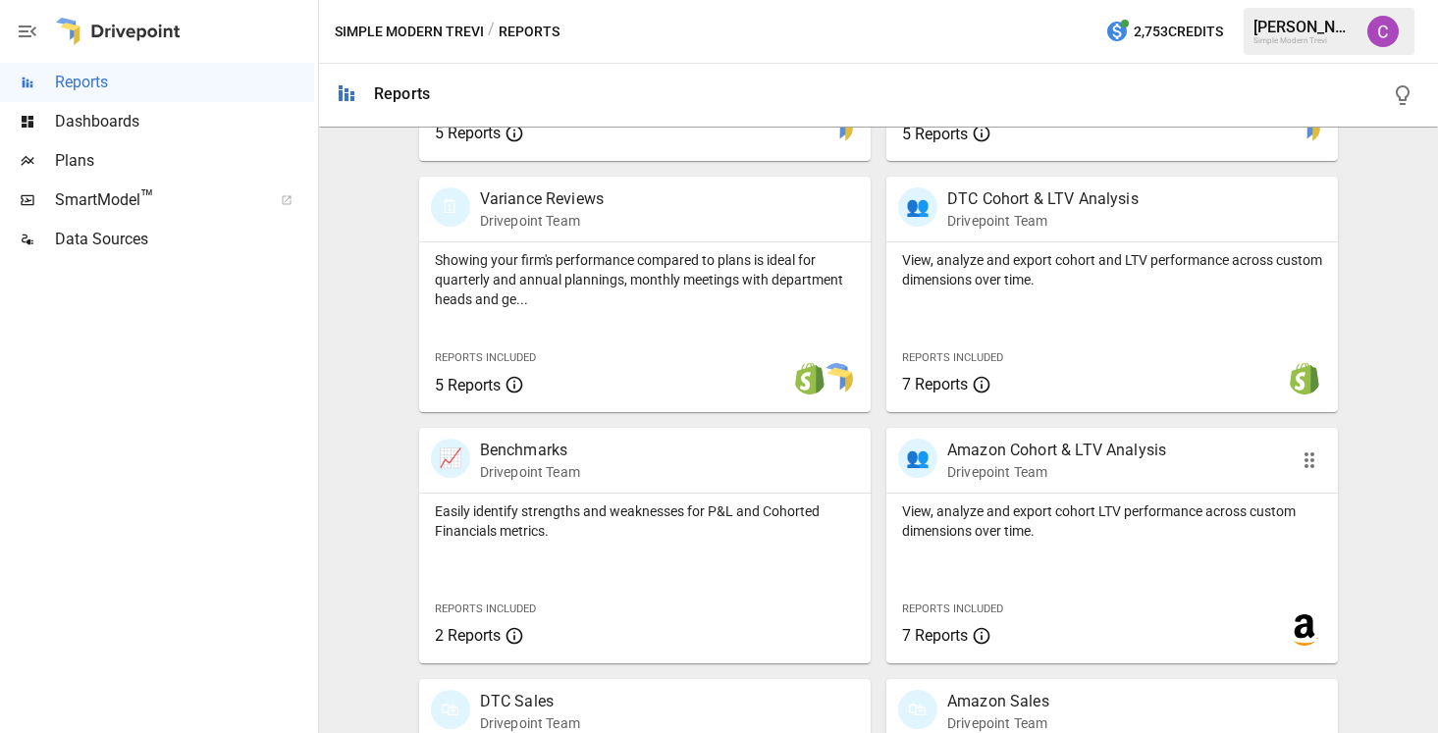
click at [930, 462] on div "👥" at bounding box center [917, 458] width 39 height 39
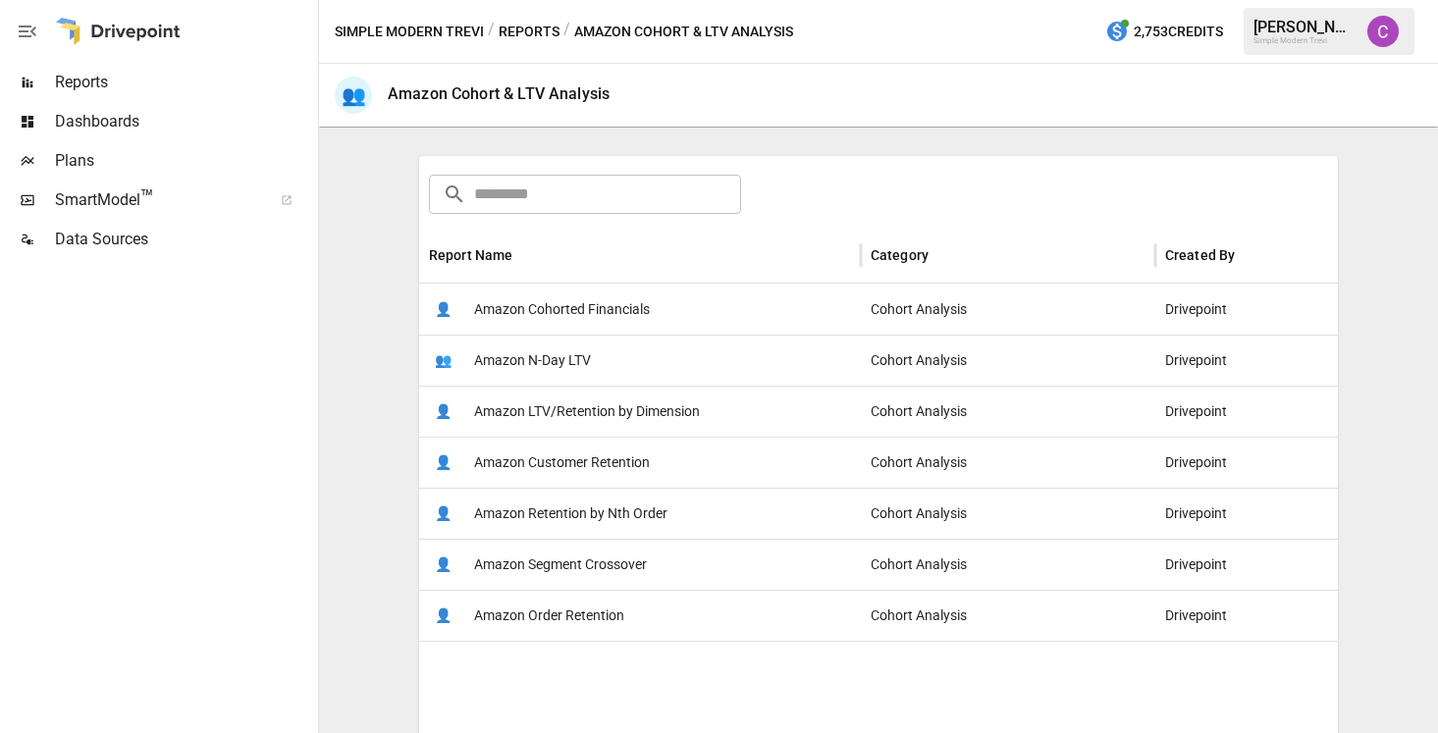
scroll to position [278, 0]
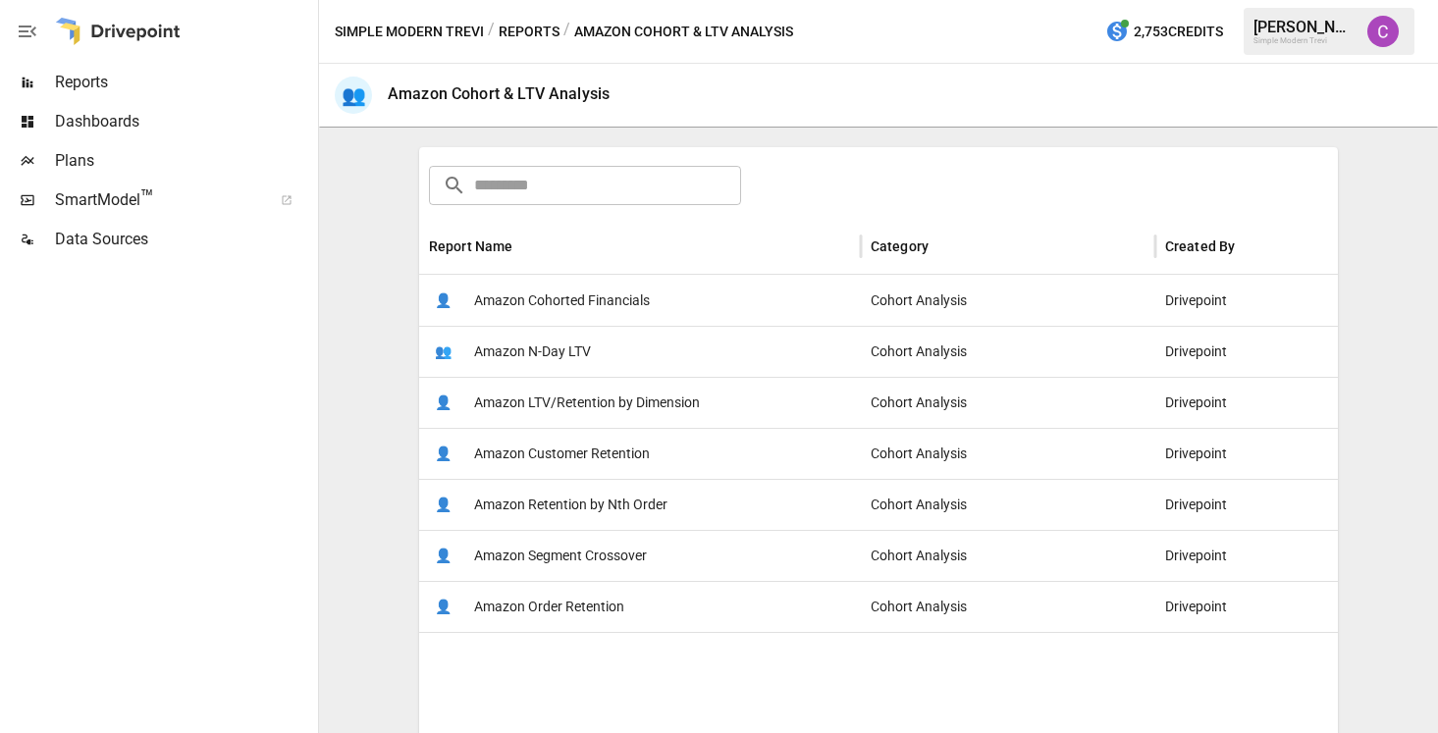
click at [651, 405] on span "Amazon LTV/Retention by Dimension" at bounding box center [587, 403] width 226 height 50
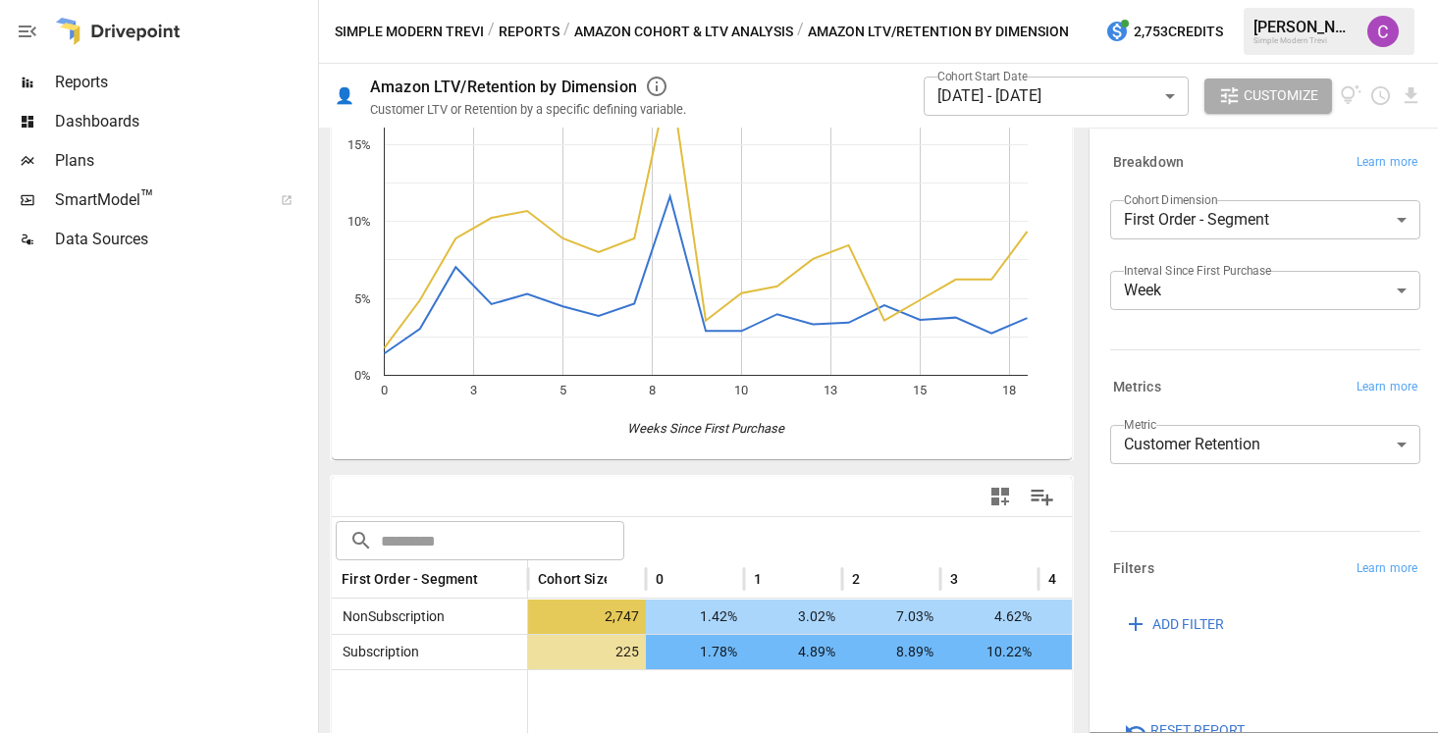
scroll to position [118, 0]
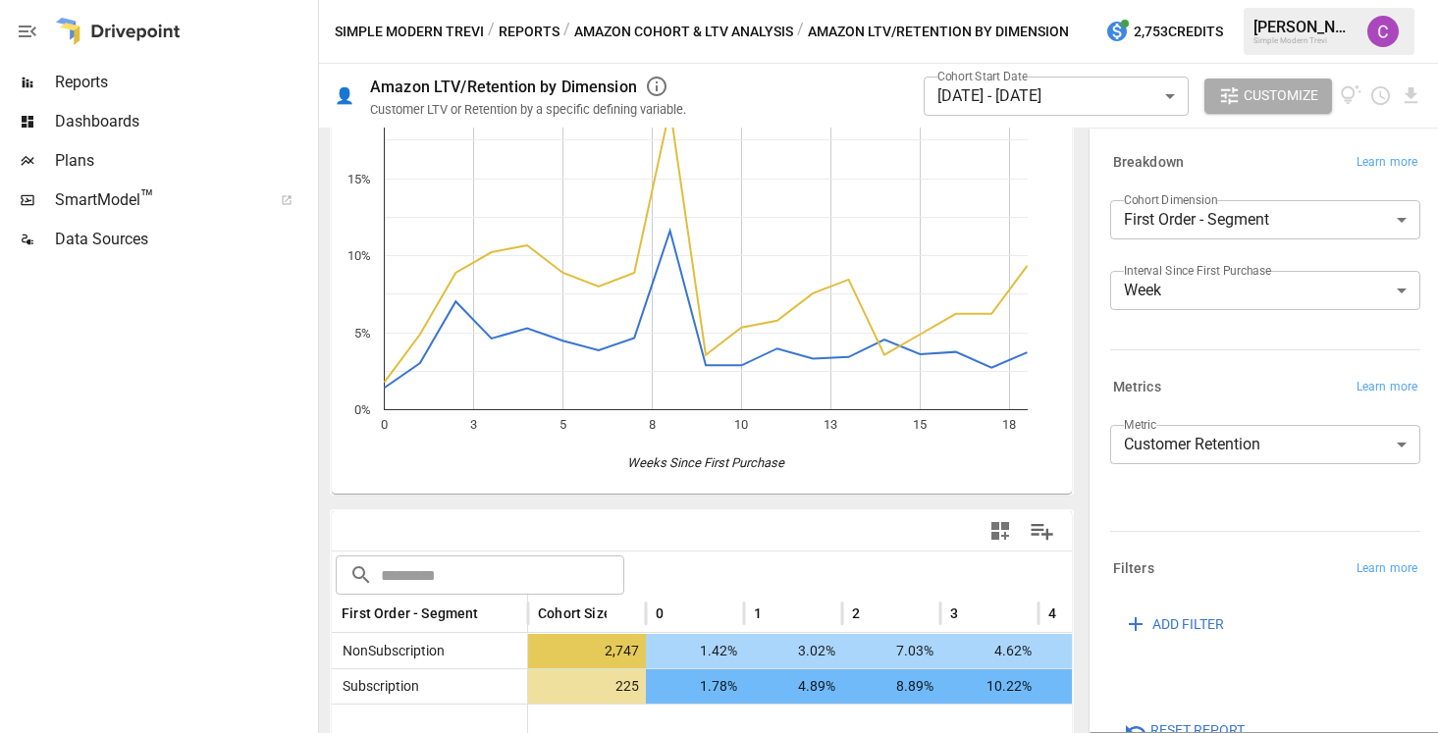
click at [1168, 204] on label "Cohort Dimension" at bounding box center [1170, 199] width 93 height 17
click at [1169, 0] on body "**********" at bounding box center [719, 0] width 1438 height 0
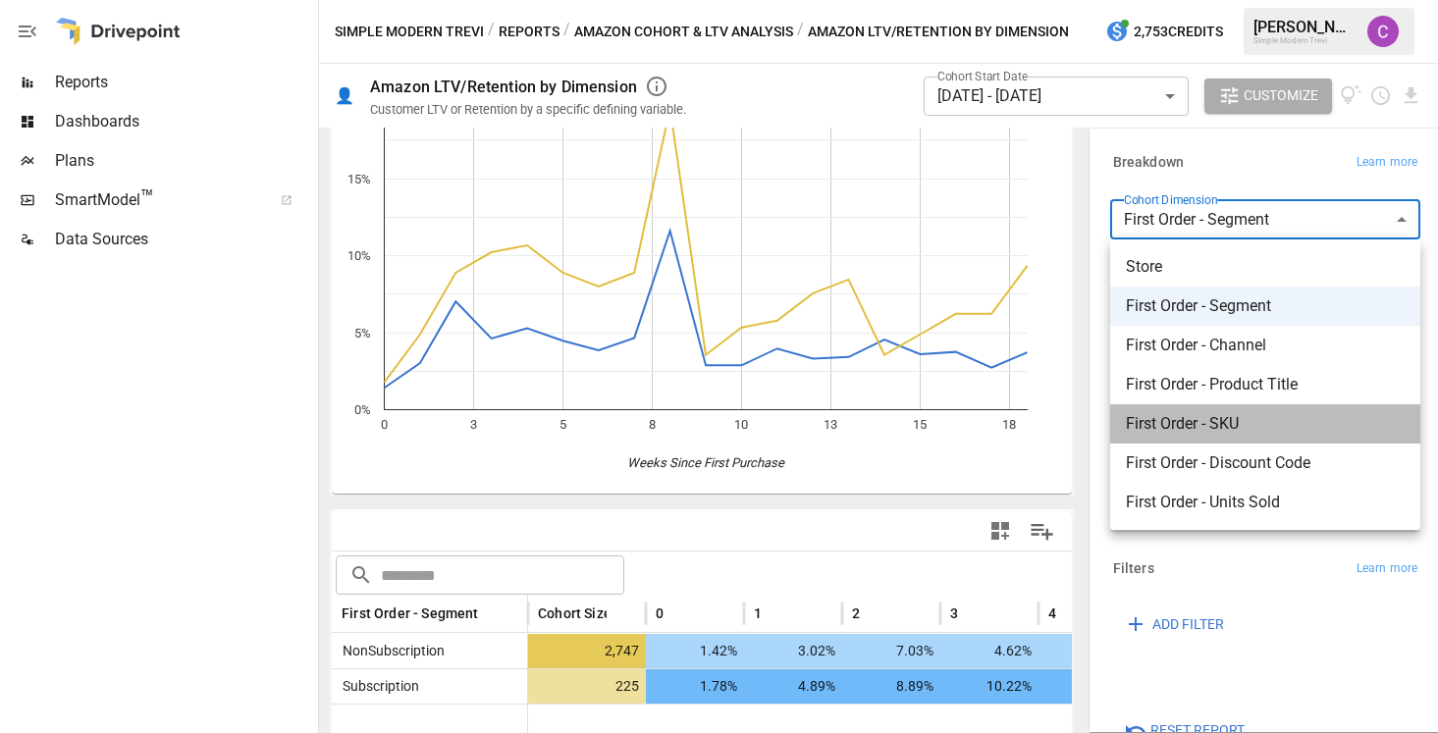
click at [1203, 414] on span "First Order - SKU" at bounding box center [1265, 424] width 279 height 24
type input "**********"
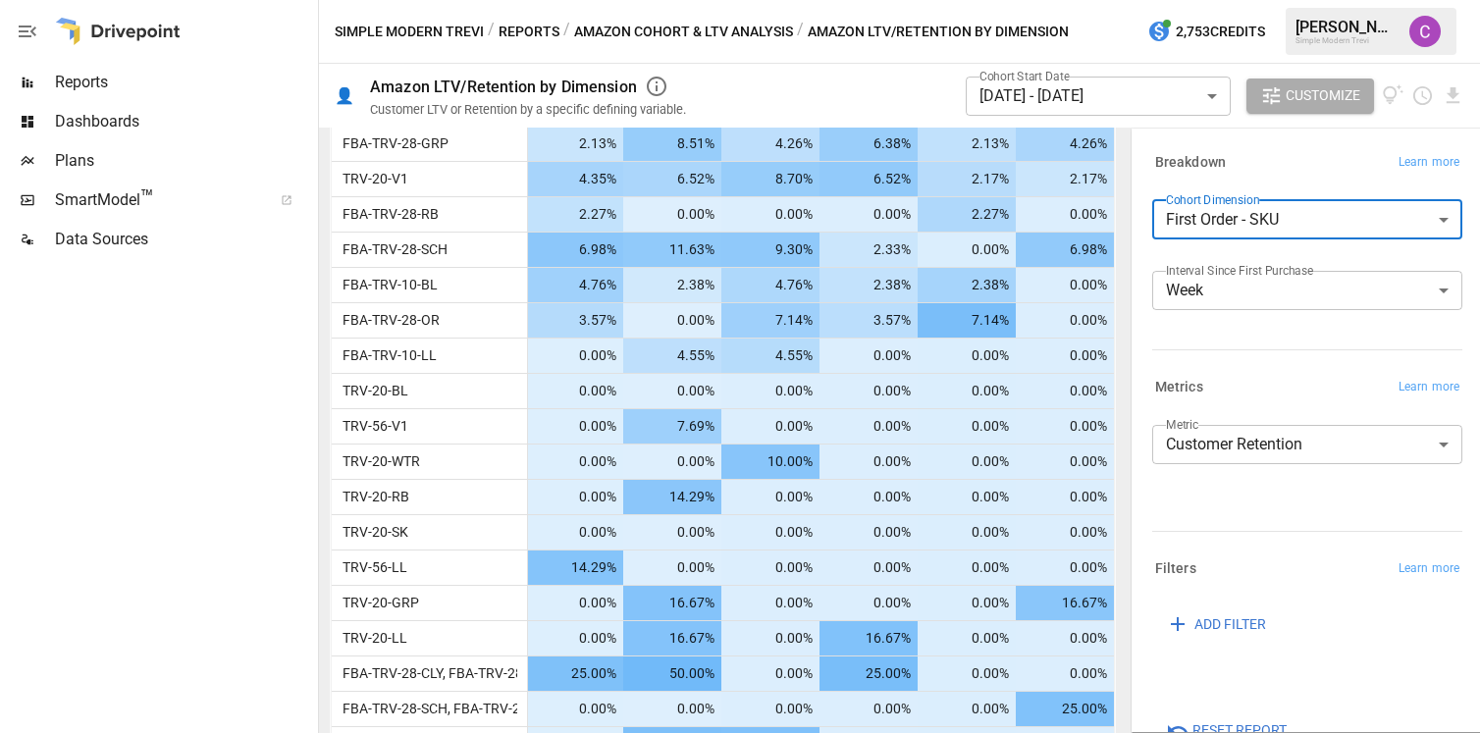
scroll to position [840, 0]
